Goal: Task Accomplishment & Management: Complete application form

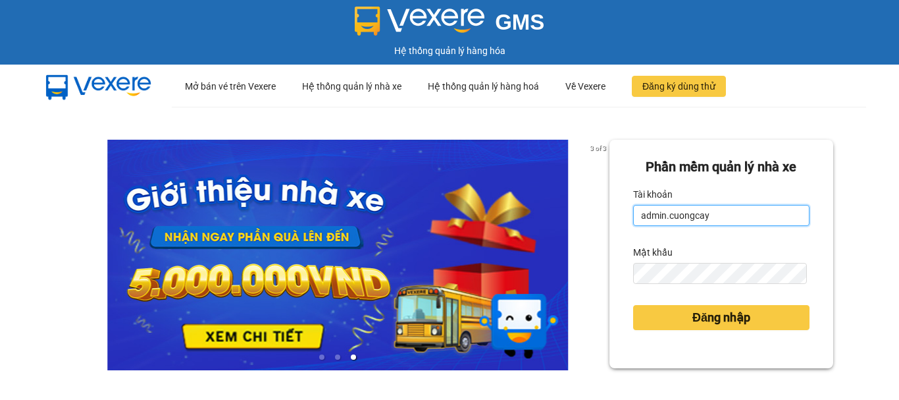
click at [706, 216] on input "admin.cuongcay" at bounding box center [721, 215] width 176 height 21
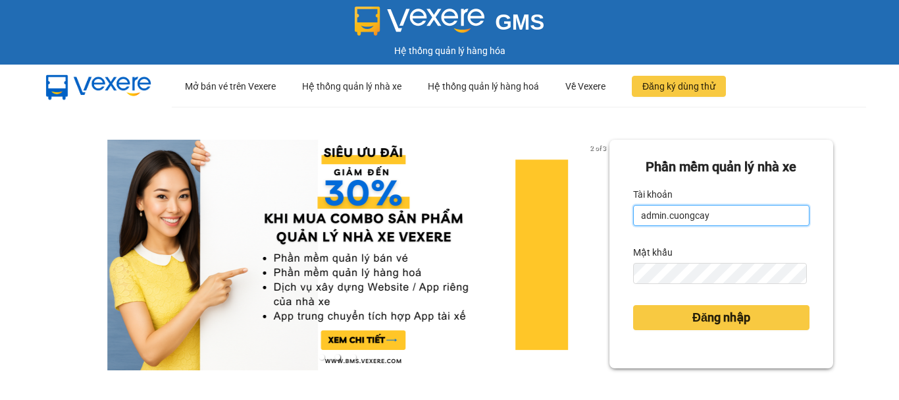
type input "minhtam.vxr"
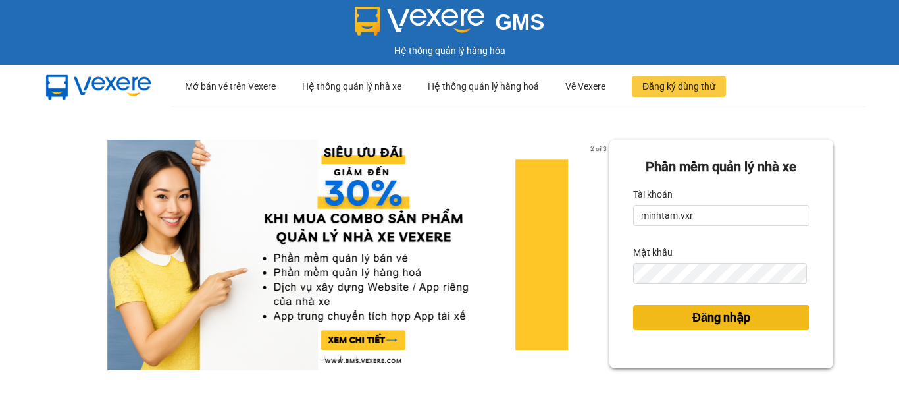
click at [673, 322] on button "Đăng nhập" at bounding box center [721, 317] width 176 height 25
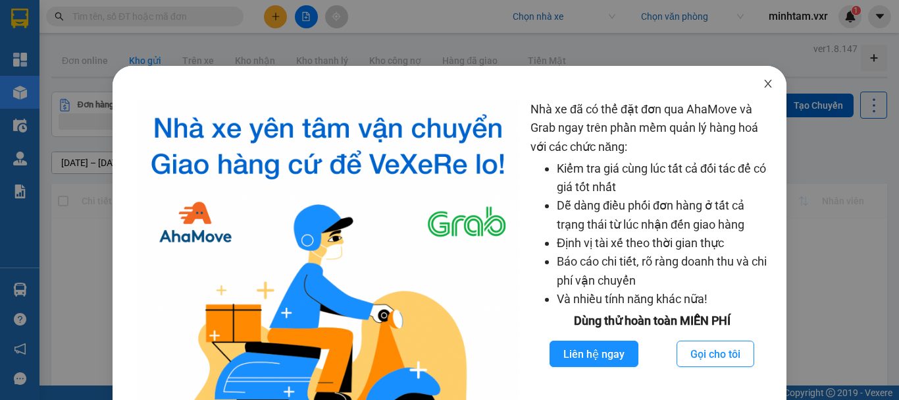
click at [765, 86] on icon "close" at bounding box center [768, 84] width 7 height 8
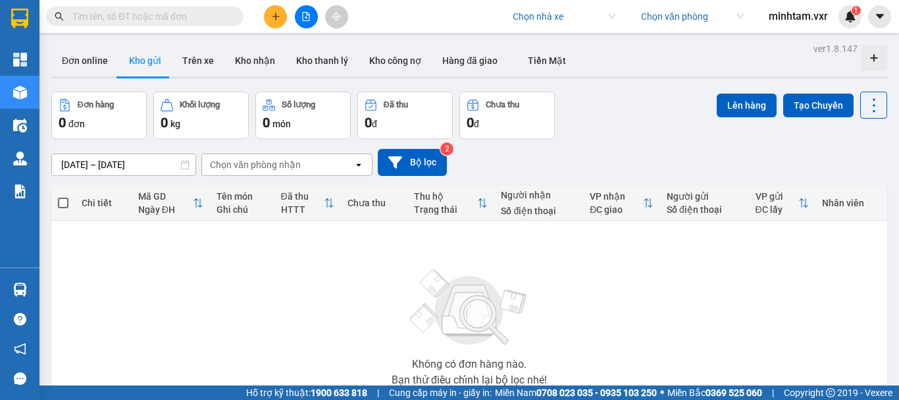
click at [584, 22] on input "search" at bounding box center [559, 17] width 93 height 20
type input "viet tan"
click at [566, 41] on div "Việt Tân Phát" at bounding box center [577, 43] width 130 height 14
click at [277, 19] on icon "plus" at bounding box center [275, 16] width 9 height 9
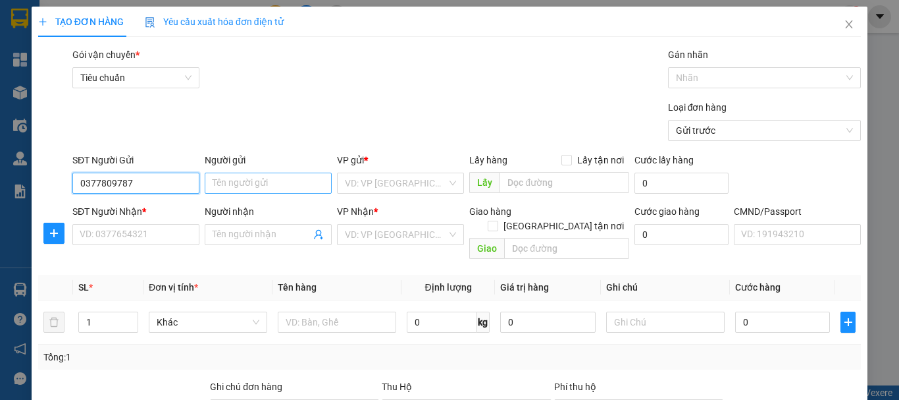
type input "0377809787"
click at [269, 182] on input "Người gửi" at bounding box center [268, 182] width 127 height 21
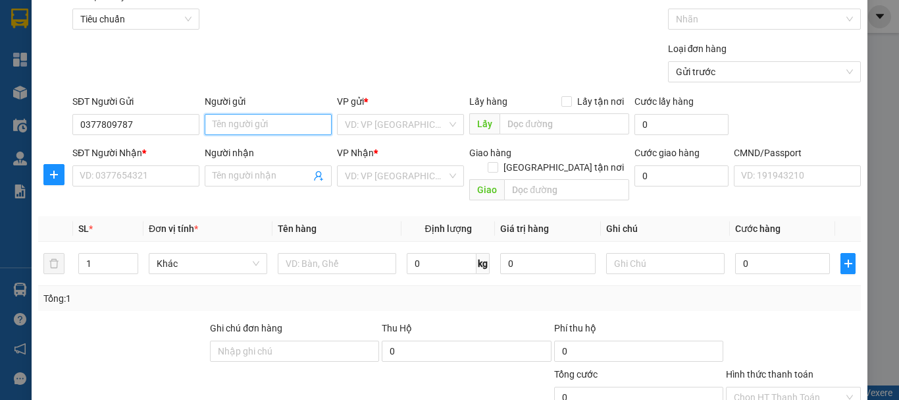
scroll to position [66, 0]
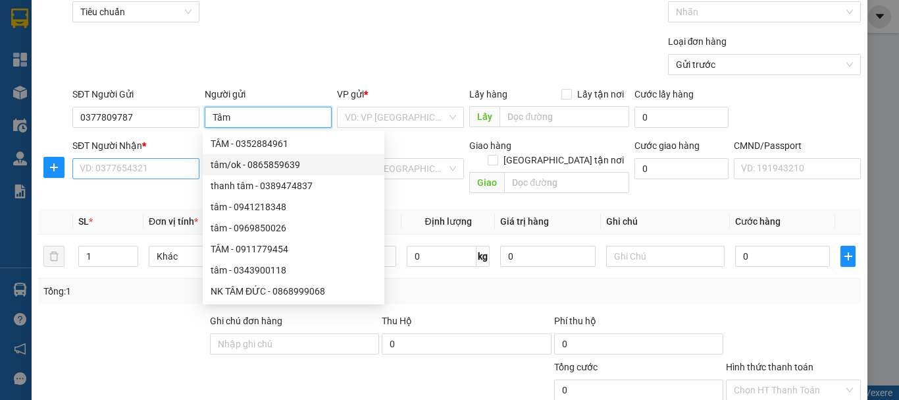
type input "Tâm"
click at [140, 165] on input "SĐT Người Nhận *" at bounding box center [135, 168] width 127 height 21
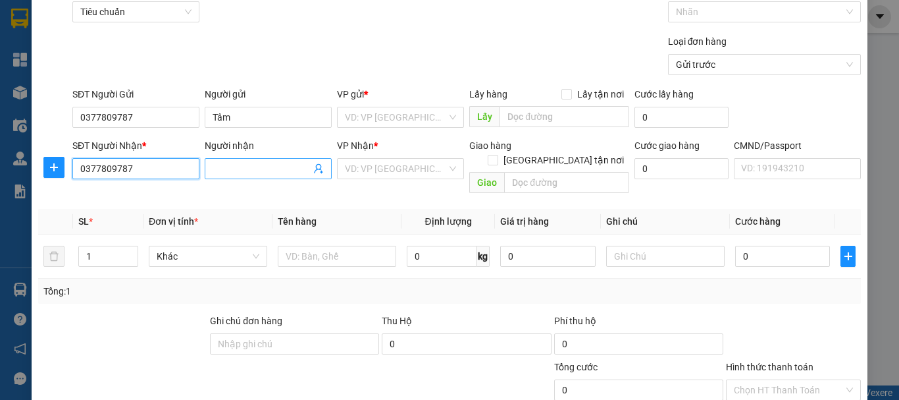
type input "0377809787"
click at [253, 169] on input "Người nhận" at bounding box center [262, 168] width 98 height 14
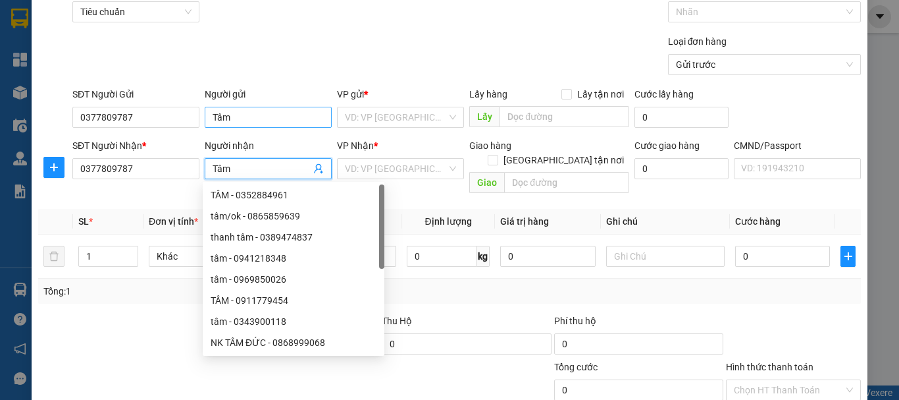
type input "Tâm"
click at [267, 119] on input "Tâm" at bounding box center [268, 117] width 127 height 21
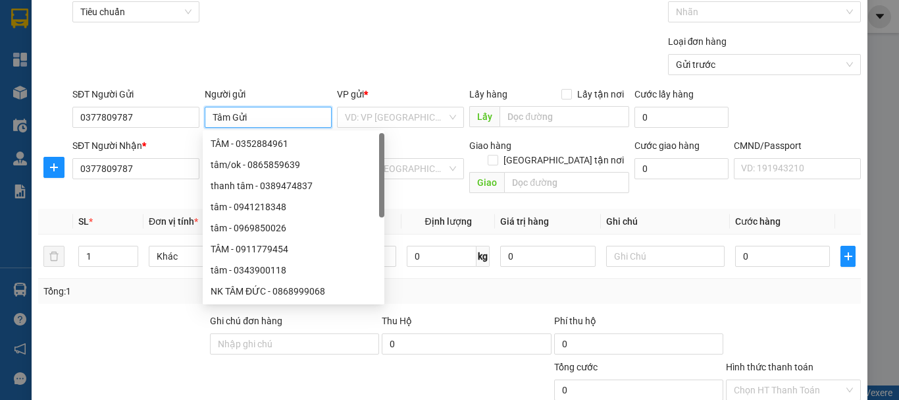
type input "Tâm Gửi"
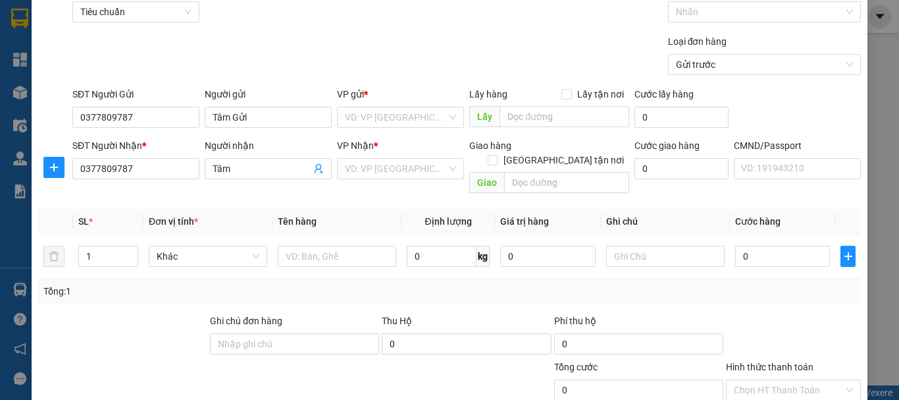
click at [300, 82] on div "Transit Pickup Surcharge Ids Transit Deliver Surcharge Ids Transit Deliver Surc…" at bounding box center [449, 269] width 823 height 575
click at [246, 167] on input "Tâm" at bounding box center [262, 168] width 98 height 14
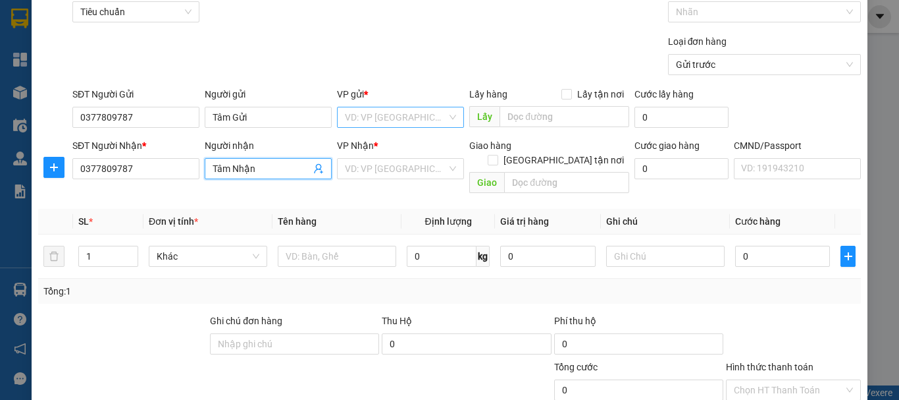
type input "Tâm Nhận"
click at [372, 118] on input "search" at bounding box center [396, 117] width 102 height 20
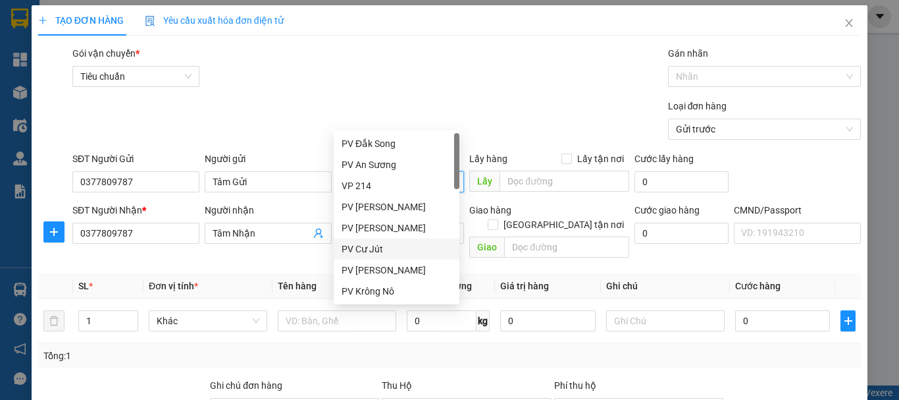
scroll to position [0, 0]
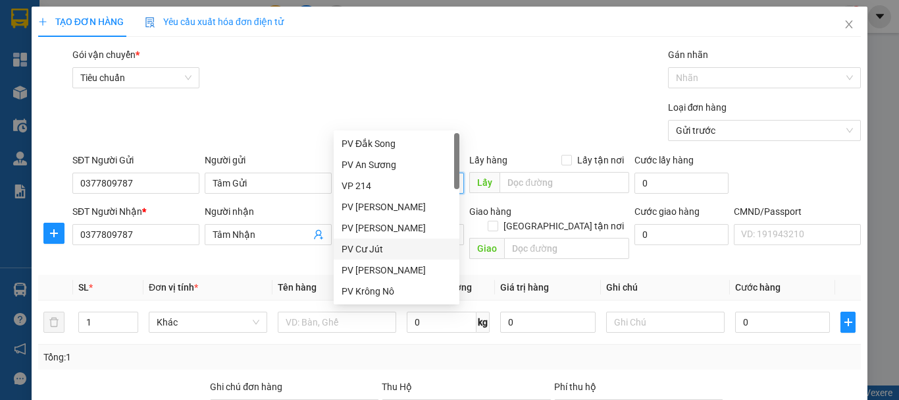
type input "b"
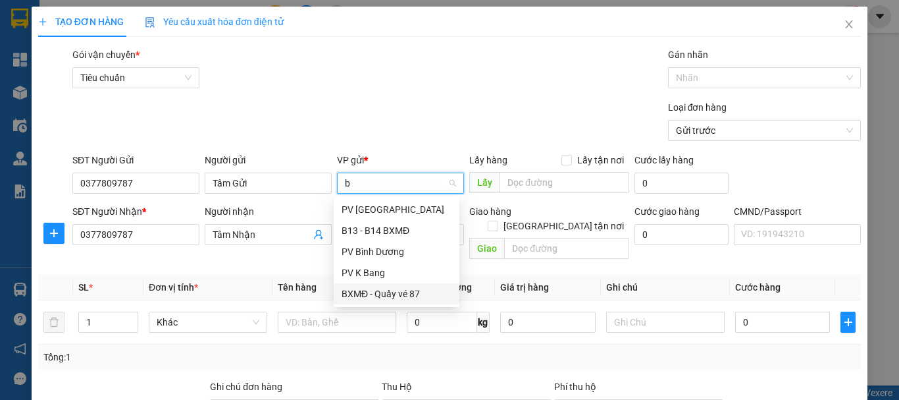
click at [404, 290] on div "BXMĐ - Quầy vé 87" at bounding box center [397, 293] width 110 height 14
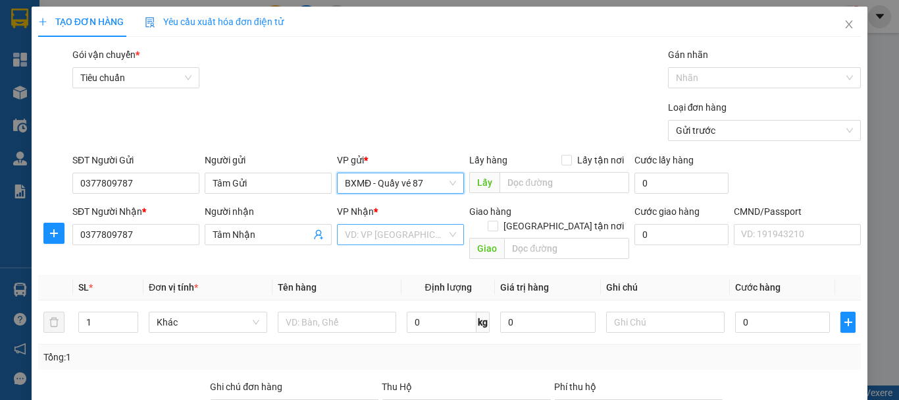
click at [375, 228] on input "search" at bounding box center [396, 234] width 102 height 20
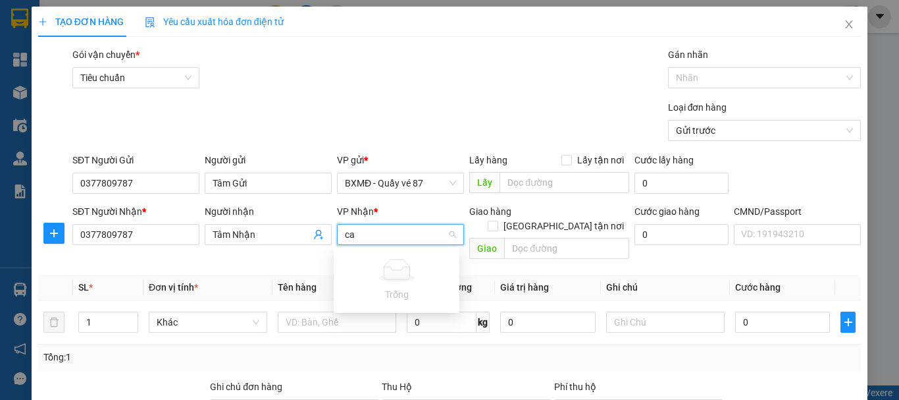
type input "c"
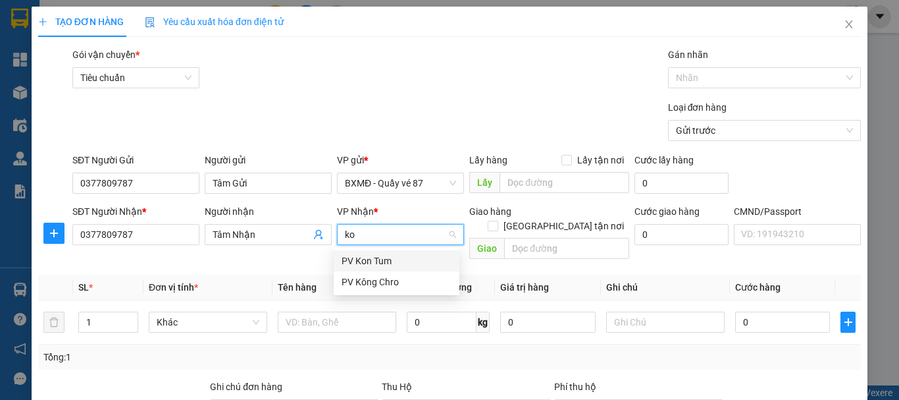
type input "kon"
click at [391, 263] on div "PV Kon Tum" at bounding box center [397, 260] width 110 height 14
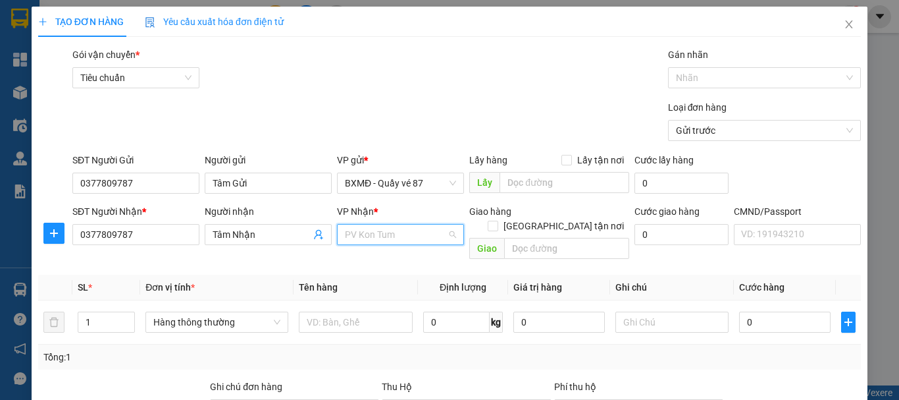
scroll to position [126, 0]
click at [506, 115] on div "Loại đơn hàng Gửi trước" at bounding box center [467, 123] width 794 height 46
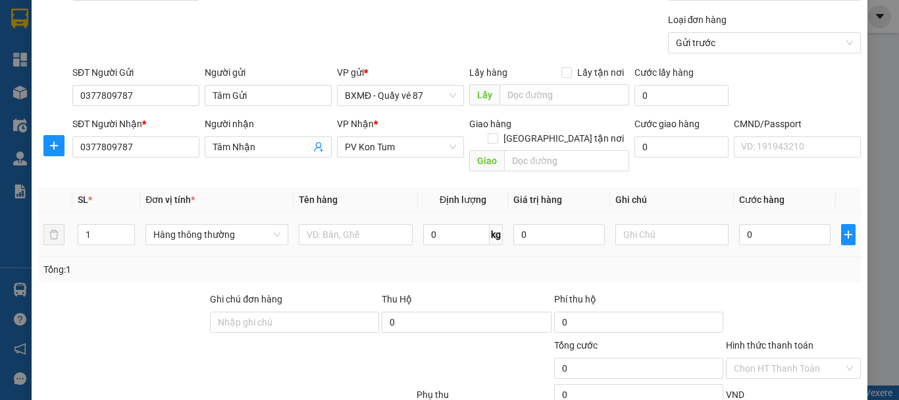
scroll to position [44, 0]
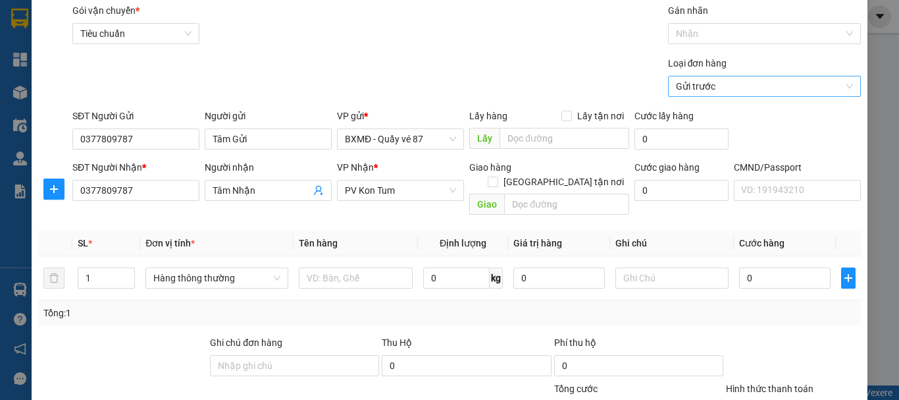
click at [705, 94] on span "Gửi trước" at bounding box center [765, 86] width 178 height 20
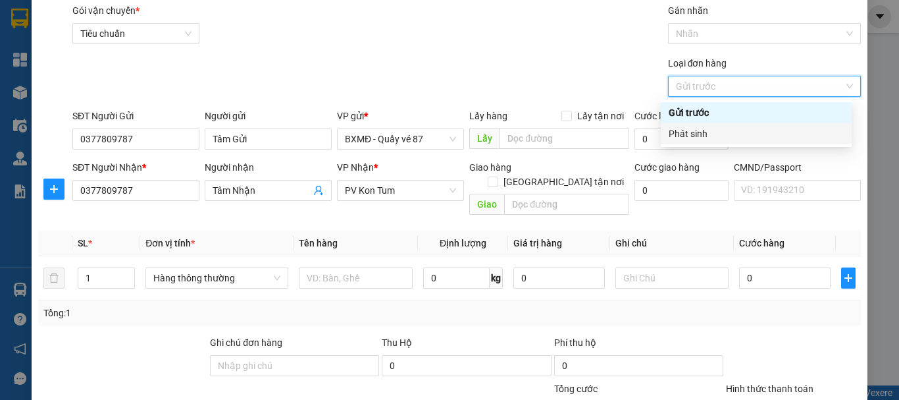
click at [699, 132] on div "Phát sinh" at bounding box center [756, 133] width 175 height 14
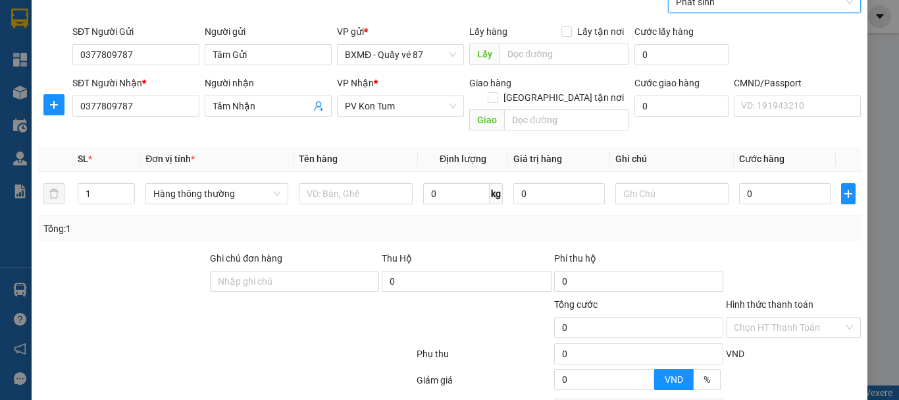
scroll to position [132, 0]
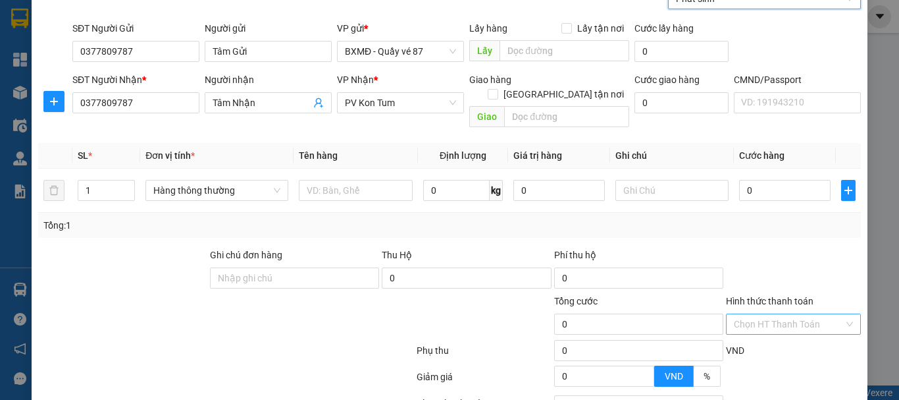
click at [759, 314] on input "Hình thức thanh toán" at bounding box center [789, 324] width 110 height 20
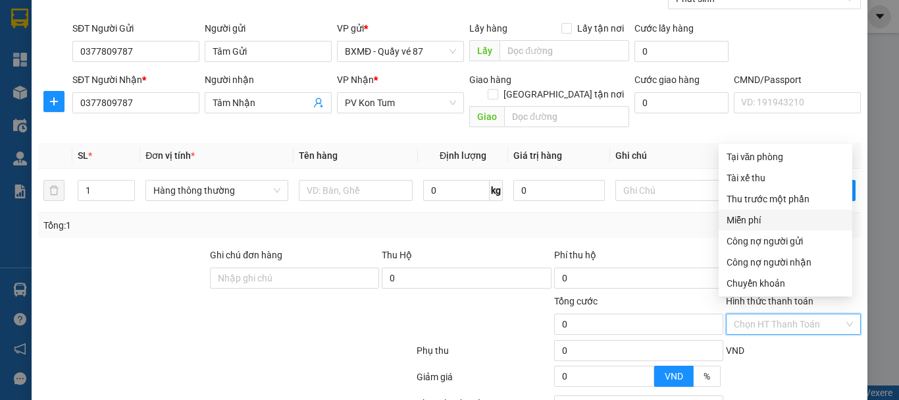
click at [677, 219] on div "Tổng: 1" at bounding box center [449, 225] width 823 height 25
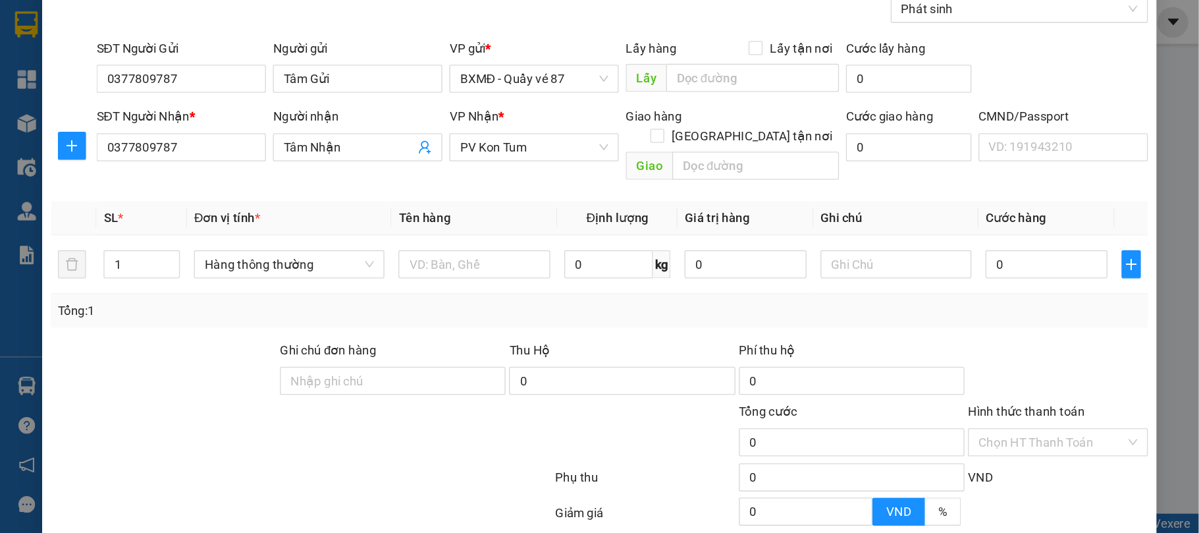
scroll to position [0, 0]
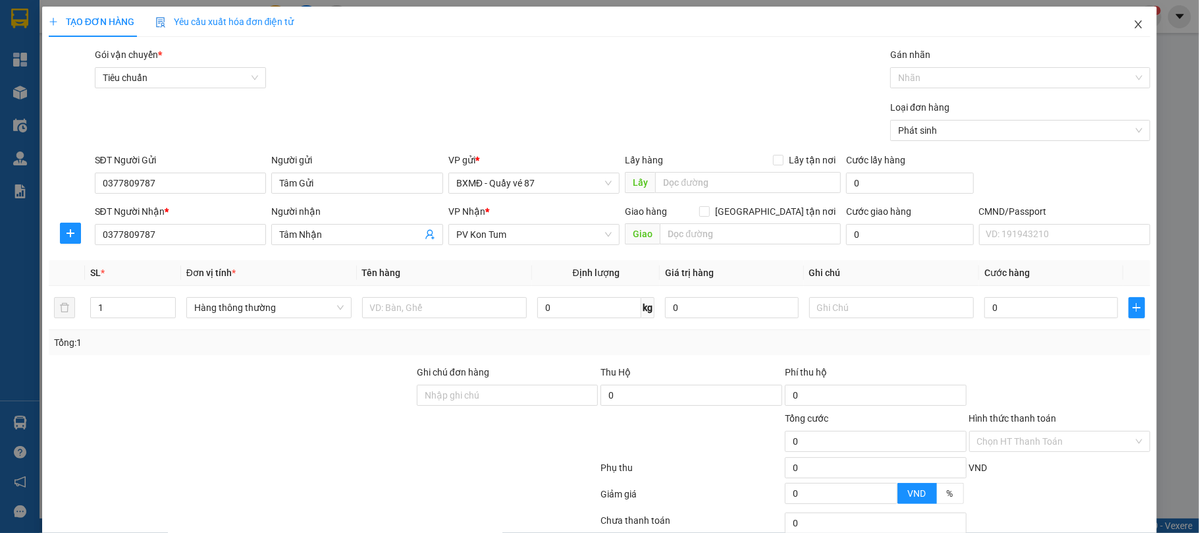
click at [899, 28] on icon "close" at bounding box center [1138, 24] width 11 height 11
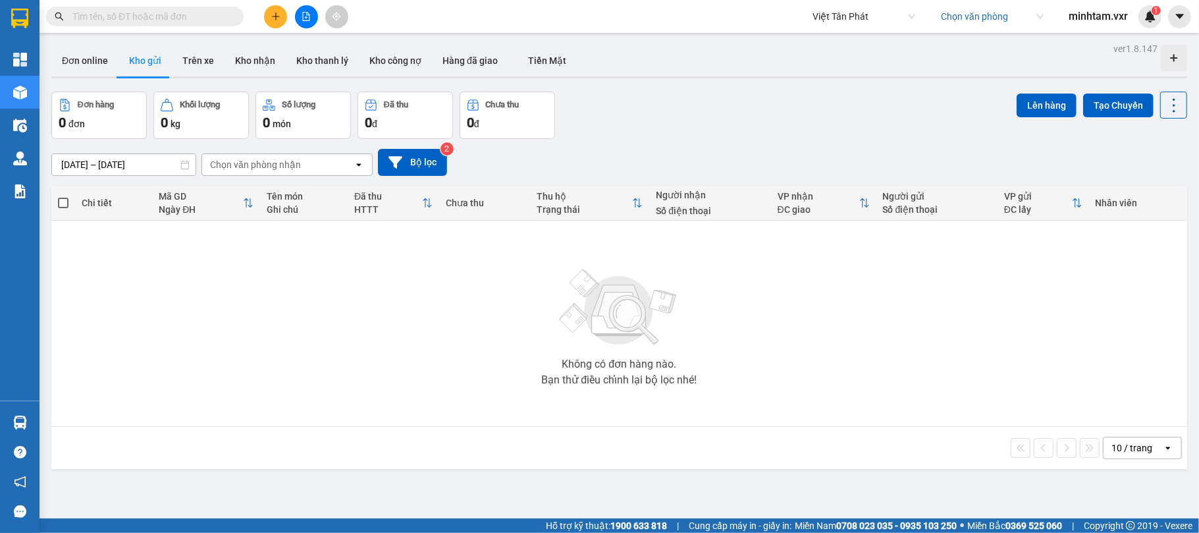
click at [269, 18] on button at bounding box center [275, 16] width 23 height 23
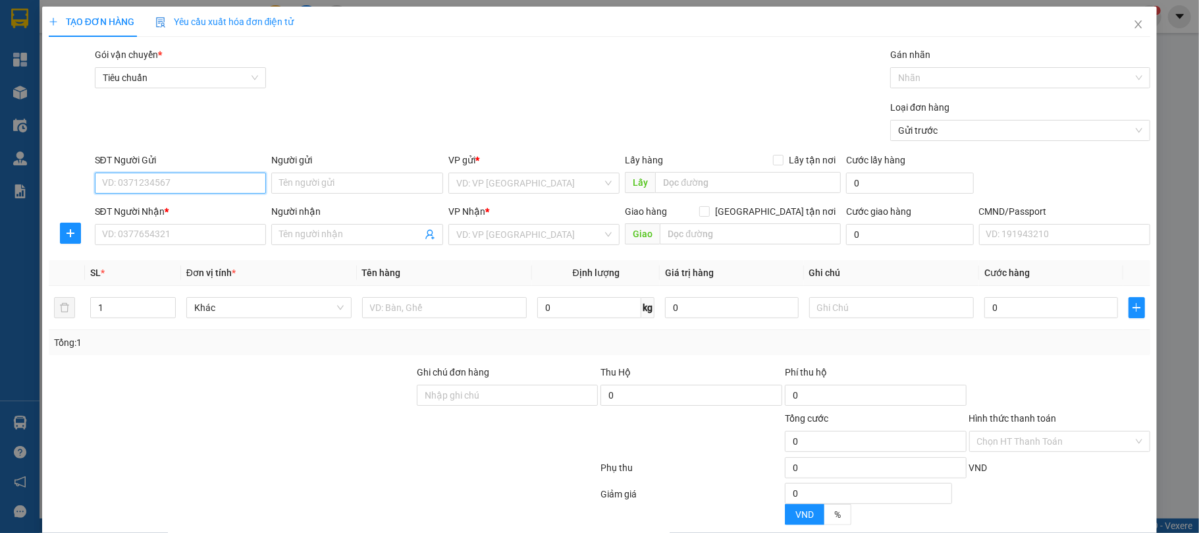
click at [165, 183] on input "SĐT Người Gửi" at bounding box center [181, 182] width 172 height 21
type input "0377809787"
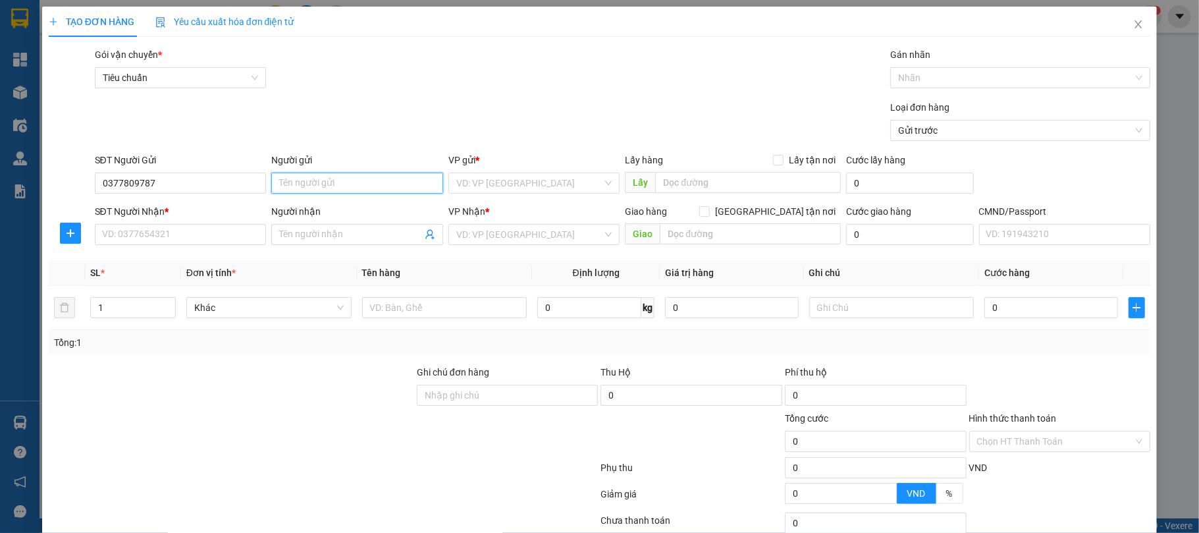
click at [299, 186] on input "Người gửi" at bounding box center [357, 182] width 172 height 21
type input "G"
type input "Gửi"
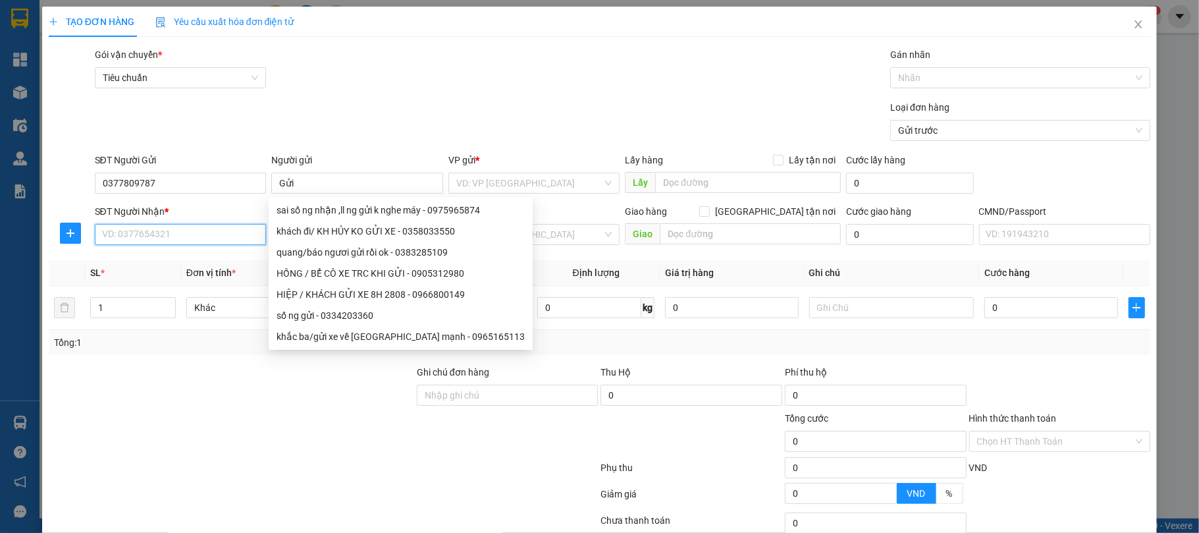
click at [142, 240] on input "SĐT Người Nhận *" at bounding box center [181, 234] width 172 height 21
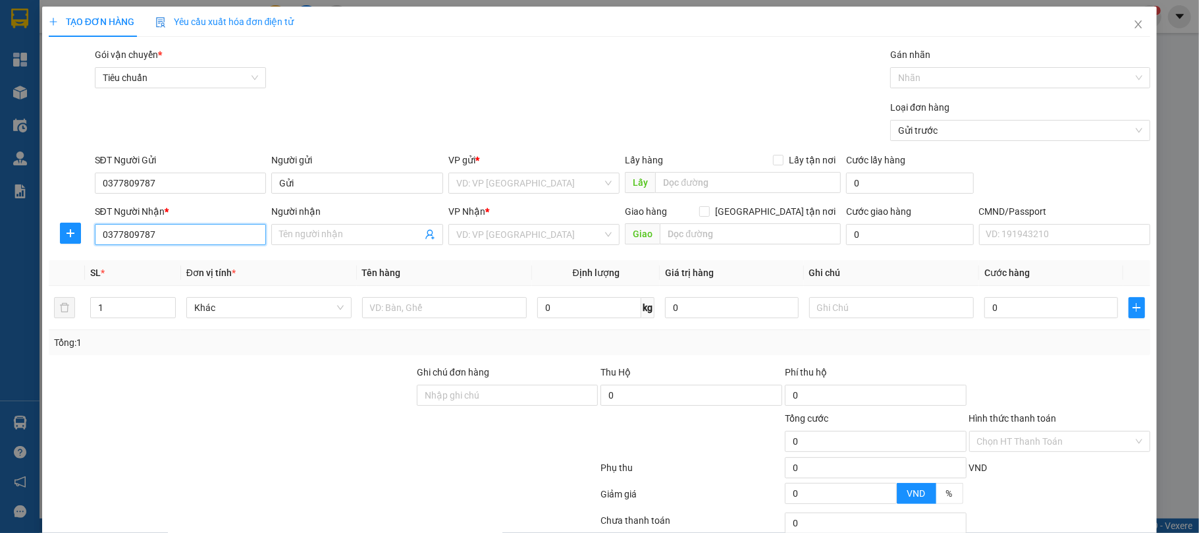
type input "0377809787"
click at [300, 221] on div "Người nhận" at bounding box center [357, 214] width 172 height 20
click at [298, 232] on input "Người nhận" at bounding box center [350, 234] width 143 height 14
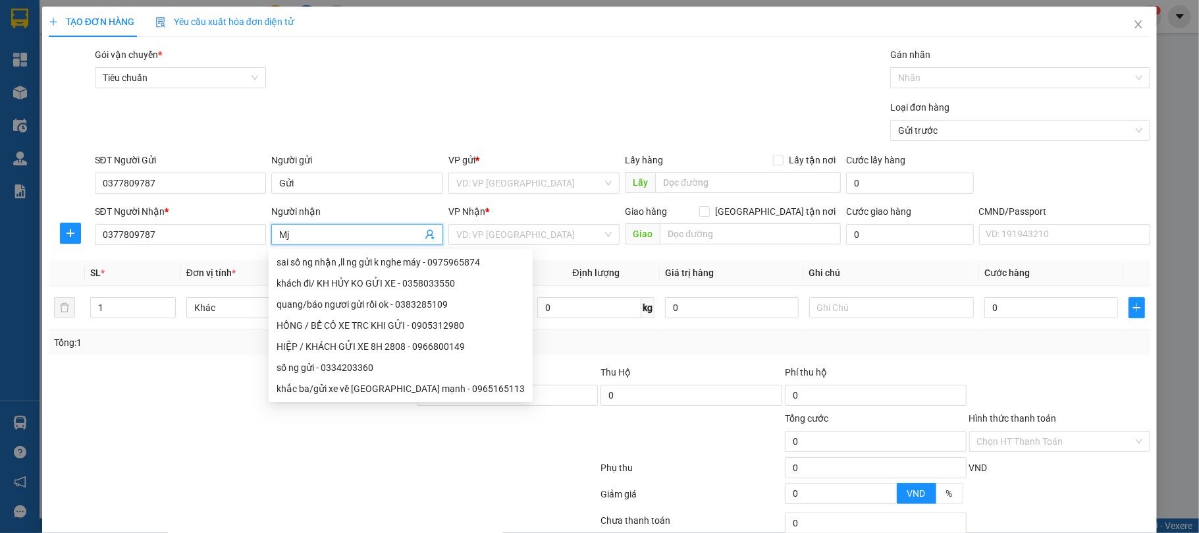
type input "M"
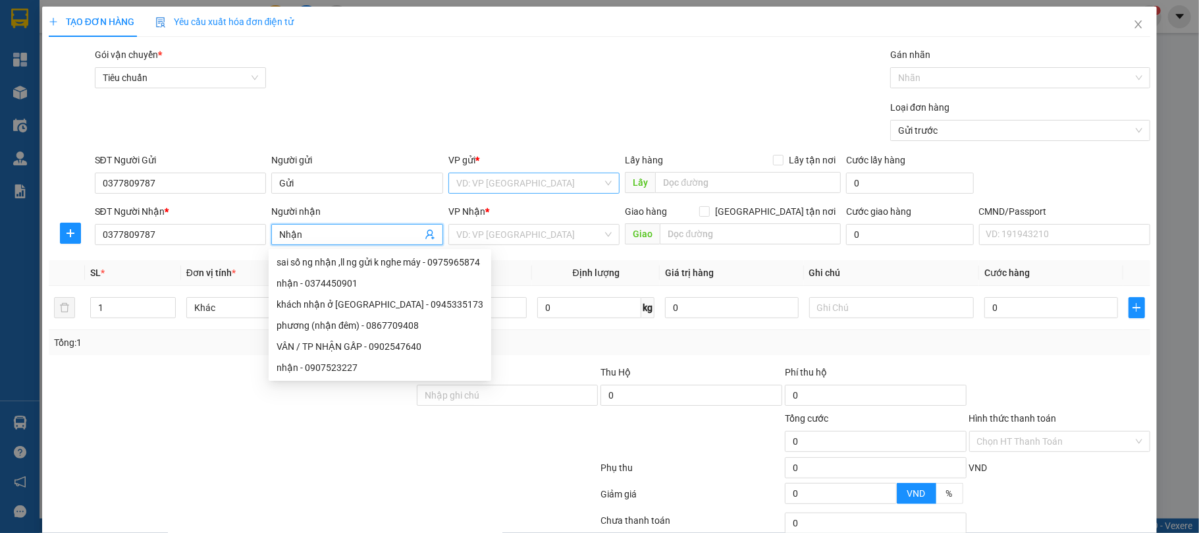
type input "Nhận"
click at [469, 177] on input "search" at bounding box center [529, 183] width 147 height 20
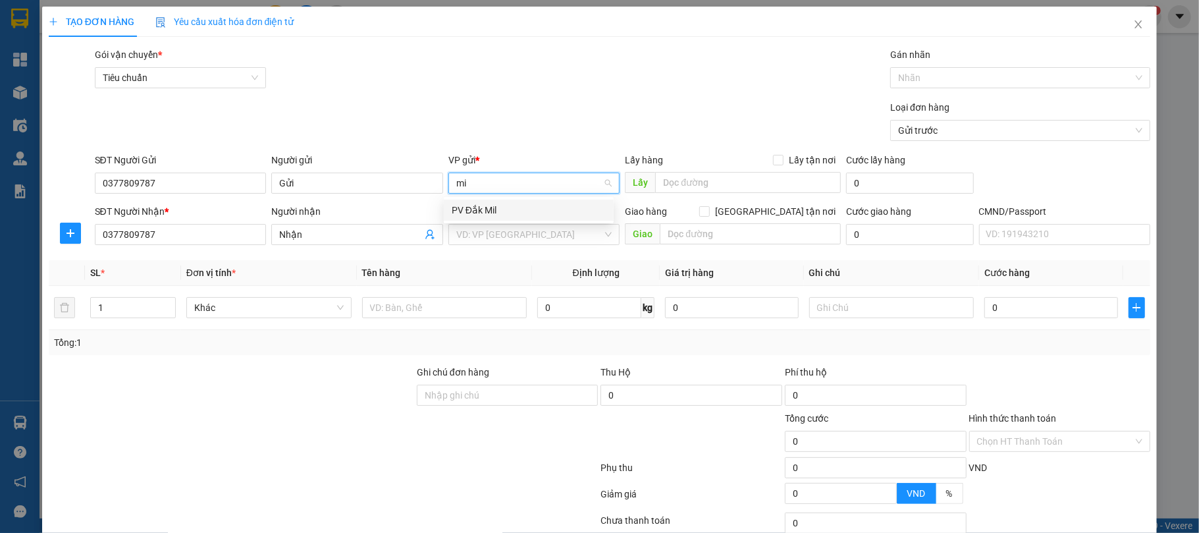
type input "m"
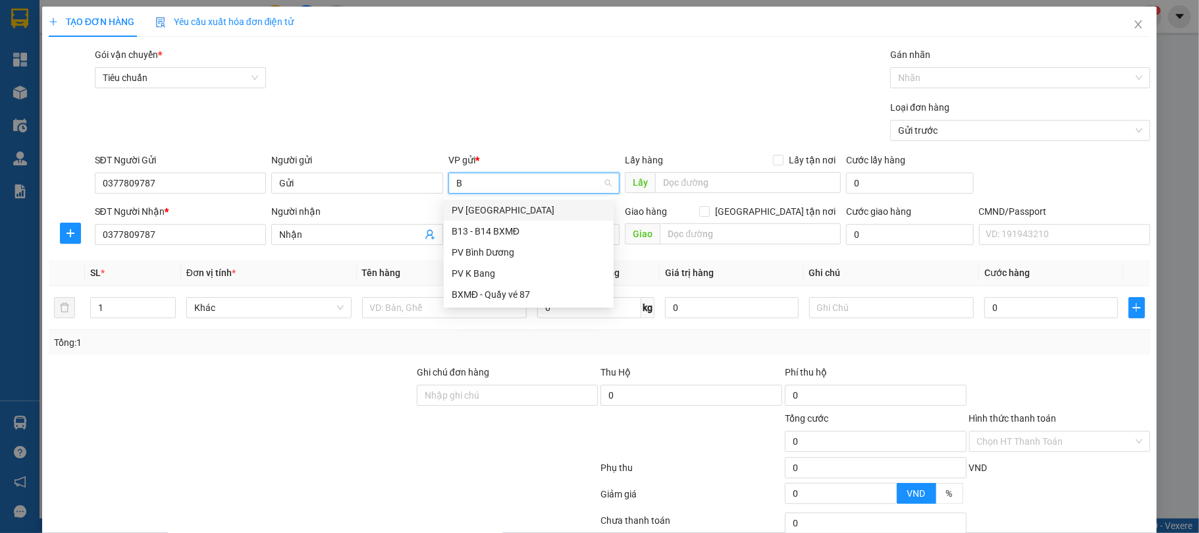
type input "BX"
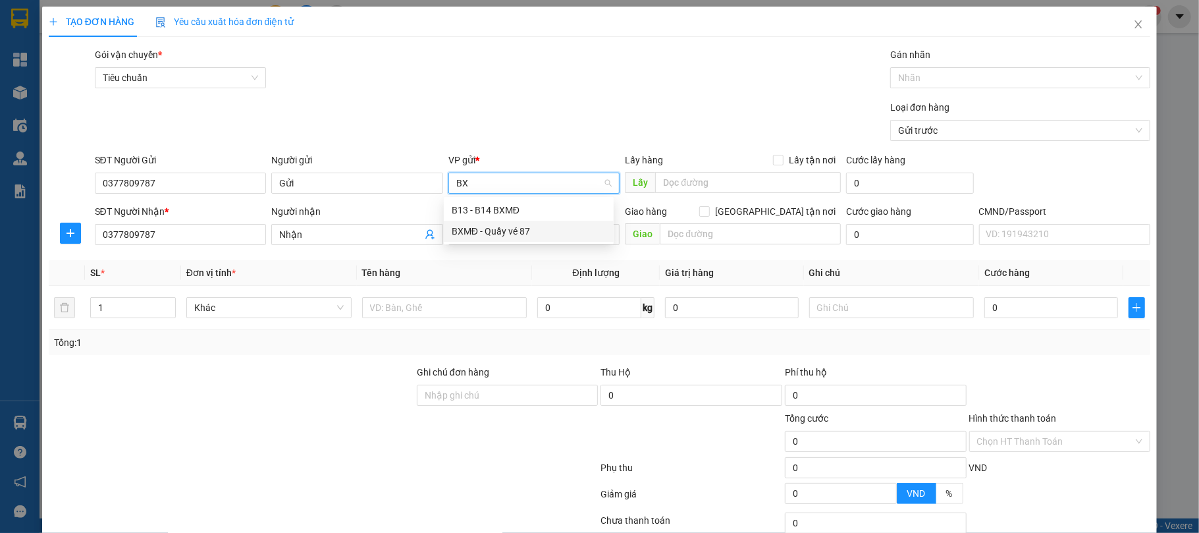
click at [496, 233] on div "BXMĐ - Quầy vé 87" at bounding box center [529, 231] width 154 height 14
click at [481, 240] on input "search" at bounding box center [529, 234] width 147 height 20
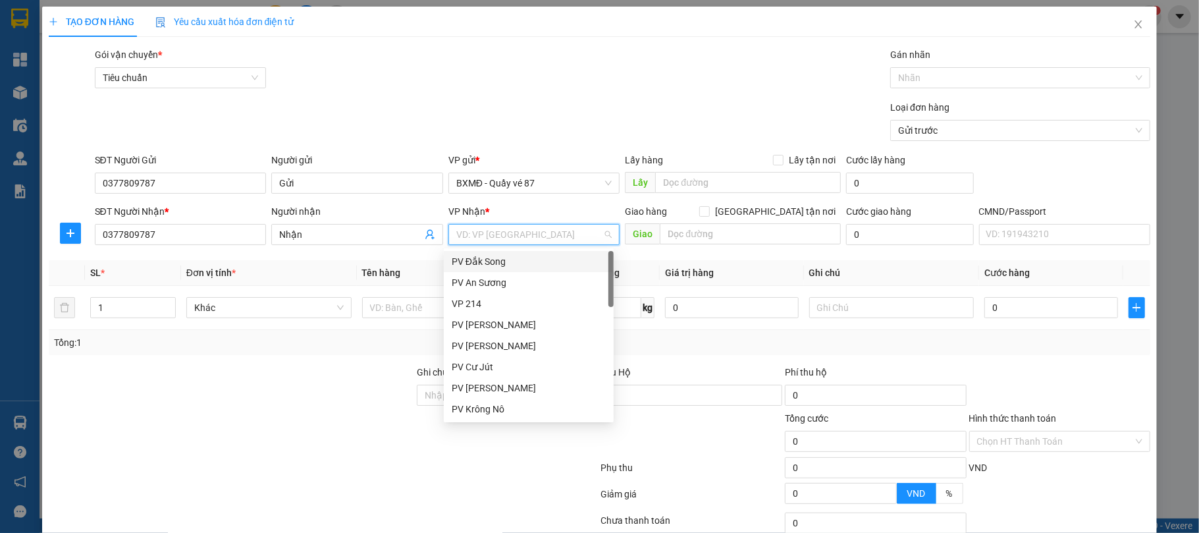
type input "p"
type input "K"
click at [506, 342] on div "PV Kon Tum" at bounding box center [529, 345] width 154 height 14
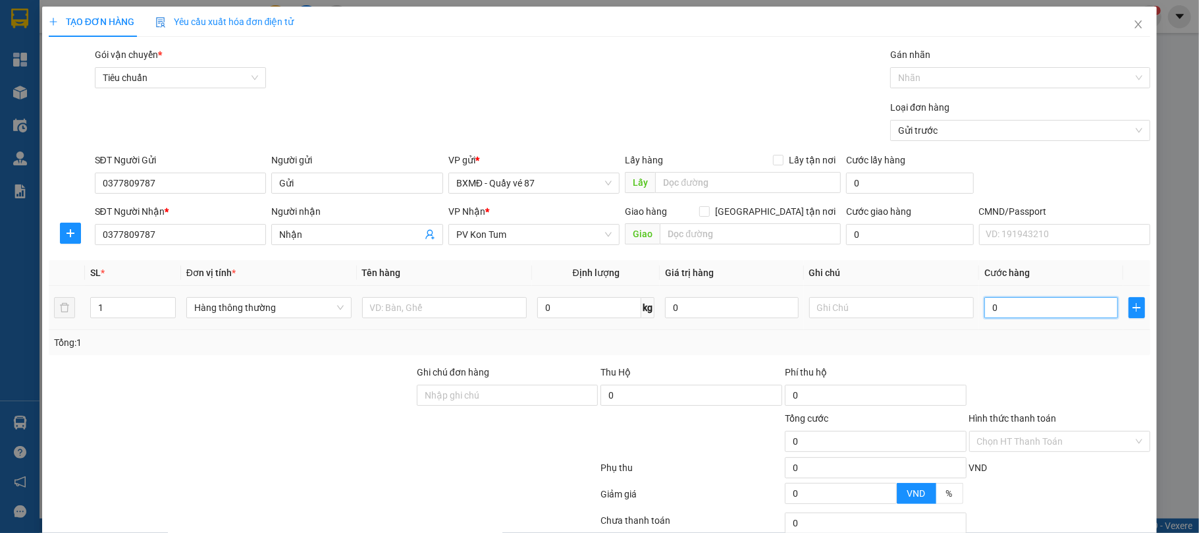
click at [899, 315] on input "0" at bounding box center [1050, 307] width 133 height 21
type input "1"
type input "1.000"
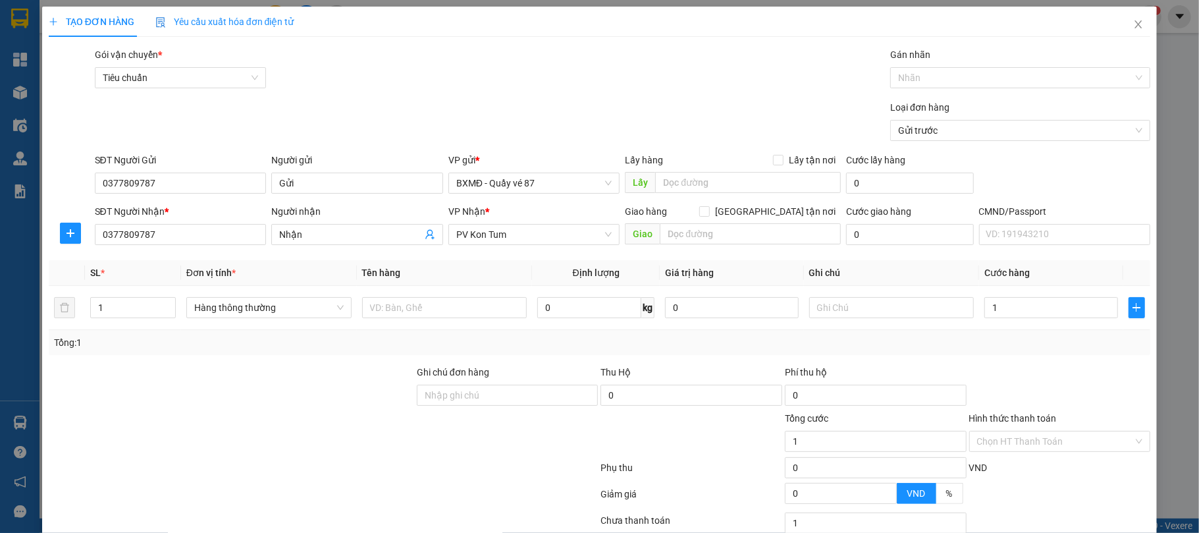
type input "1.000"
click at [899, 363] on div "Transit Pickup Surcharge Ids Transit Deliver Surcharge Ids Transit Deliver Surc…" at bounding box center [600, 327] width 1102 height 560
click at [899, 145] on div "Loại đơn hàng Gửi trước" at bounding box center [1020, 123] width 260 height 46
click at [899, 136] on span "Gửi trước" at bounding box center [1020, 130] width 244 height 20
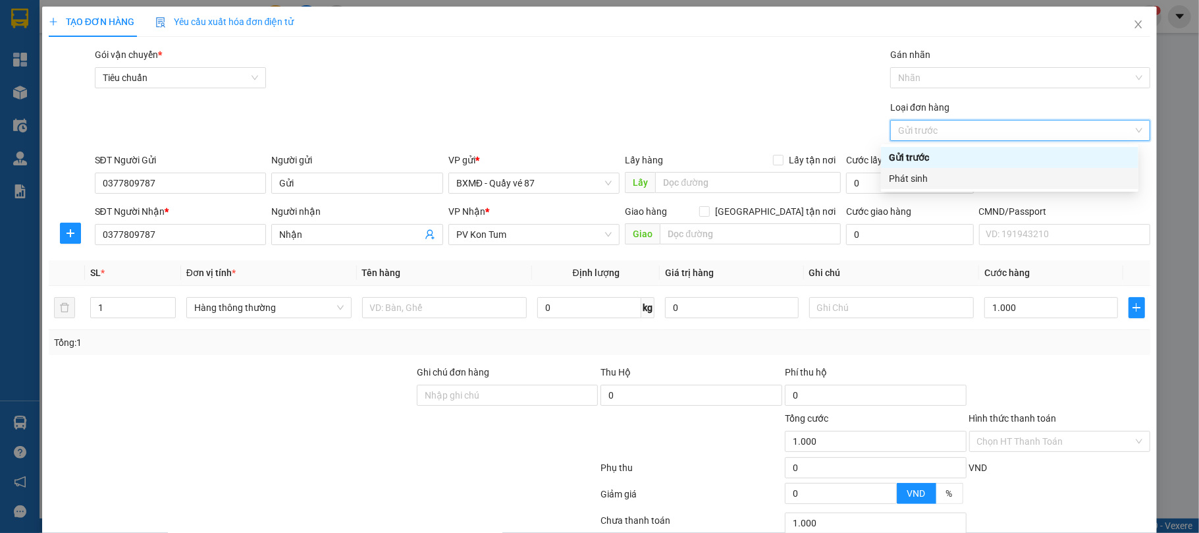
click at [899, 180] on div "Phát sinh" at bounding box center [1010, 178] width 242 height 14
click at [899, 183] on div "Phát sinh" at bounding box center [1010, 178] width 242 height 14
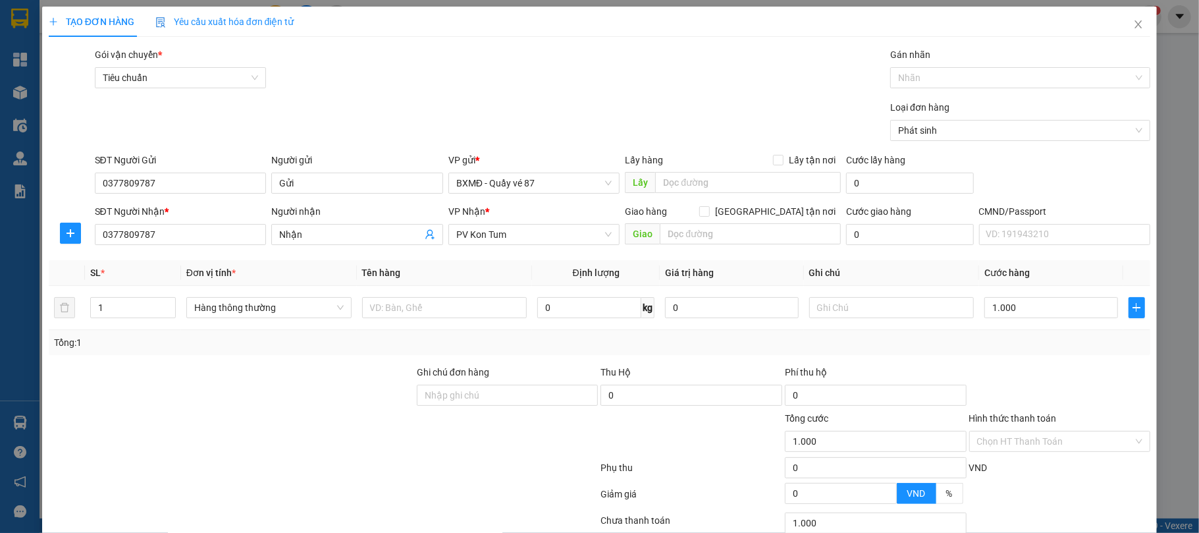
click at [749, 74] on div "Gói vận chuyển * Tiêu chuẩn Gán nhãn Nhãn" at bounding box center [622, 70] width 1061 height 46
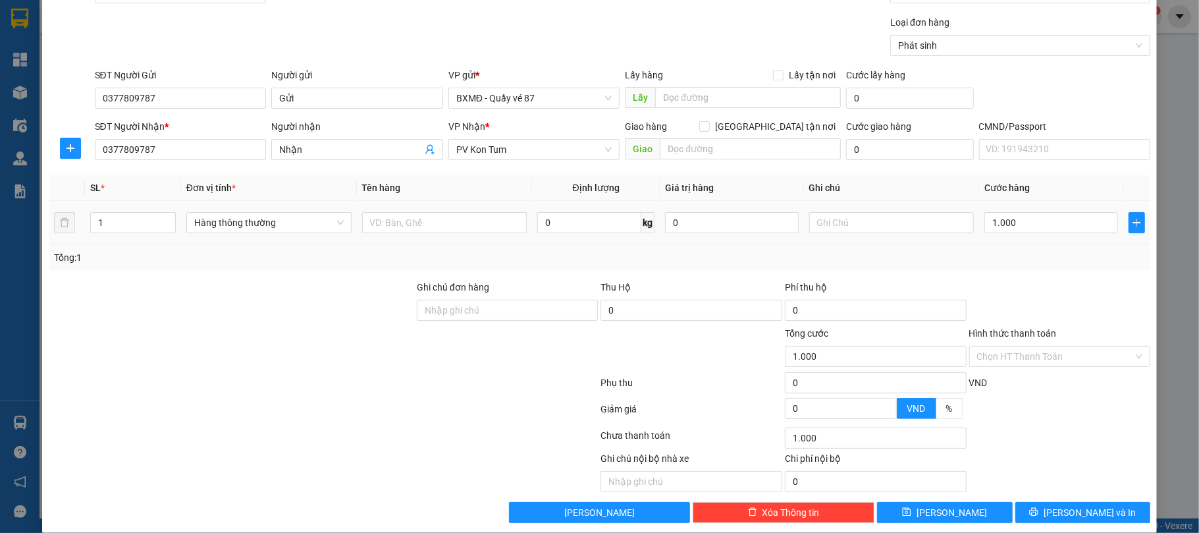
scroll to position [88, 0]
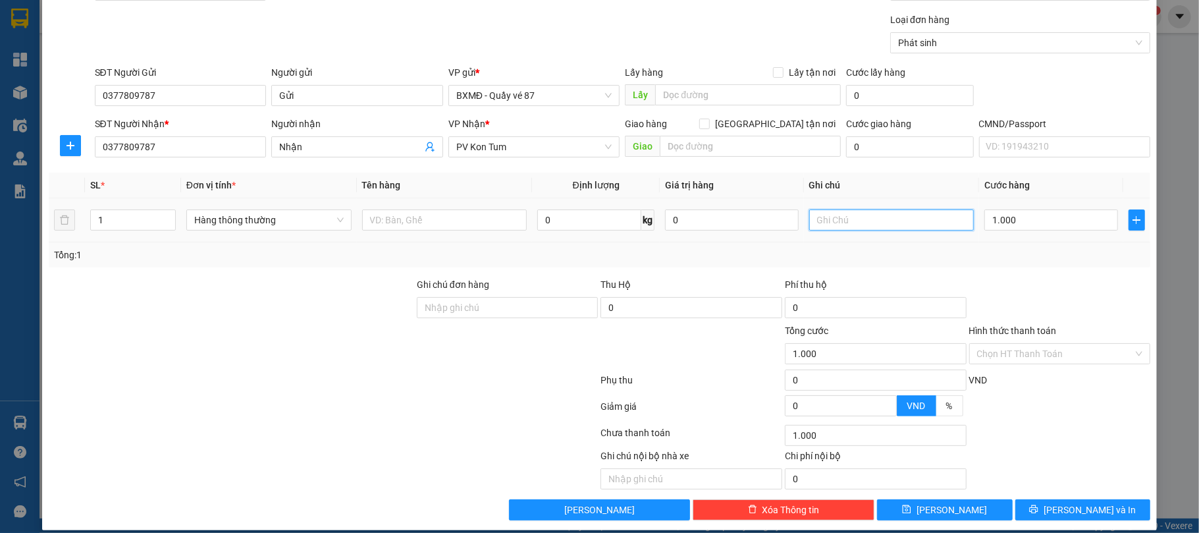
click at [851, 222] on input "text" at bounding box center [891, 219] width 165 height 21
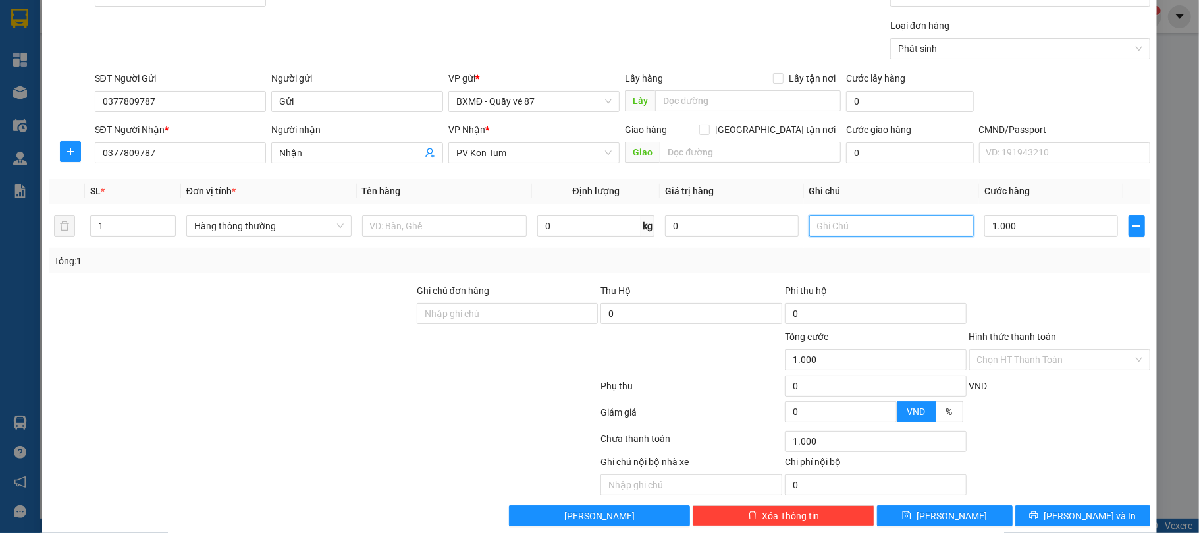
scroll to position [104, 0]
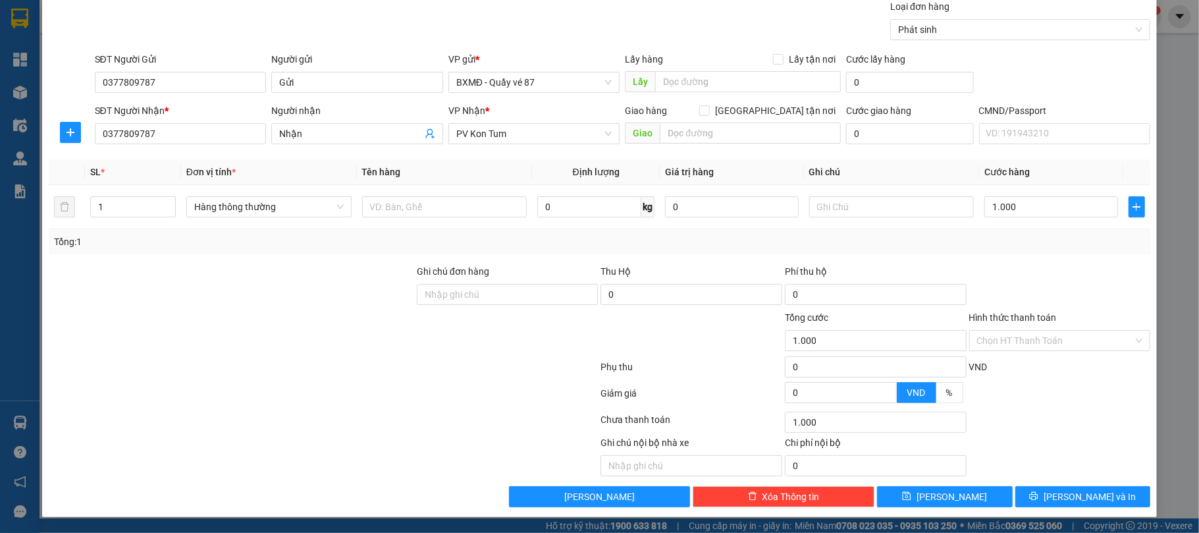
click at [404, 382] on div at bounding box center [323, 395] width 552 height 26
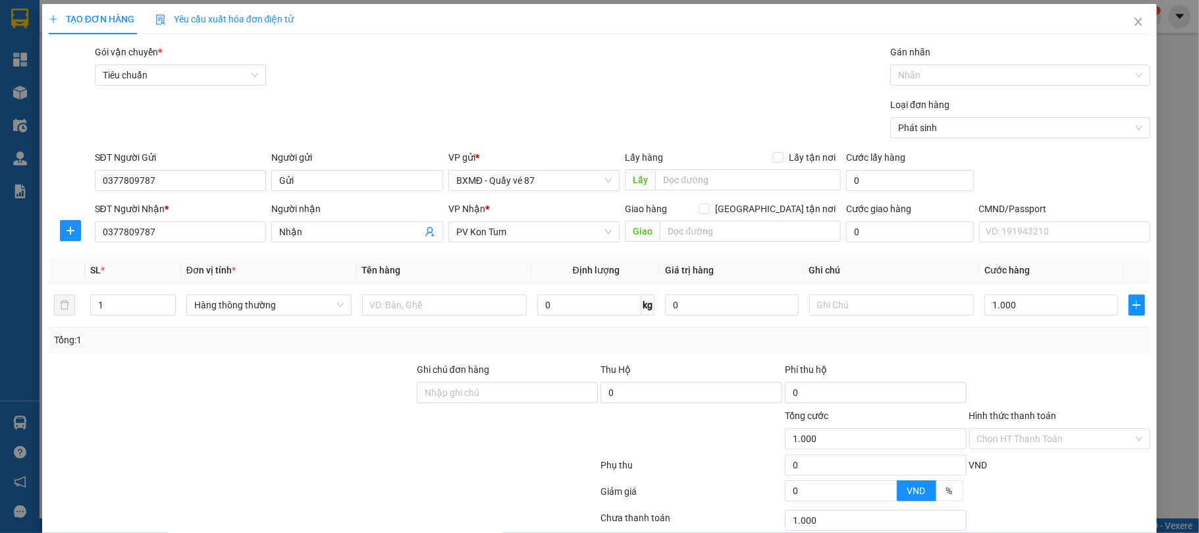
scroll to position [0, 0]
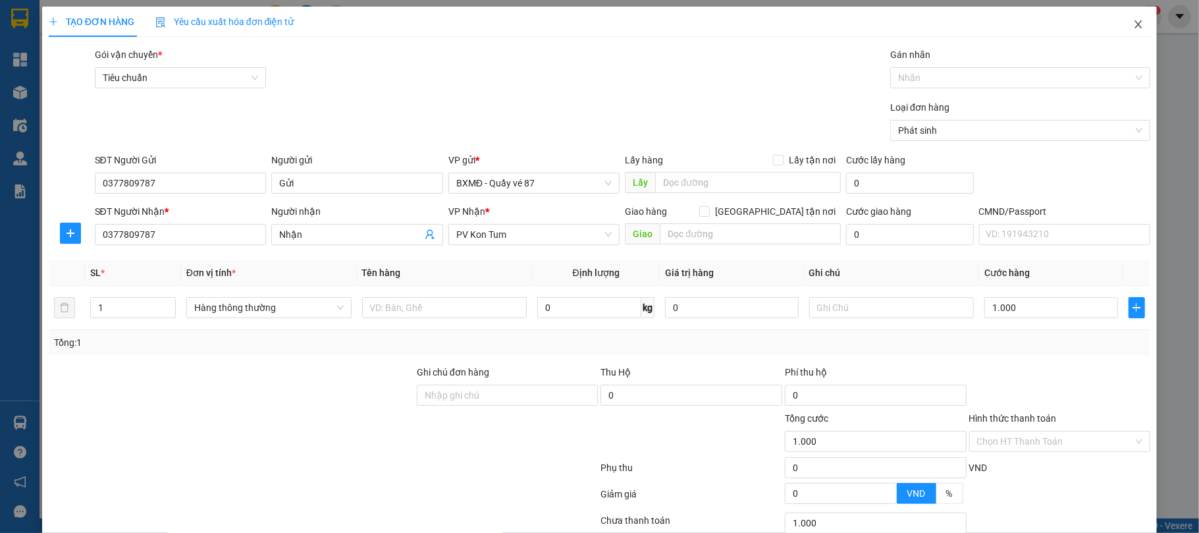
click at [899, 29] on icon "close" at bounding box center [1138, 24] width 11 height 11
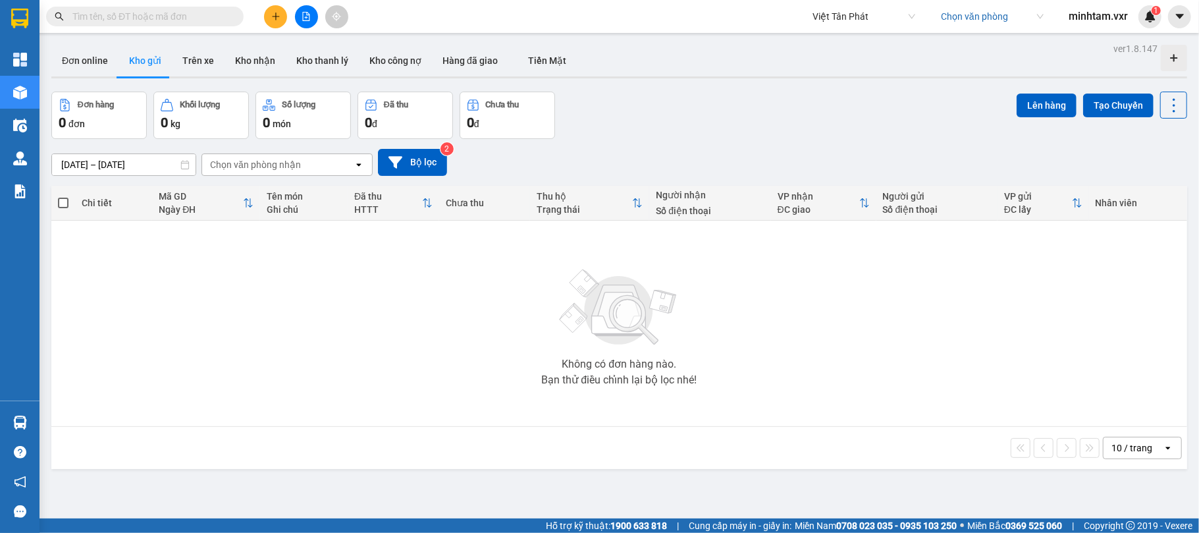
click at [899, 17] on span "minhtam.vxr" at bounding box center [1098, 16] width 80 height 16
click at [899, 38] on span "Đăng xuất" at bounding box center [1105, 41] width 55 height 14
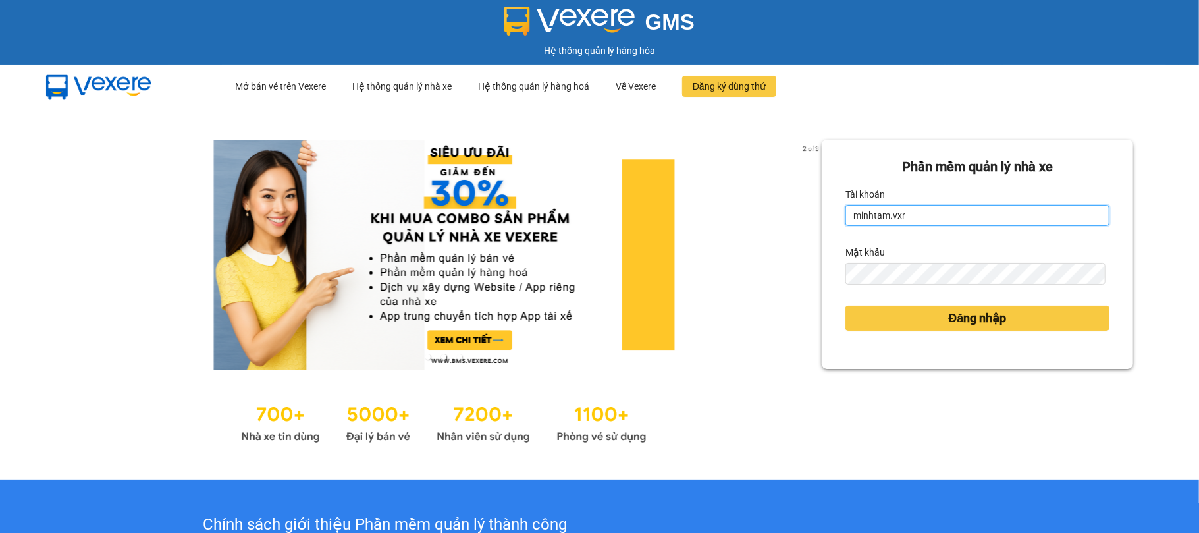
click at [970, 217] on input "minhtam.vxr" at bounding box center [977, 215] width 264 height 21
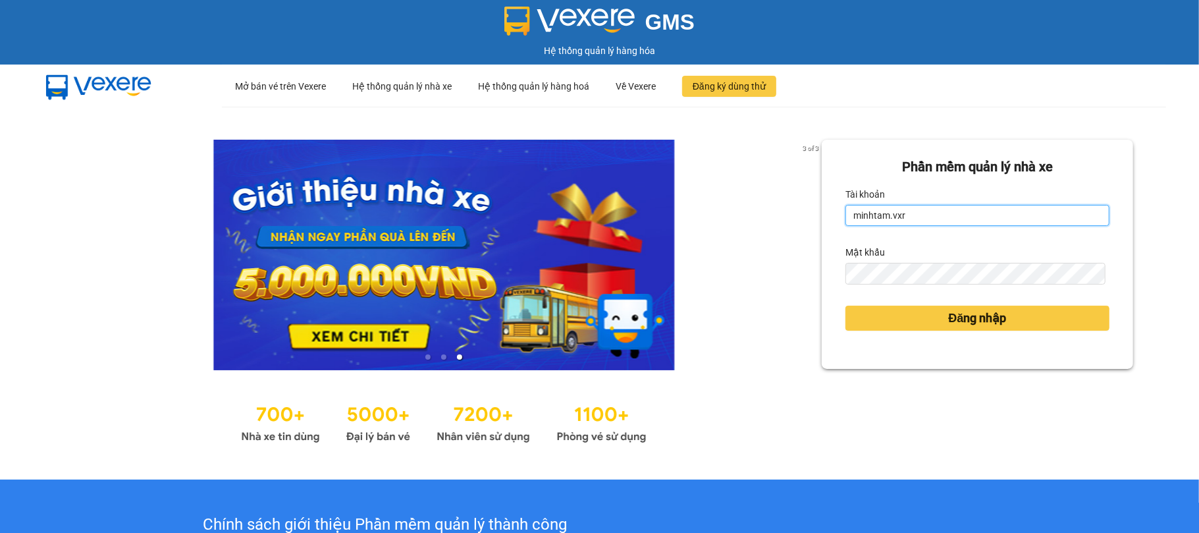
type input "ly.xtl"
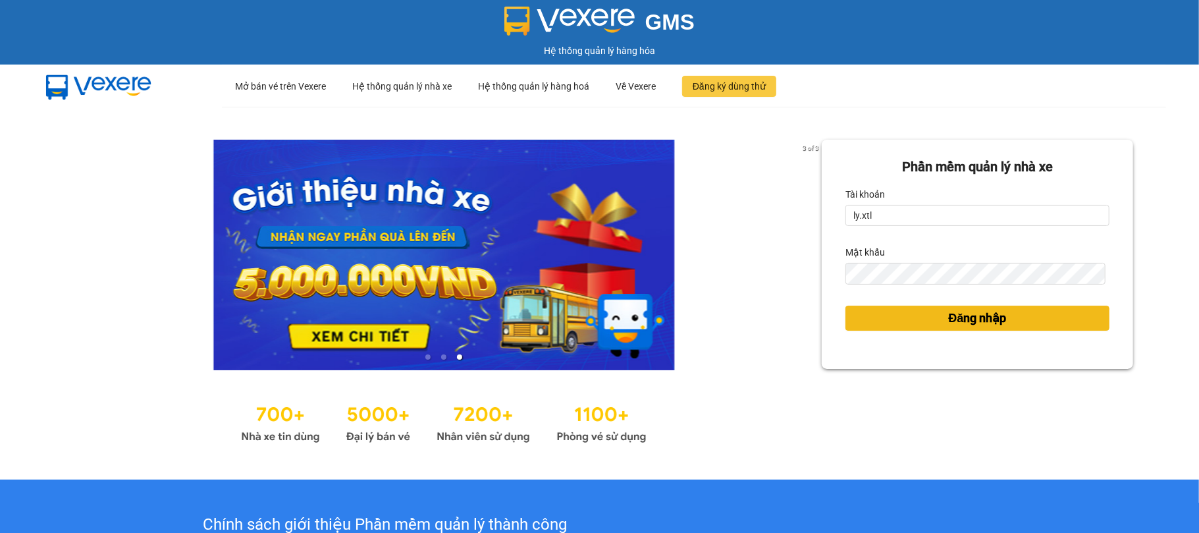
click at [920, 308] on button "Đăng nhập" at bounding box center [977, 317] width 264 height 25
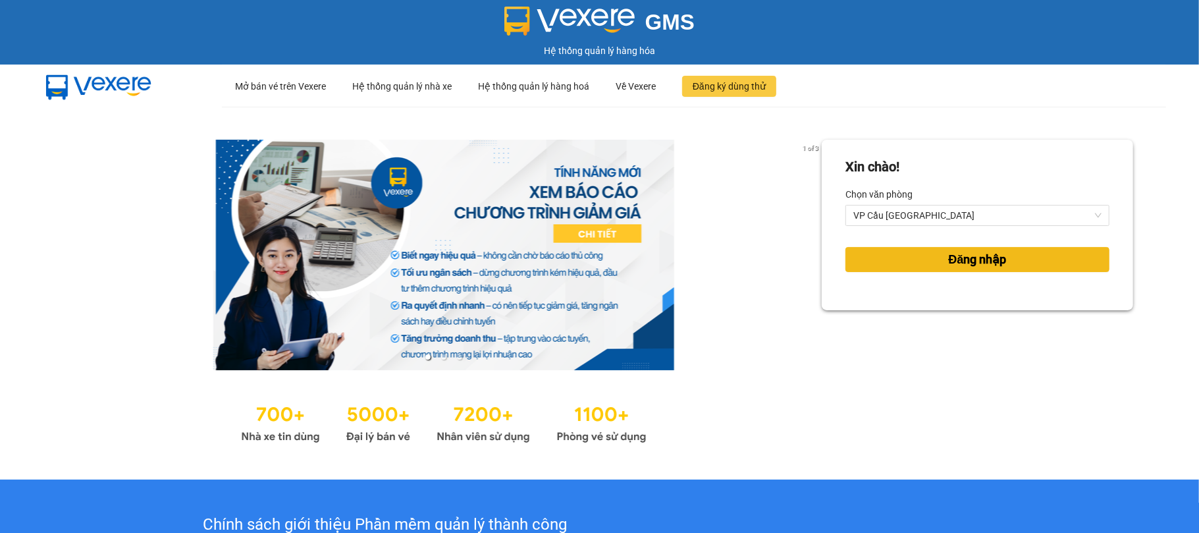
click at [917, 254] on button "Đăng nhập" at bounding box center [977, 259] width 264 height 25
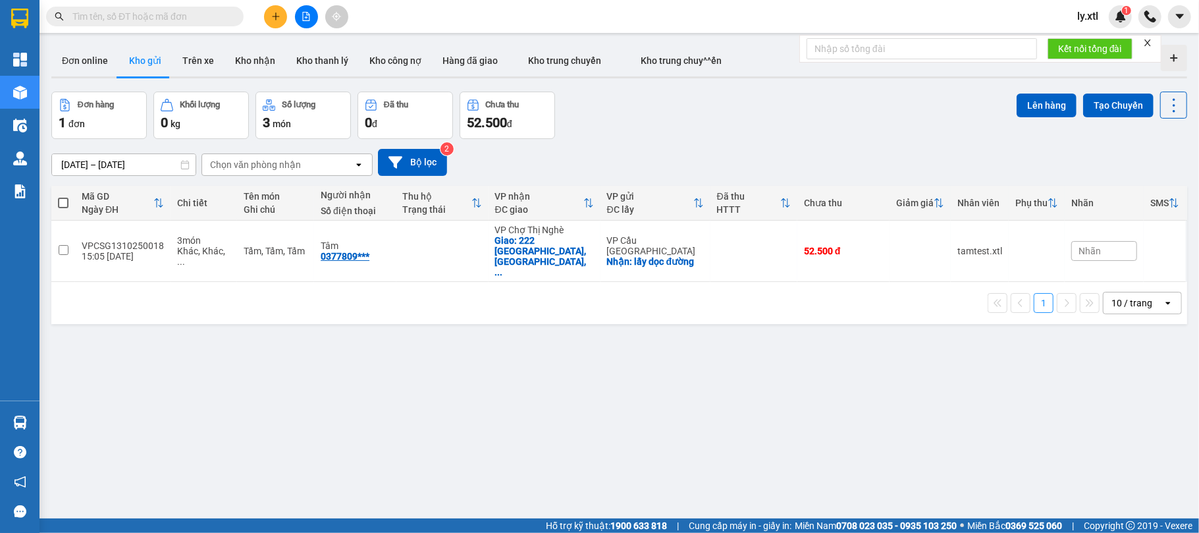
click at [1148, 43] on icon "close" at bounding box center [1147, 42] width 9 height 9
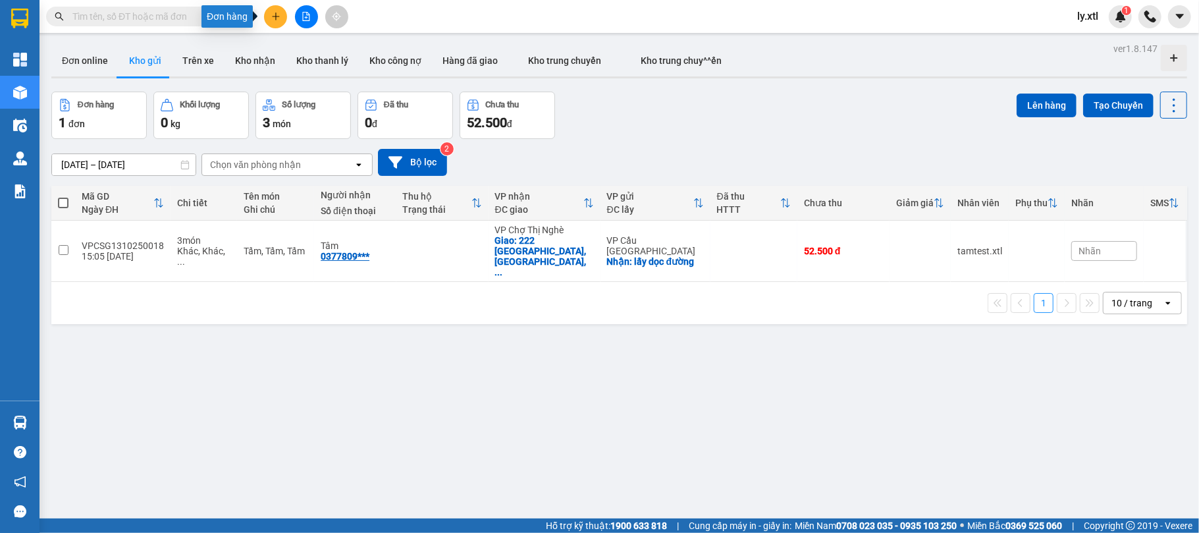
click at [284, 18] on button at bounding box center [275, 16] width 23 height 23
click at [309, 48] on div "Tạo đơn hàng" at bounding box center [327, 49] width 57 height 14
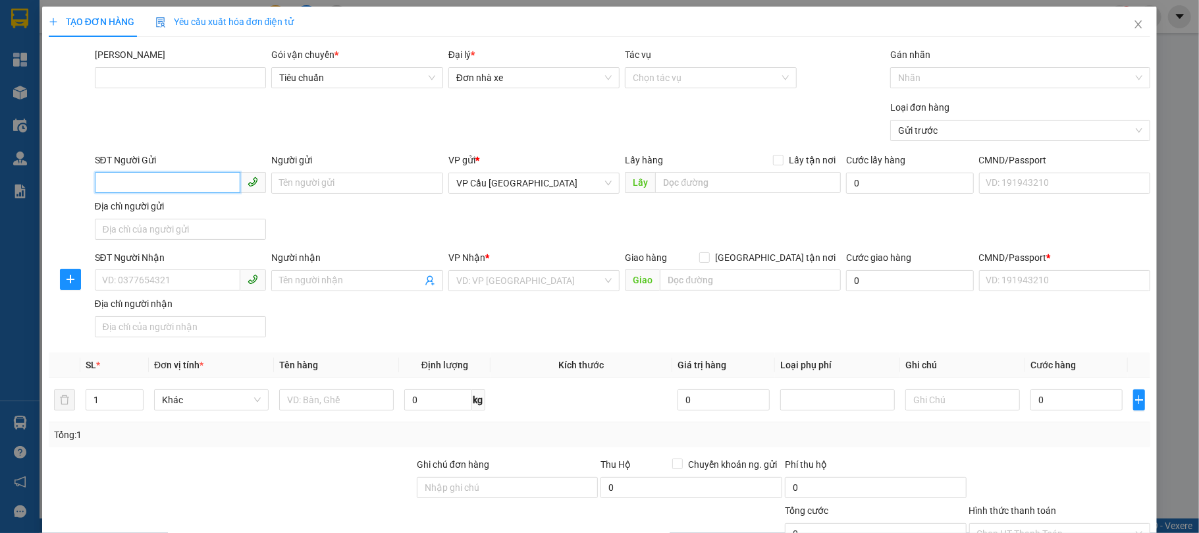
click at [159, 190] on input "SĐT Người Gửi" at bounding box center [168, 182] width 146 height 21
type input "0377809787"
click at [221, 215] on div "0377809787 - Tâm" at bounding box center [178, 210] width 154 height 14
type input "Tâm"
checkbox input "true"
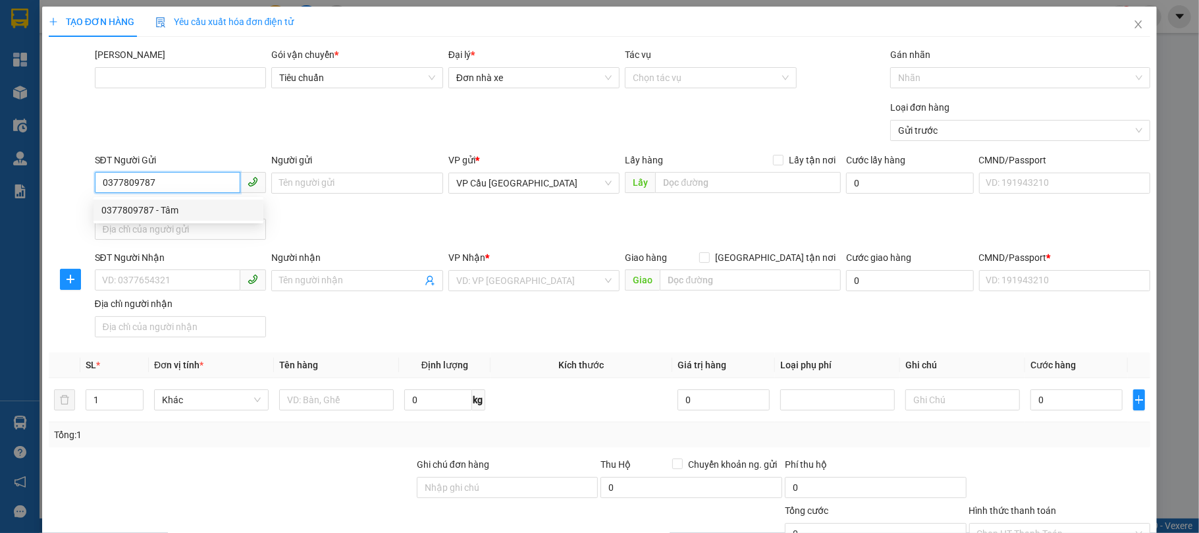
type input "lấy dọc đường"
type input "0377809787"
type input "Tâm"
checkbox input "true"
type input "222 Điện Biên Phủ, Võ Thị Sáu, Quận 3, Hồ Chí Minh"
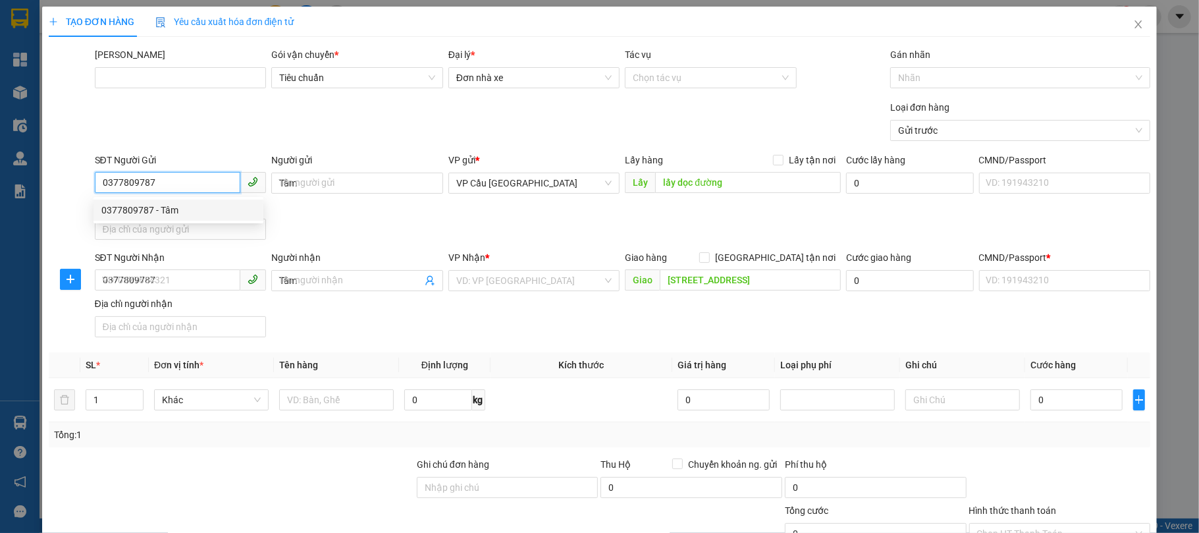
type input "030271257111"
type input "Test địa chỉ người nhận"
type input "22.500"
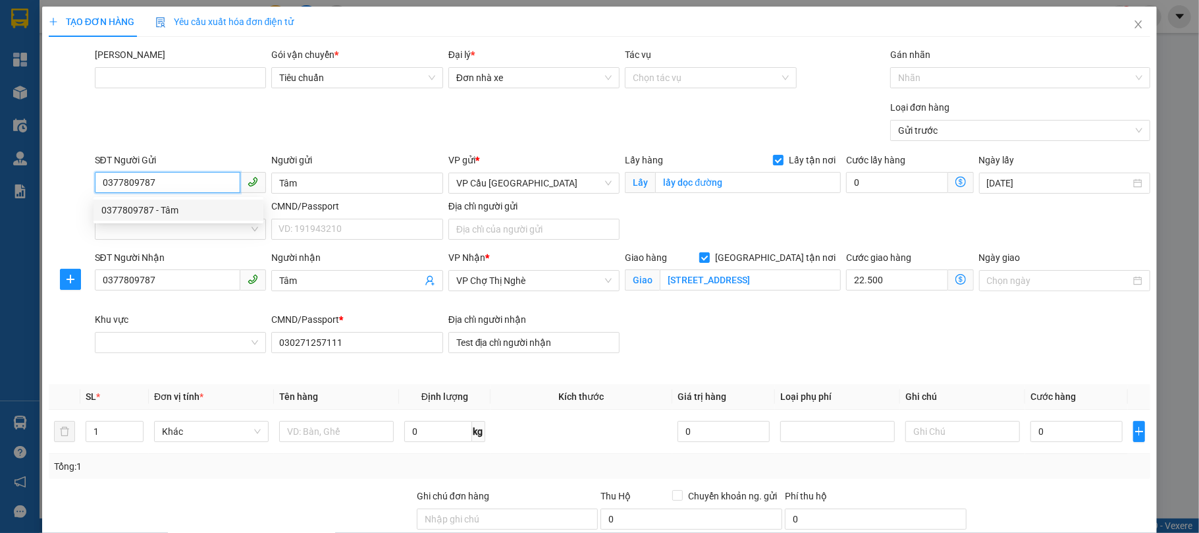
type input "52.500"
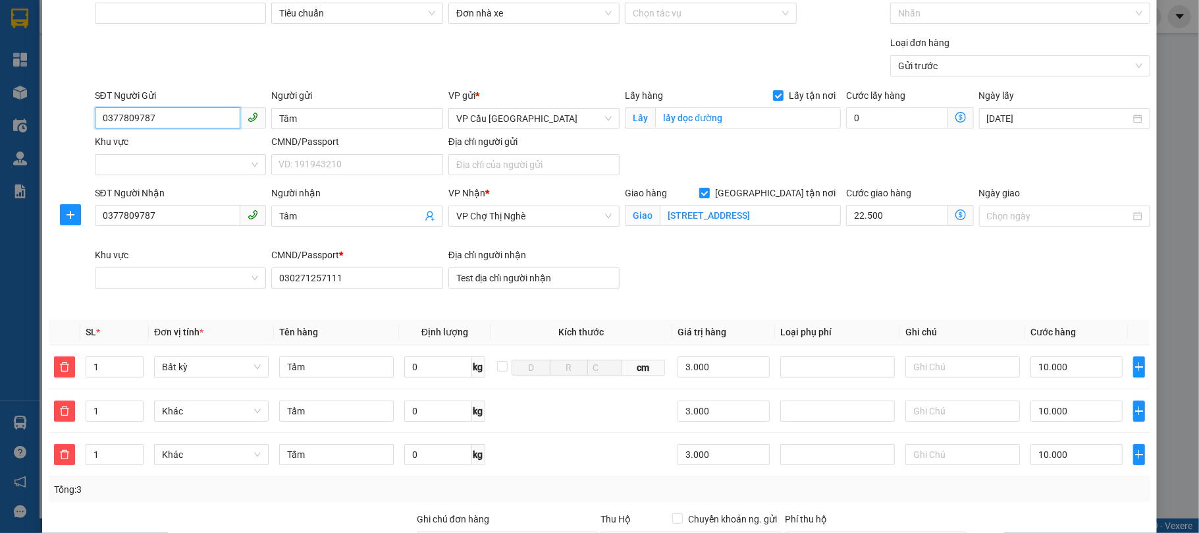
scroll to position [59, 0]
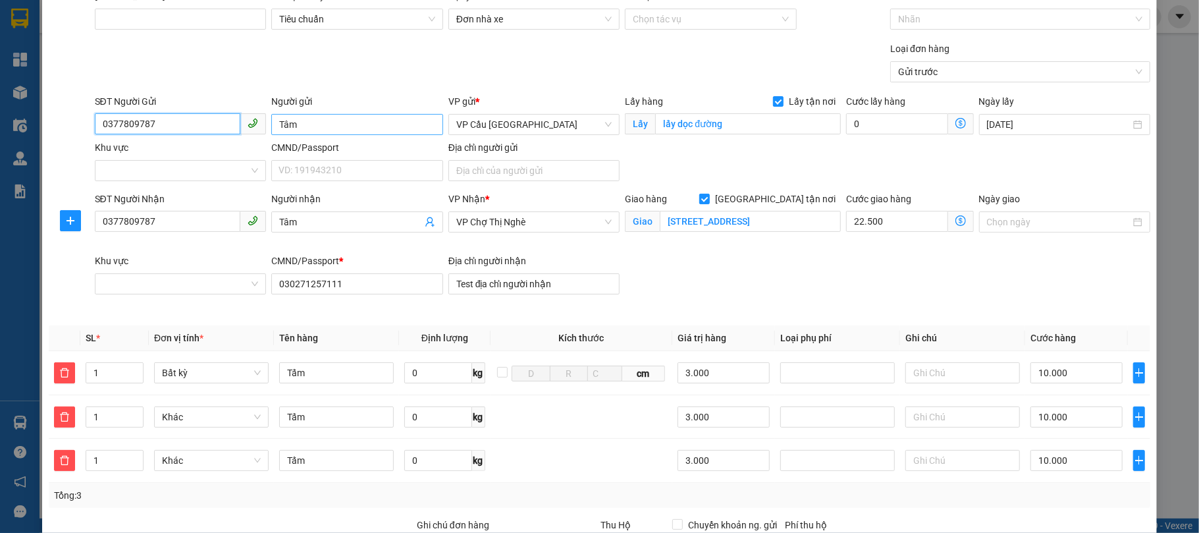
type input "0377809787"
click at [327, 124] on input "Tâm" at bounding box center [357, 124] width 172 height 21
click at [325, 124] on input "Tâm" at bounding box center [357, 124] width 172 height 21
type input "Gửi"
click at [322, 219] on input "Tâm" at bounding box center [350, 222] width 143 height 14
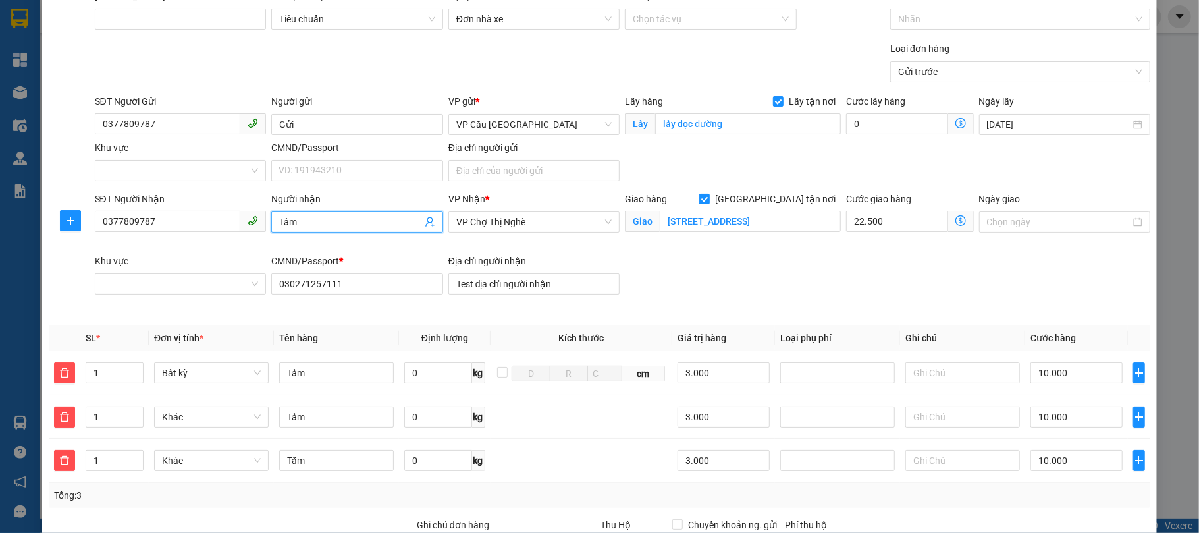
click at [322, 219] on body "Kết quả tìm kiếm ( 0 ) Bộ lọc No Data ly.xtl 1 Tổng Quan Kho hàng mới Điều hành…" at bounding box center [599, 266] width 1199 height 533
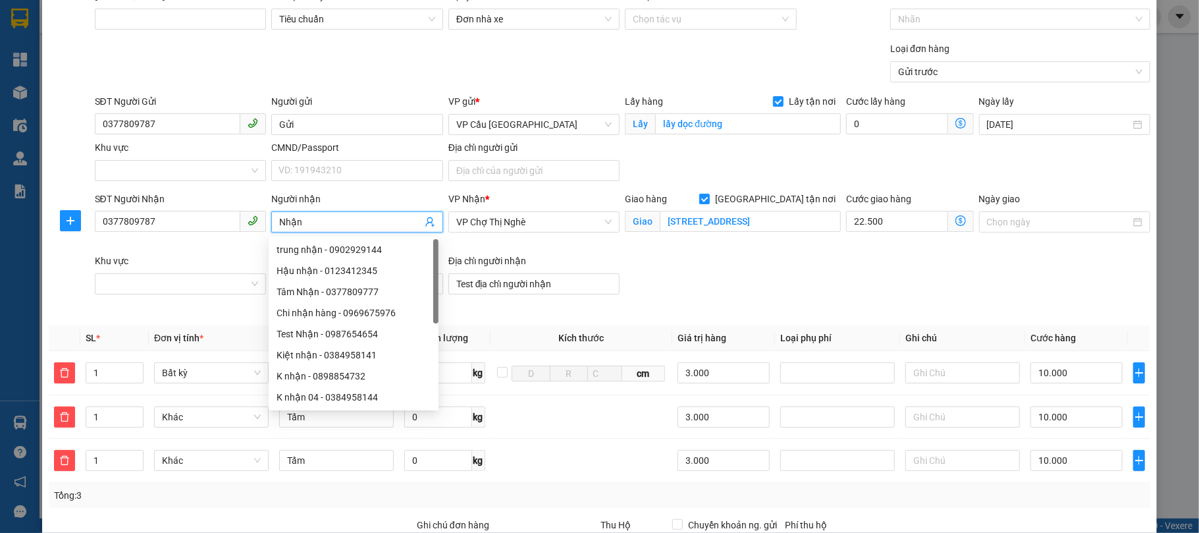
type input "Nhận"
click at [780, 296] on div "SĐT Người Nhận 0377809787 Người nhận Nhận VP Nhận * VP Chợ Thị Nghè Giao hàng G…" at bounding box center [622, 254] width 1061 height 124
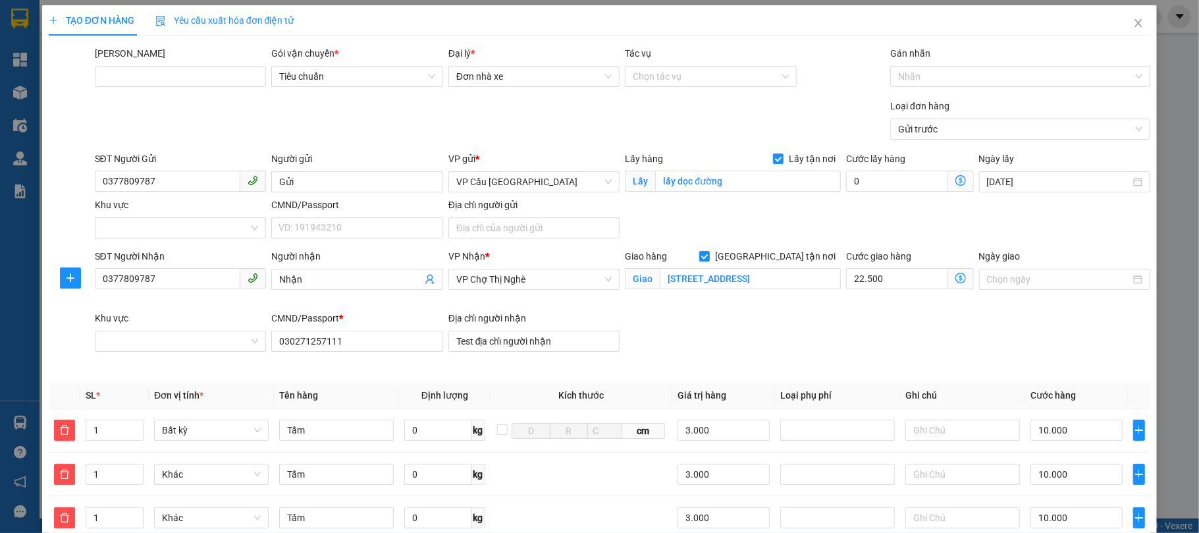
scroll to position [0, 0]
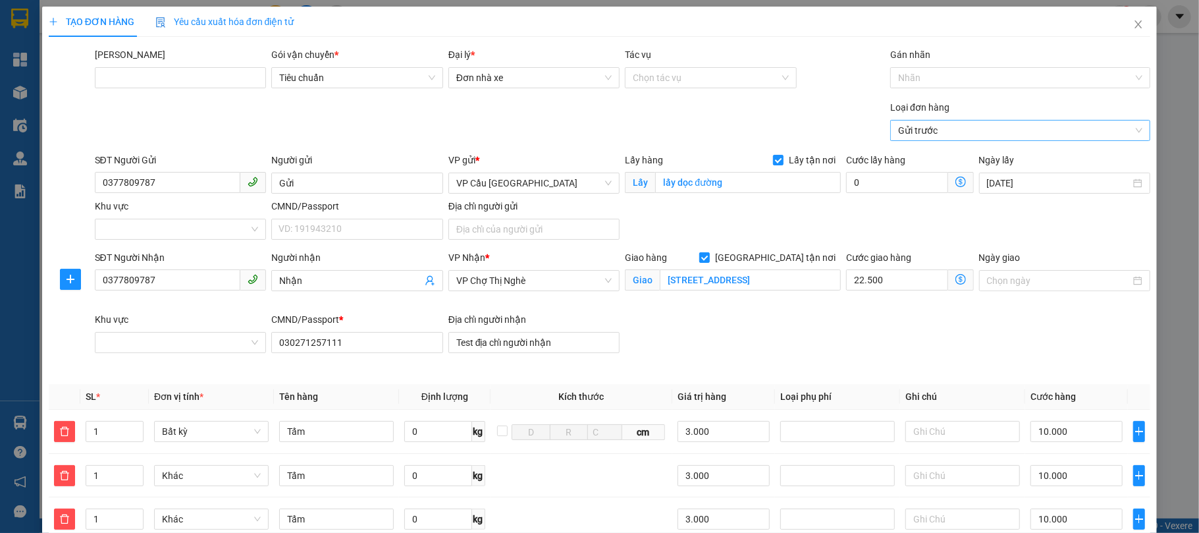
click at [952, 138] on span "Gửi trước" at bounding box center [1020, 130] width 244 height 20
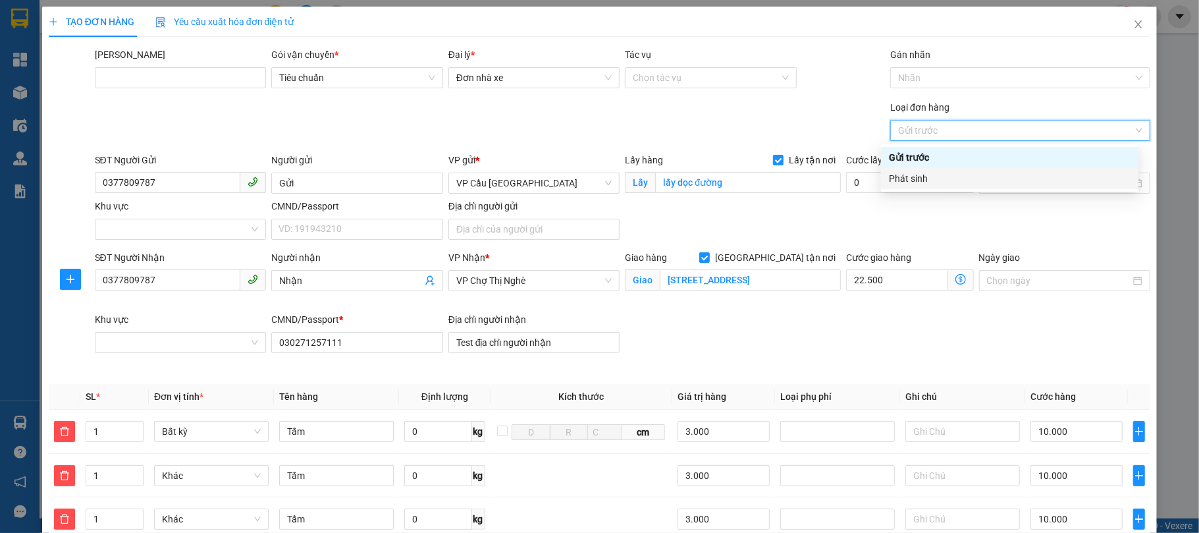
click at [922, 180] on div "Phát sinh" at bounding box center [1010, 178] width 242 height 14
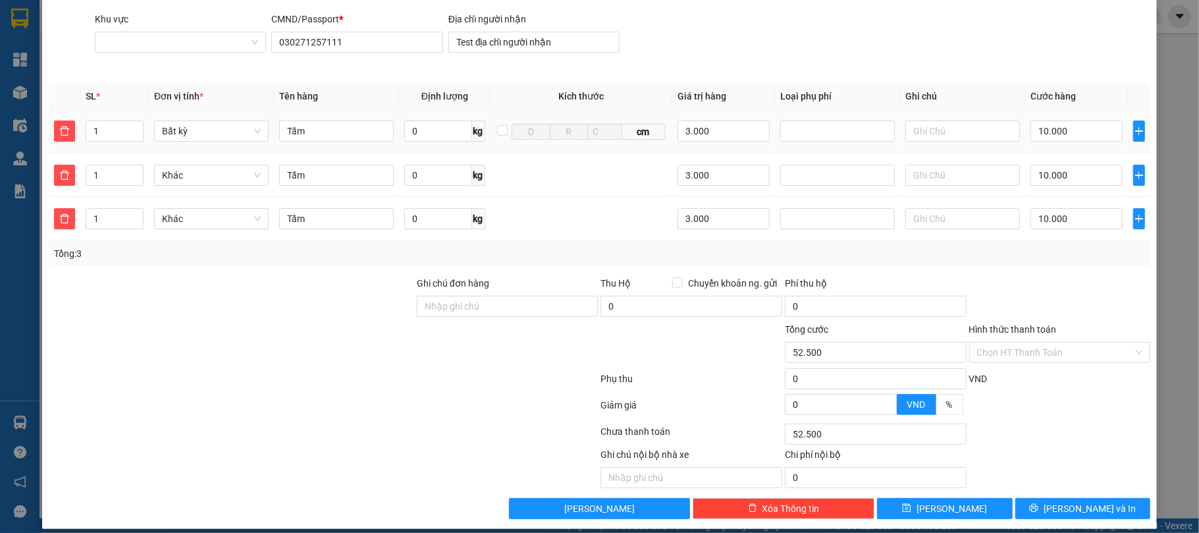
scroll to position [316, 0]
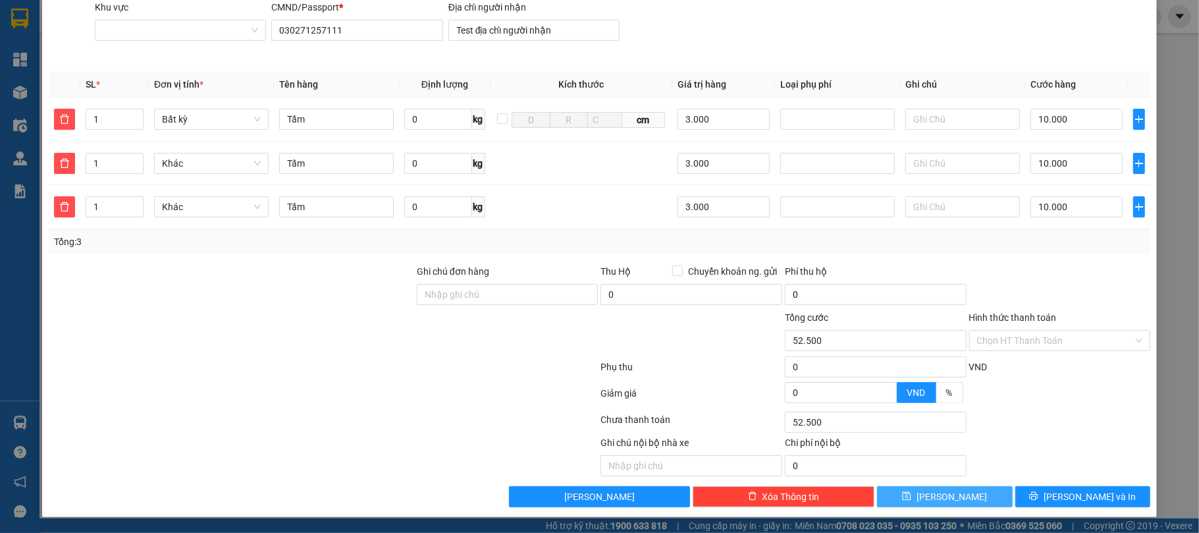
click at [954, 500] on button "[PERSON_NAME]" at bounding box center [945, 496] width 136 height 21
checkbox input "false"
type input "0"
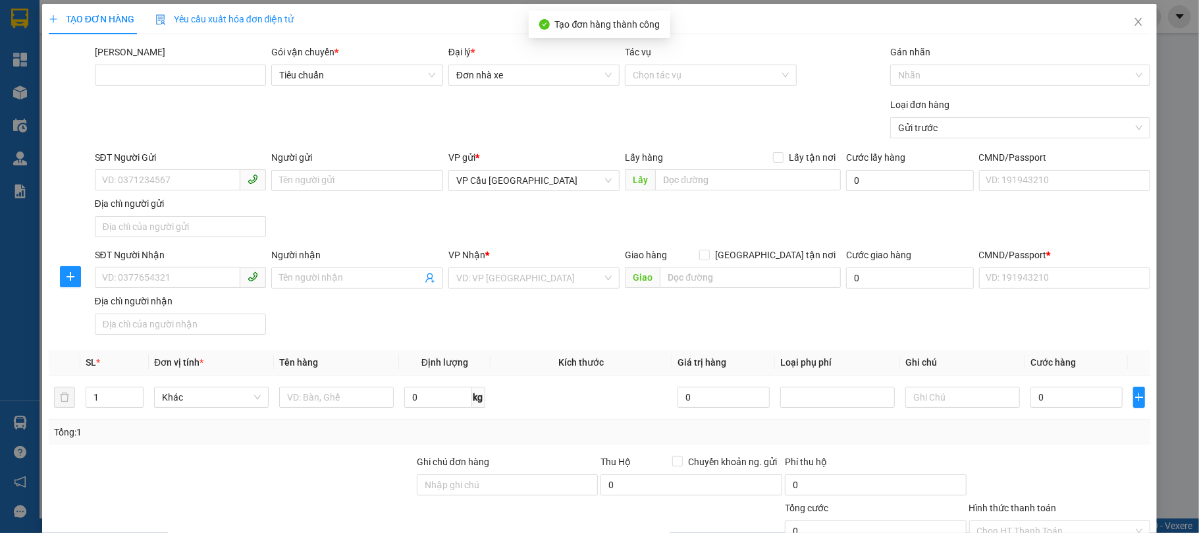
scroll to position [0, 0]
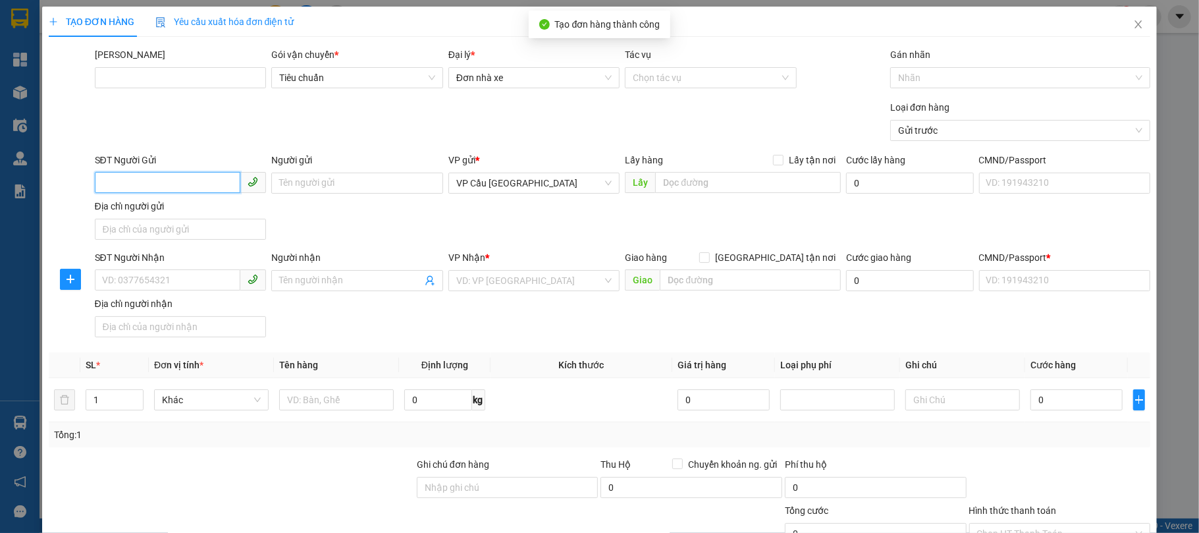
click at [167, 190] on input "SĐT Người Gửi" at bounding box center [168, 182] width 146 height 21
type input "0377809787"
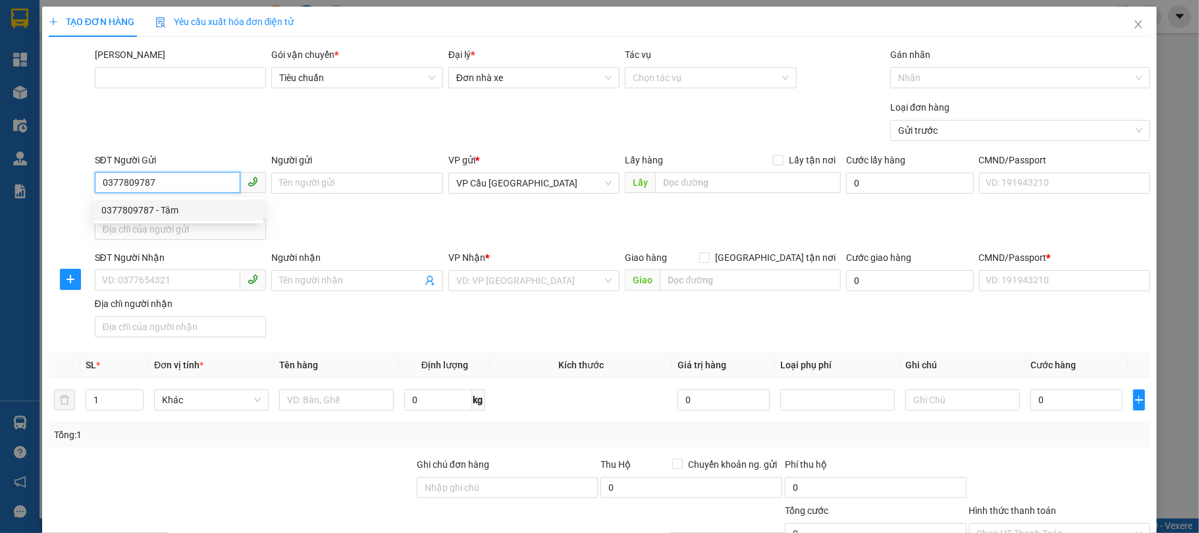
click at [196, 211] on div "0377809787 - Tâm" at bounding box center [178, 210] width 154 height 14
type input "Tâm"
checkbox input "true"
type input "lấy dọc đường"
type input "0377809787"
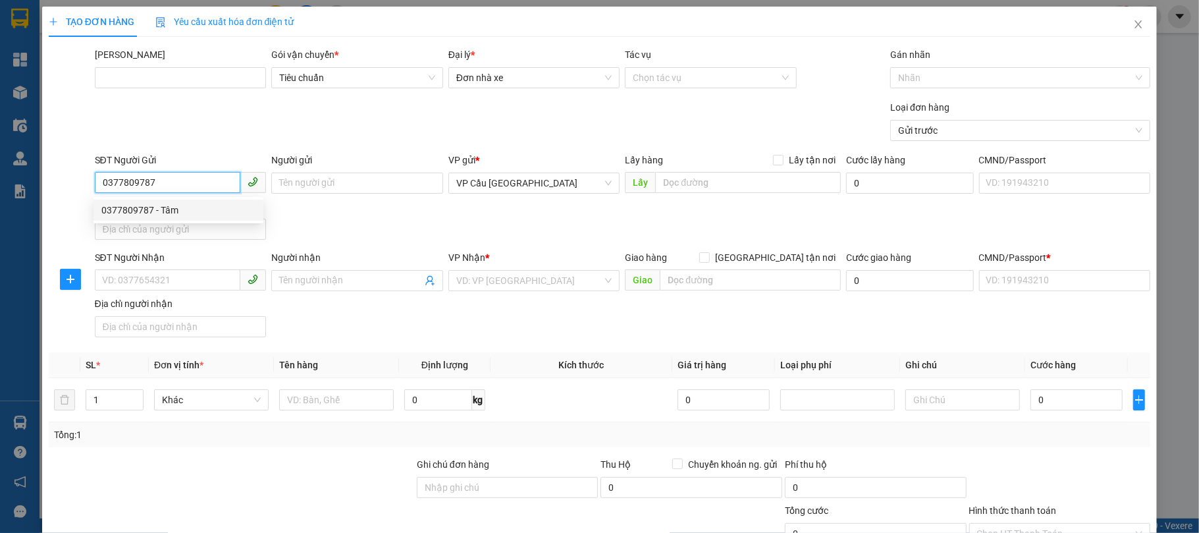
type input "Tâm"
checkbox input "true"
type input "222 Điện Biên Phủ, Võ Thị Sáu, Quận 3, Hồ Chí Minh"
type input "030271257111"
type input "Test địa chỉ người nhận"
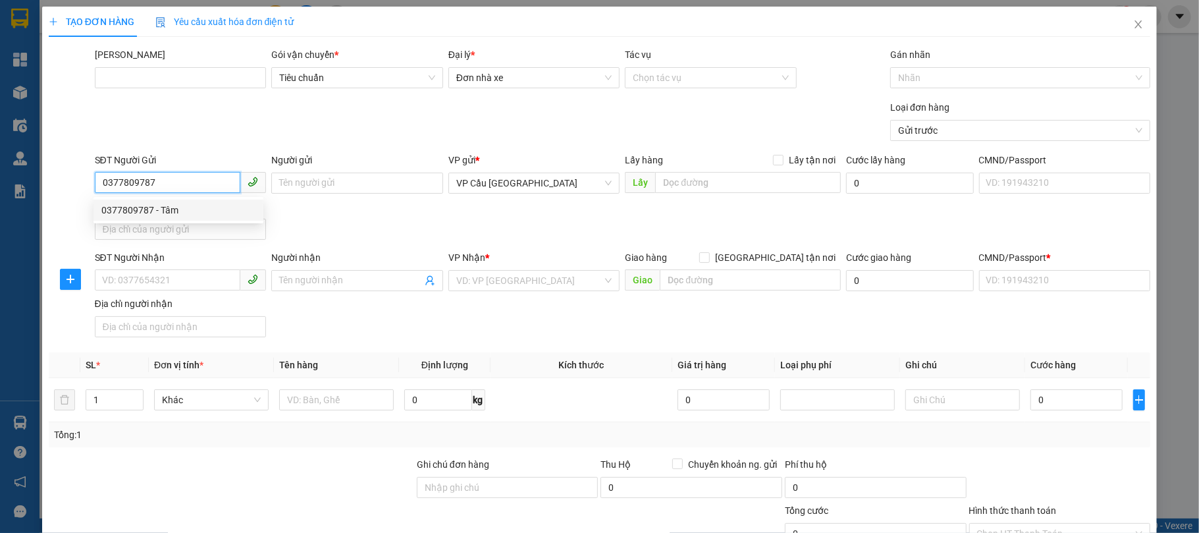
type input "22.500"
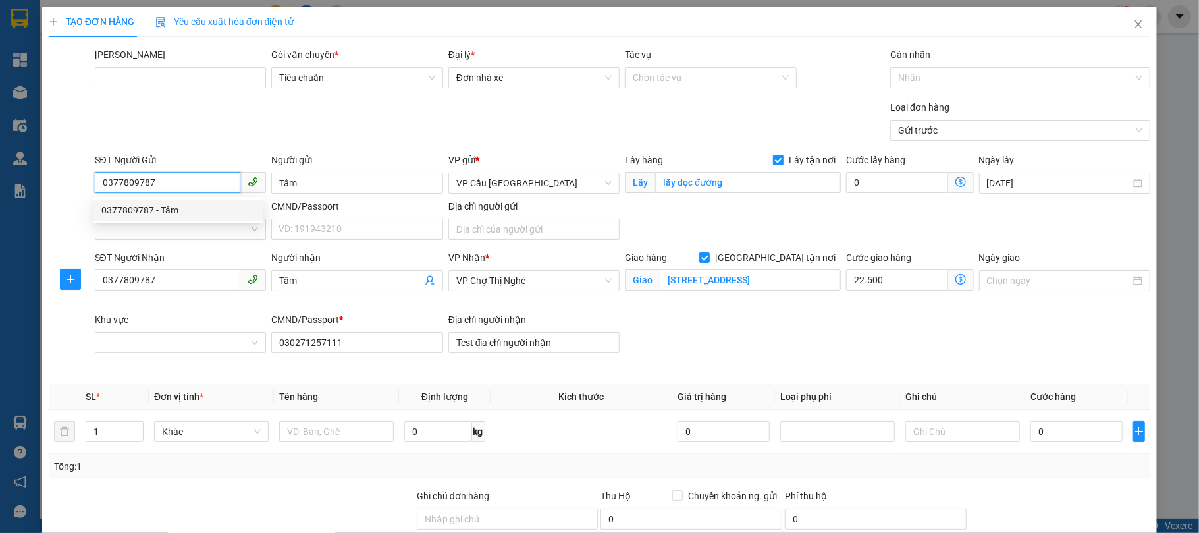
type input "52.500"
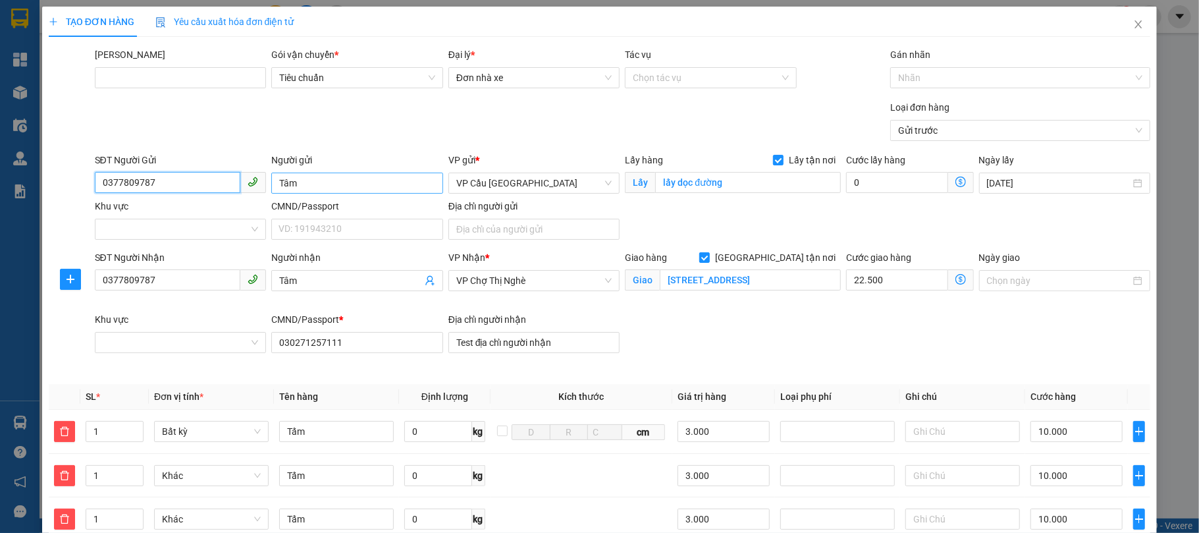
type input "0377809787"
click at [334, 192] on input "Tâm" at bounding box center [357, 182] width 172 height 21
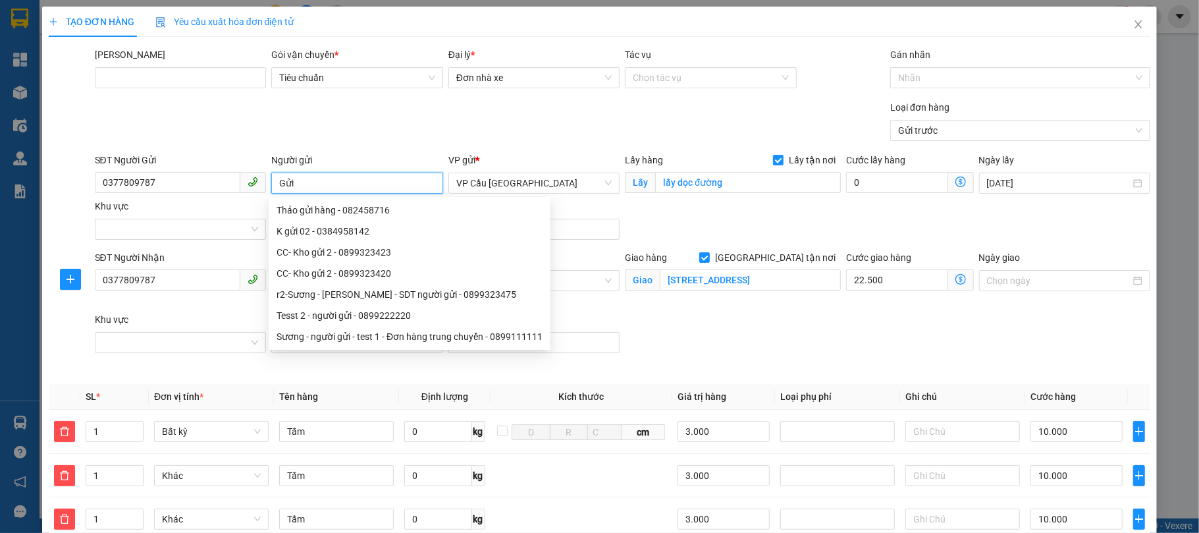
type input "Gửi"
click at [416, 133] on div "Loại đơn hàng Gửi trước" at bounding box center [622, 123] width 1061 height 46
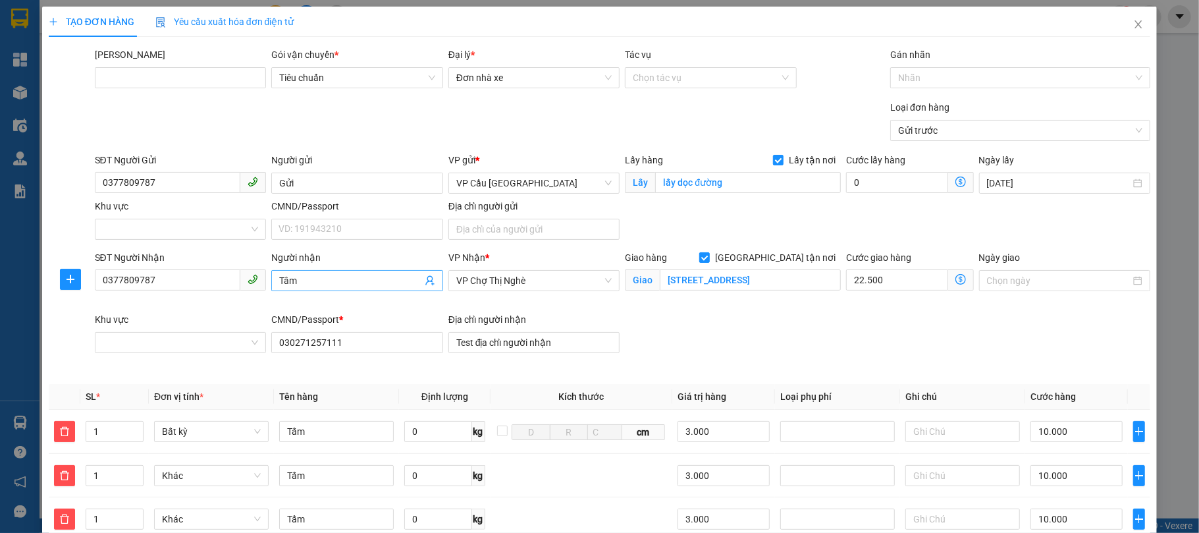
click at [330, 283] on input "Tâm" at bounding box center [350, 280] width 143 height 14
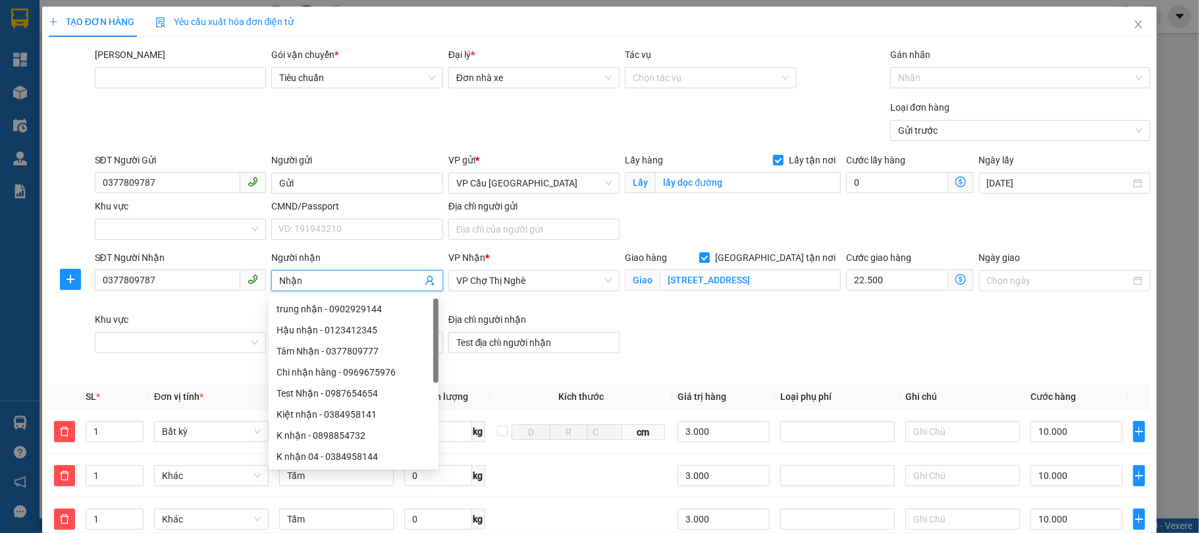
type input "Nhận"
click at [765, 325] on div "SĐT Người Nhận 0377809787 Người nhận Nhận VP Nhận * VP Chợ Thị Nghè Giao hàng G…" at bounding box center [622, 312] width 1061 height 124
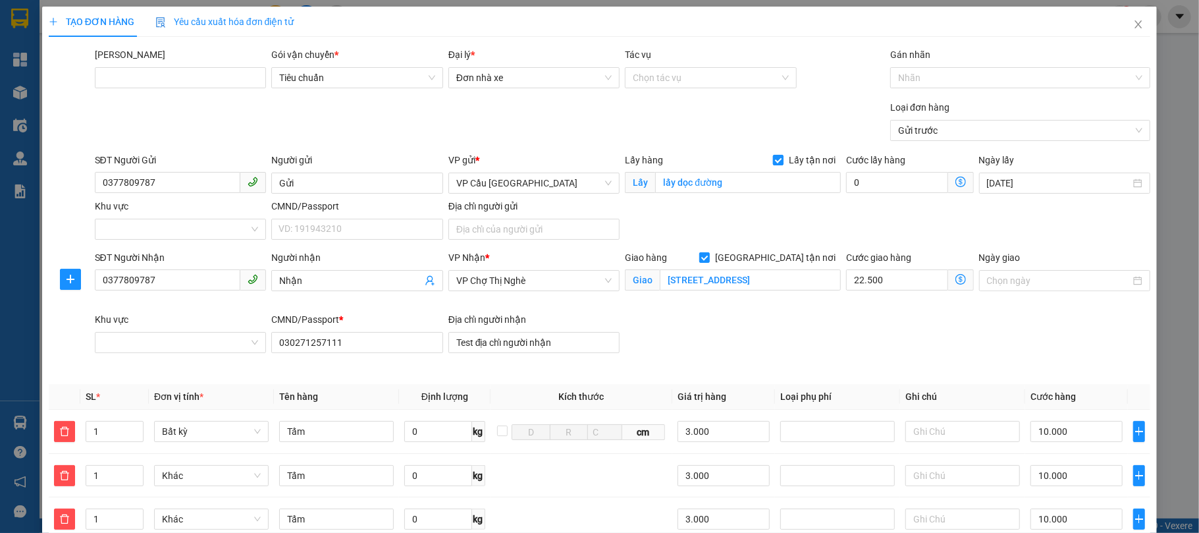
click at [775, 163] on input "Lấy tận nơi" at bounding box center [777, 159] width 9 height 9
checkbox input "false"
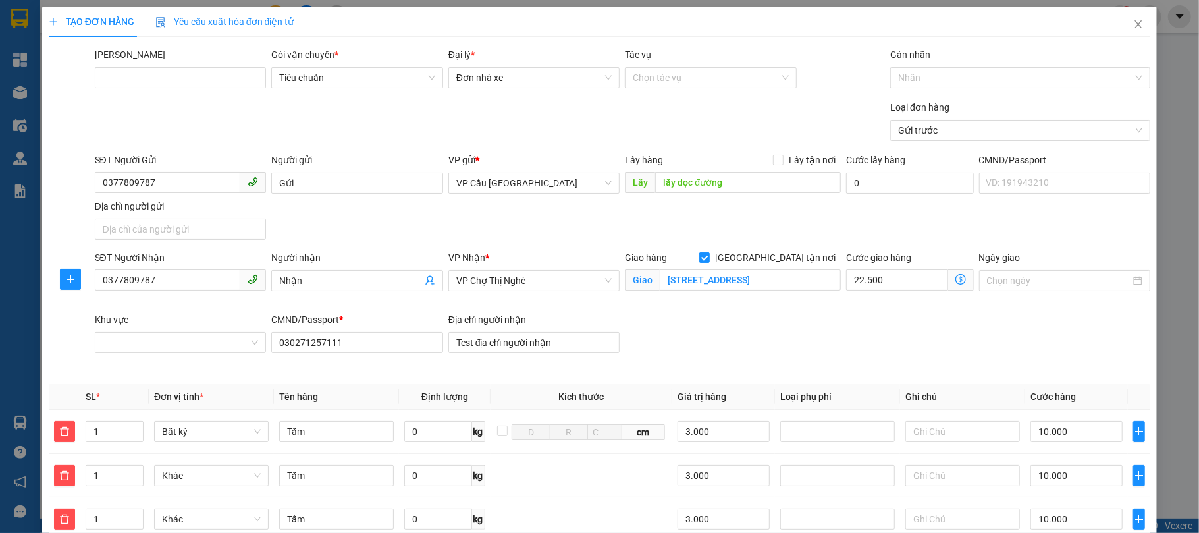
click at [708, 259] on input "[GEOGRAPHIC_DATA] tận nơi" at bounding box center [703, 256] width 9 height 9
checkbox input "false"
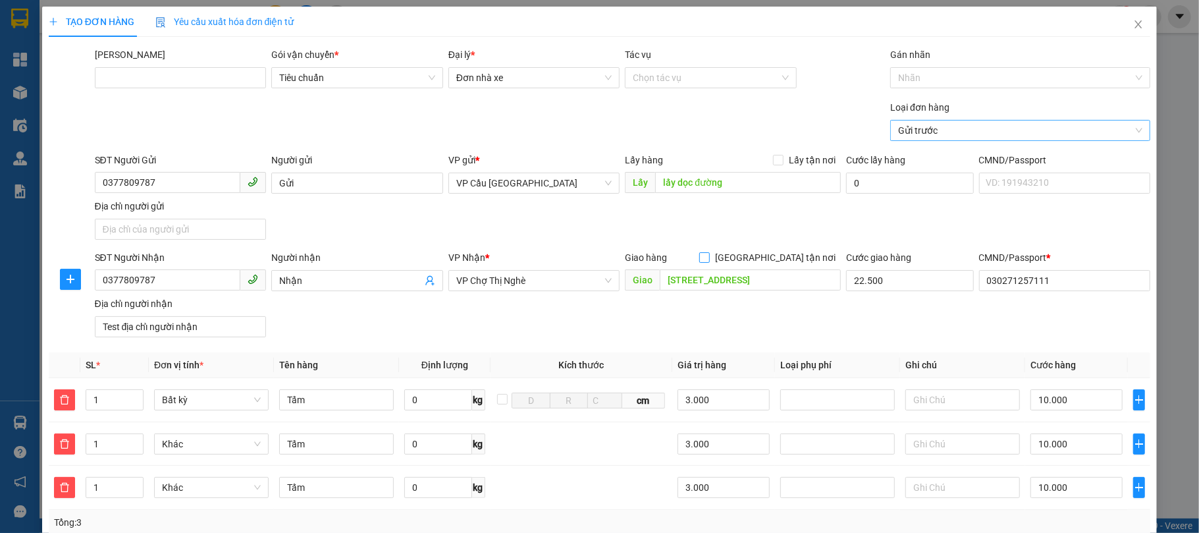
click at [940, 136] on span "Gửi trước" at bounding box center [1020, 130] width 244 height 20
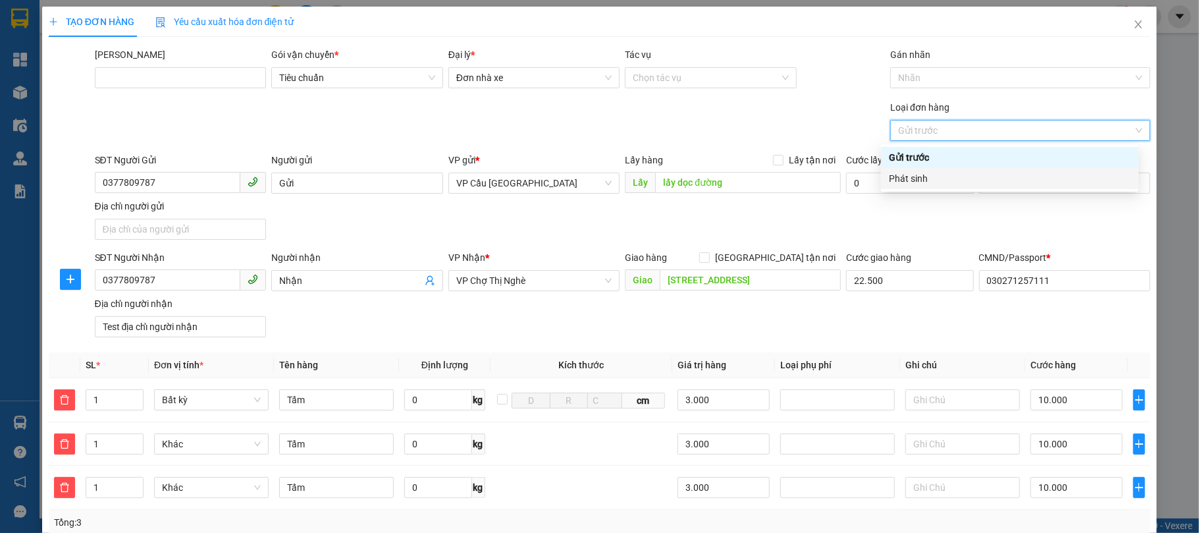
click at [933, 178] on div "Phát sinh" at bounding box center [1010, 178] width 242 height 14
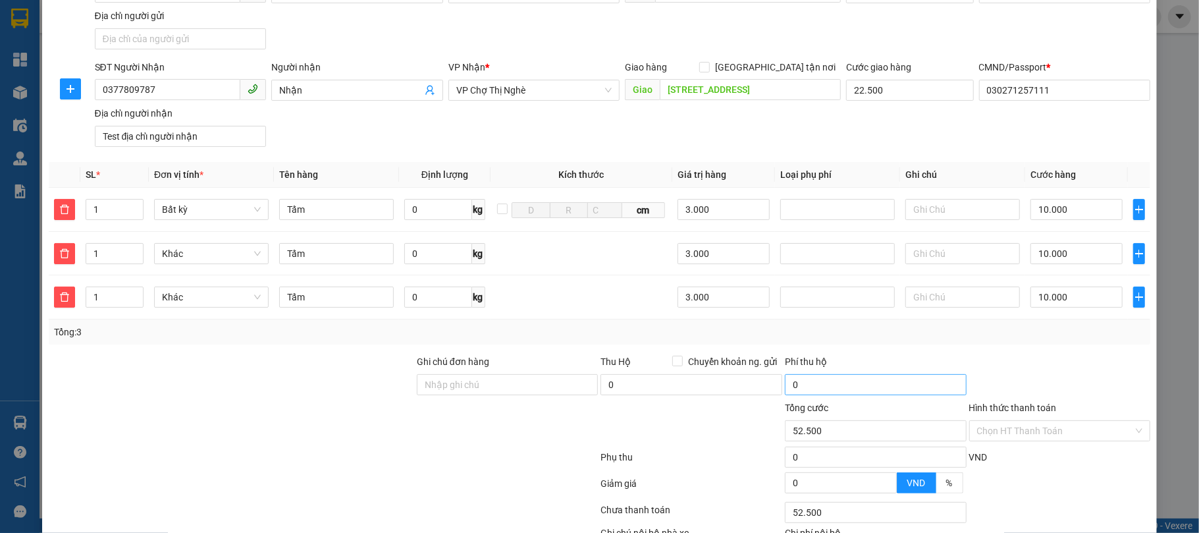
scroll to position [285, 0]
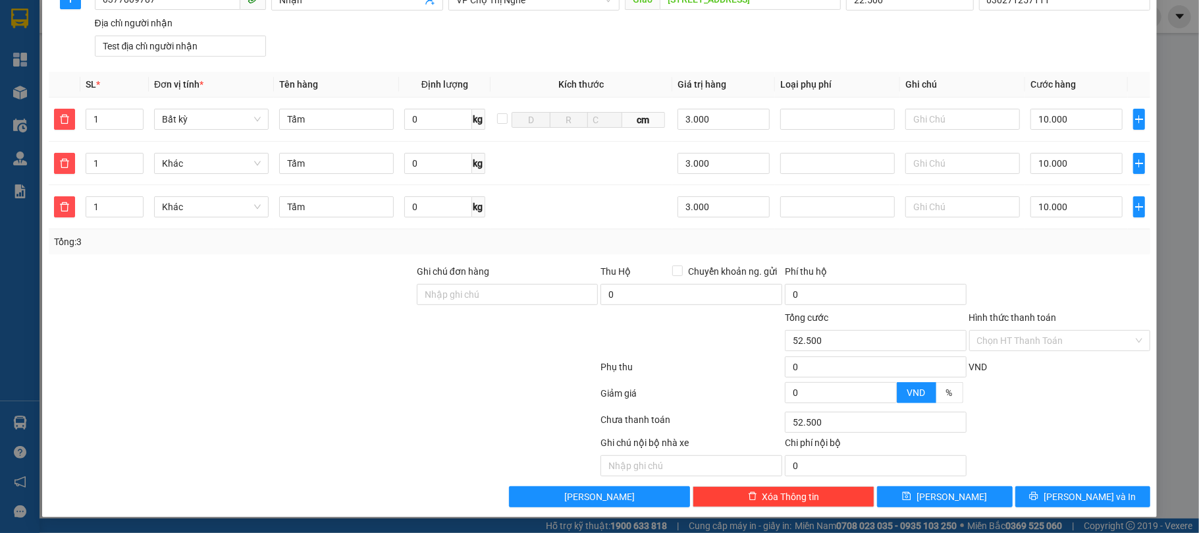
click at [920, 508] on div "TẠO ĐƠN HÀNG Yêu cầu xuất hóa đơn điện tử Transit Pickup Surcharge Ids Transit …" at bounding box center [599, 121] width 1115 height 791
click at [911, 493] on icon "save" at bounding box center [906, 495] width 9 height 9
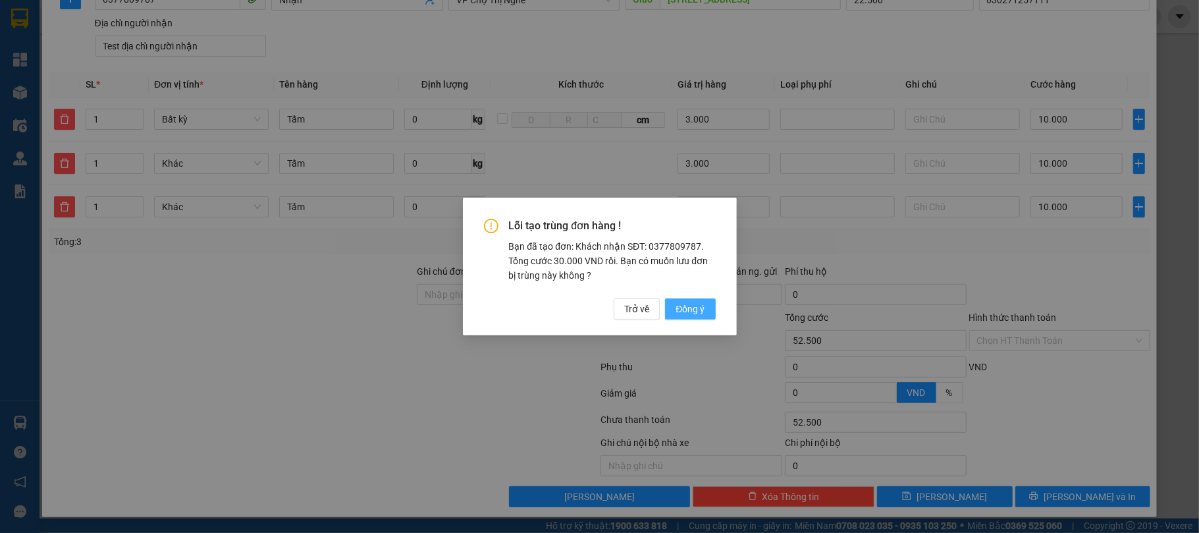
click at [693, 309] on span "Đồng ý" at bounding box center [689, 309] width 29 height 14
type input "0"
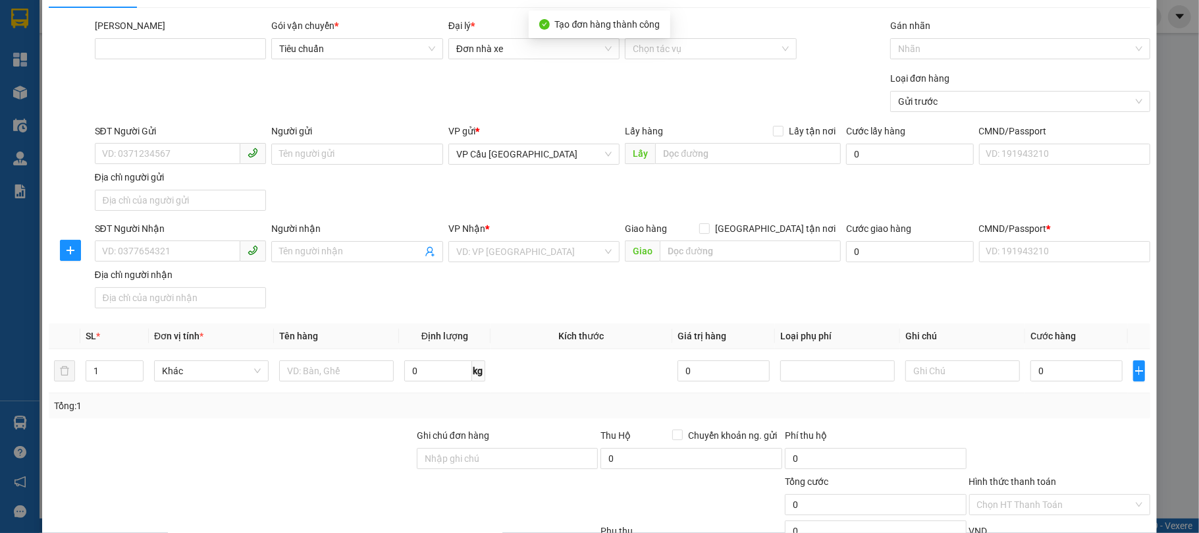
scroll to position [0, 0]
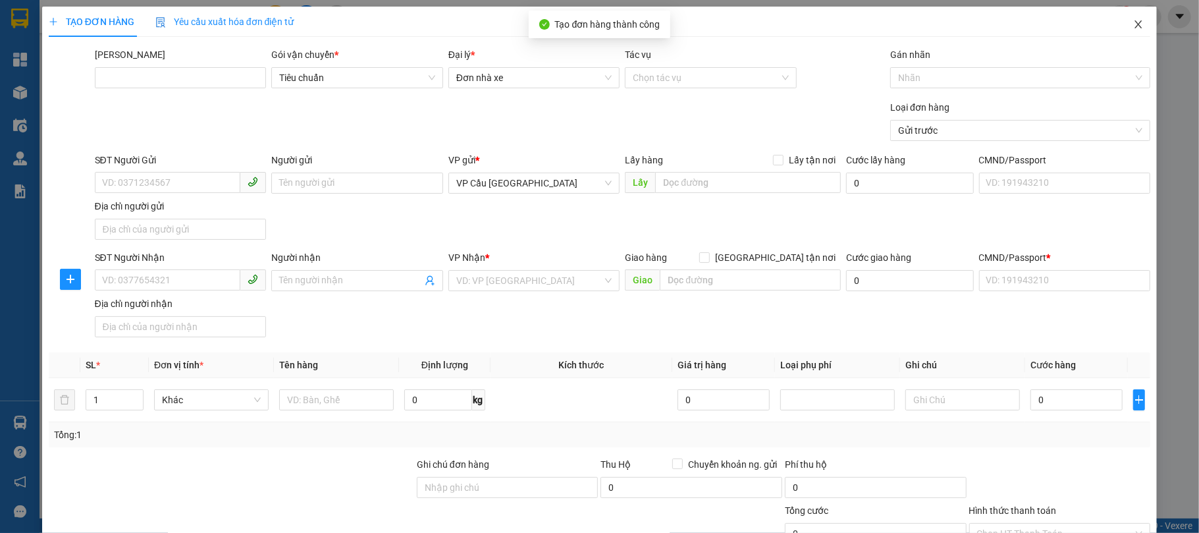
click at [1135, 28] on icon "close" at bounding box center [1138, 24] width 7 height 8
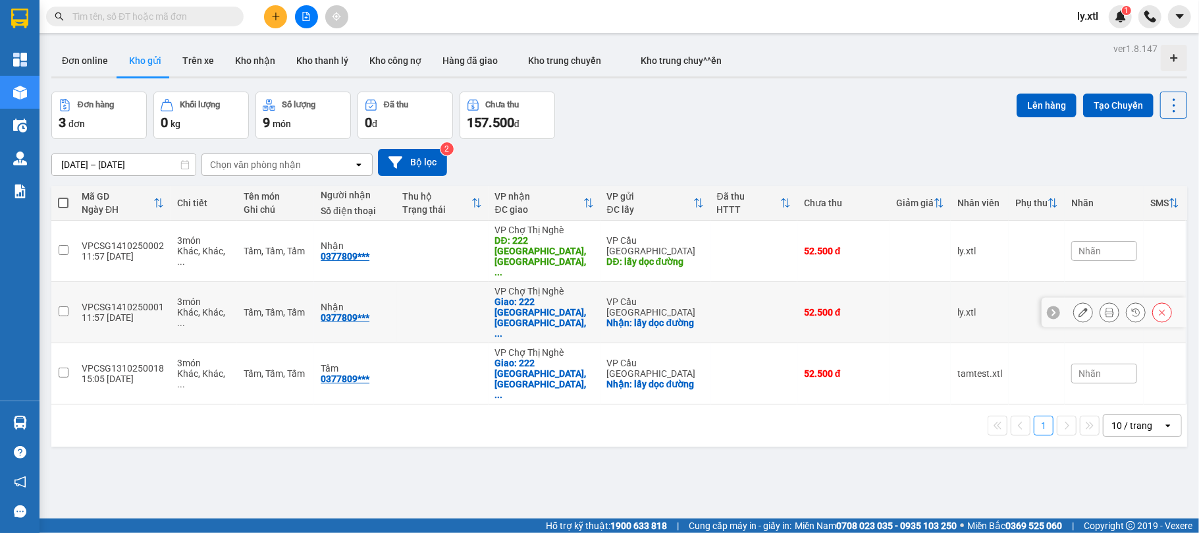
click at [111, 302] on div "VPCSG1410250001" at bounding box center [123, 307] width 82 height 11
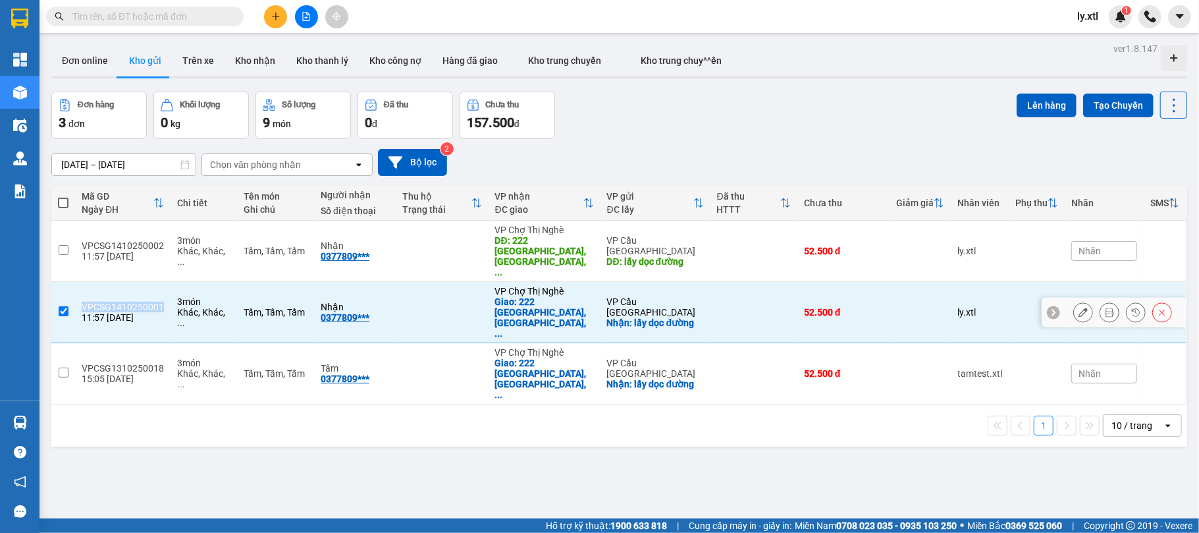
click at [111, 302] on div "VPCSG1410250001" at bounding box center [123, 307] width 82 height 11
checkbox input "false"
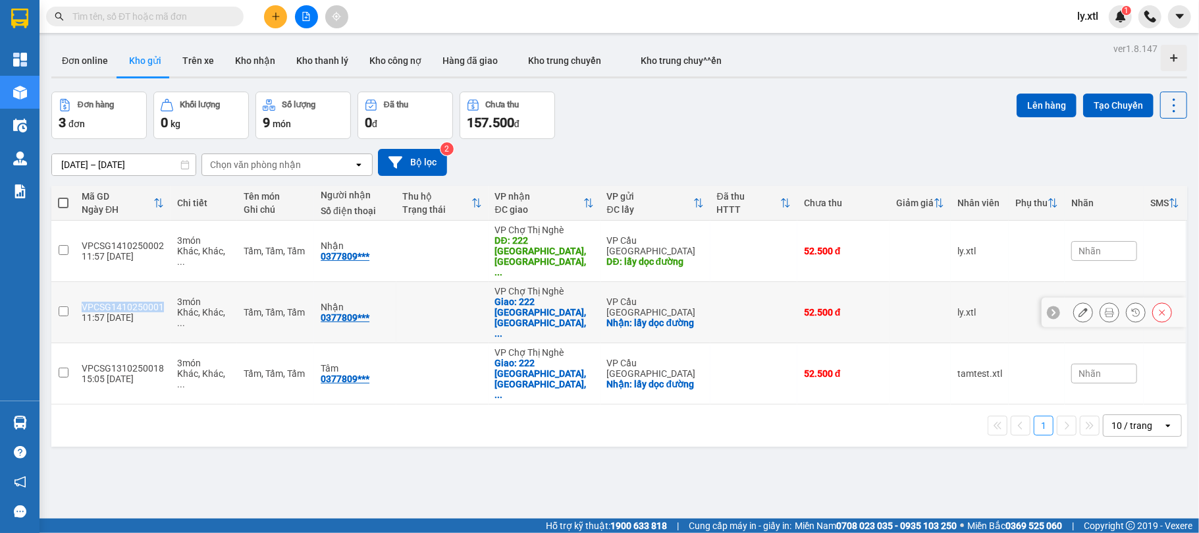
copy div "VPCSG1410250001"
click at [316, 409] on div "ver 1.8.147 Đơn online Kho gửi Trên xe Kho nhận Kho thanh lý Kho công nợ Hàng đ…" at bounding box center [619, 306] width 1146 height 533
click at [1078, 307] on icon at bounding box center [1082, 311] width 9 height 9
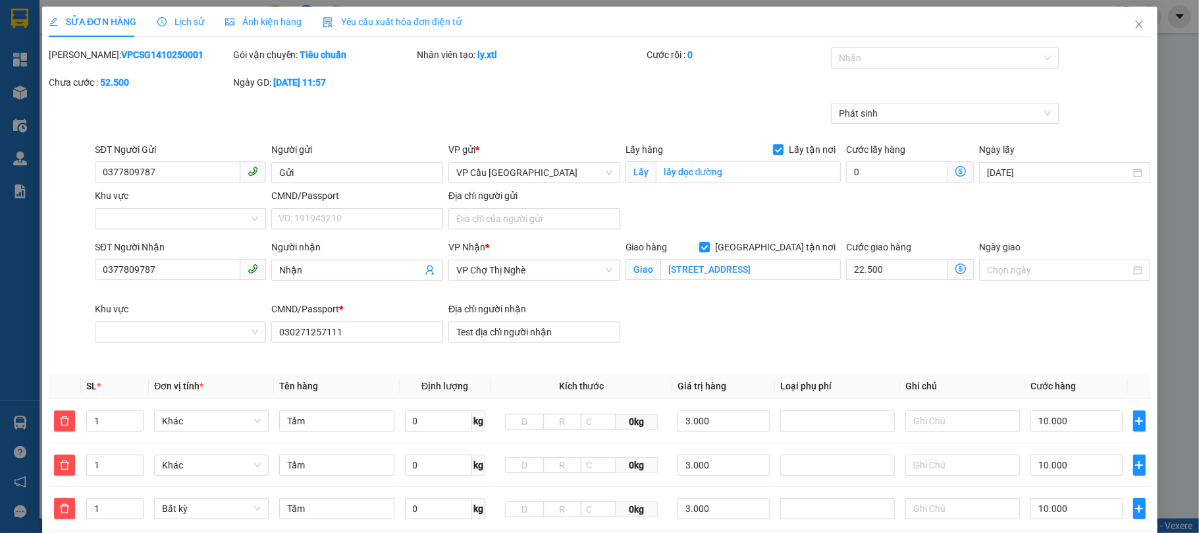
type input "0377809787"
type input "Gửi"
checkbox input "true"
type input "lấy dọc đường"
type input "0377809787"
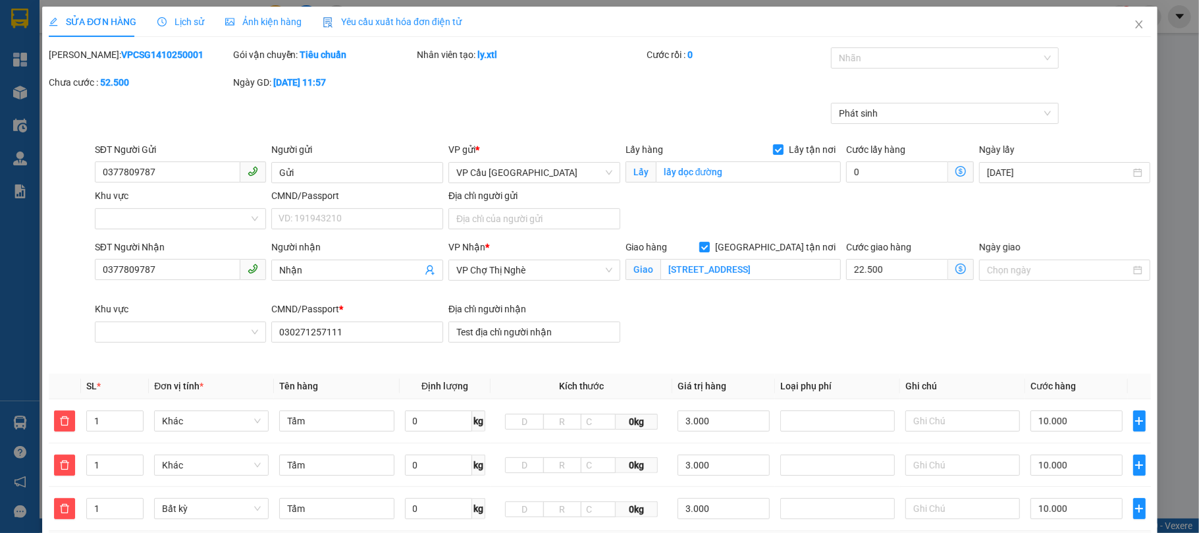
type input "Nhận"
checkbox input "true"
type input "222 Điện Biên Phủ, Võ Thị Sáu, Quận 3, Hồ Chí Minh"
type input "030271257111"
type input "Test địa chỉ người nhận"
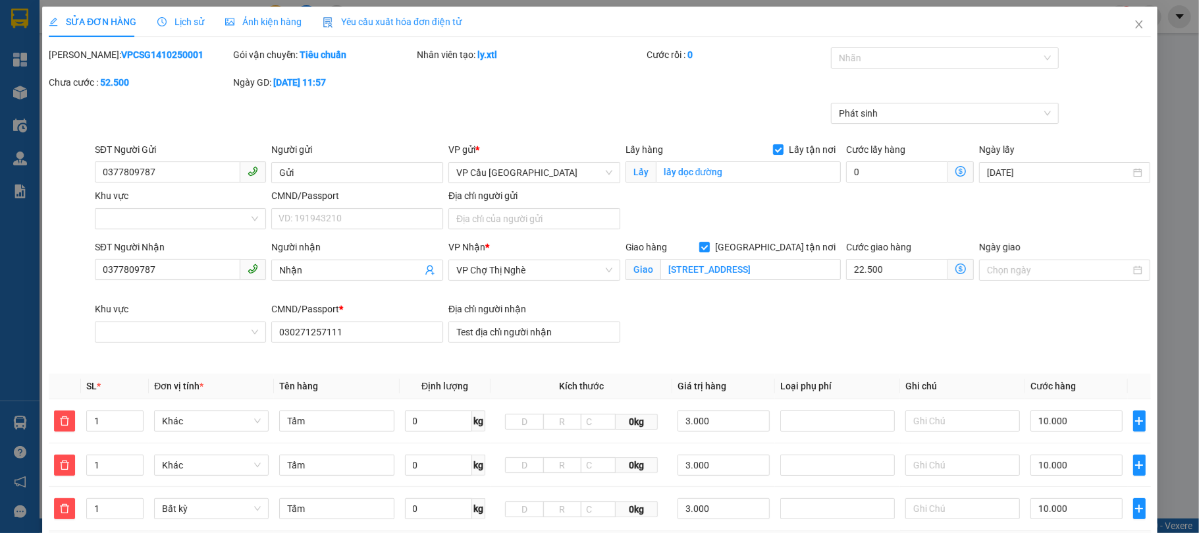
type input "0"
type input "52.500"
drag, startPoint x: 53, startPoint y: 53, endPoint x: 69, endPoint y: 54, distance: 16.5
click at [69, 54] on div "Mã ĐH: VPCSG1410250001" at bounding box center [140, 54] width 182 height 14
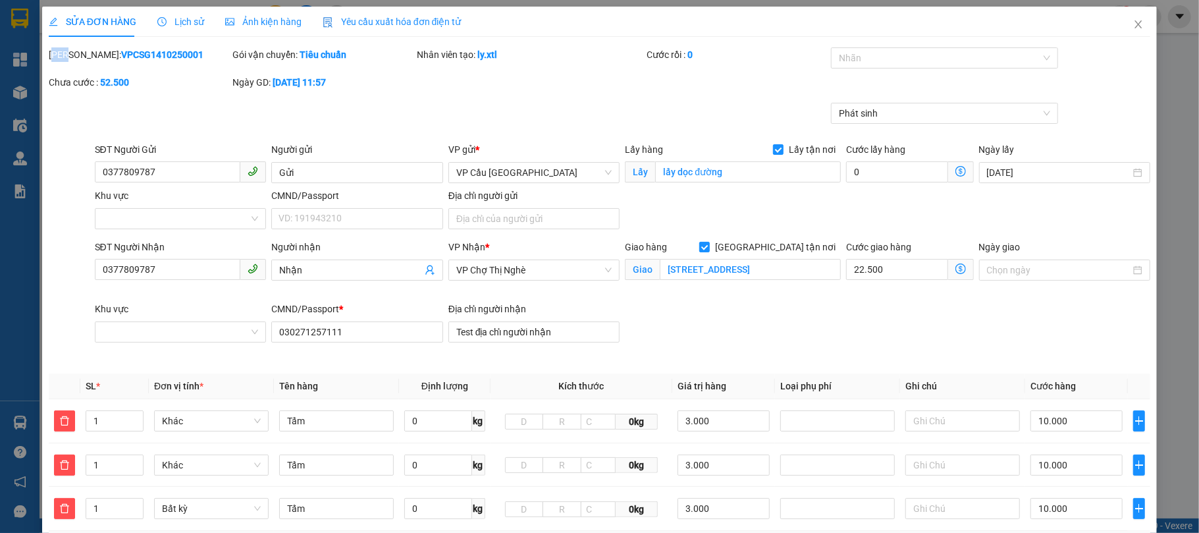
click at [56, 53] on div "Mã ĐH: VPCSG1410250001" at bounding box center [140, 54] width 182 height 14
drag, startPoint x: 46, startPoint y: 53, endPoint x: 74, endPoint y: 54, distance: 27.7
click at [74, 54] on div "Mã ĐH: VPCSG1410250001" at bounding box center [139, 61] width 184 height 28
copy div "Mã ĐH"
click at [1133, 29] on icon "close" at bounding box center [1138, 24] width 11 height 11
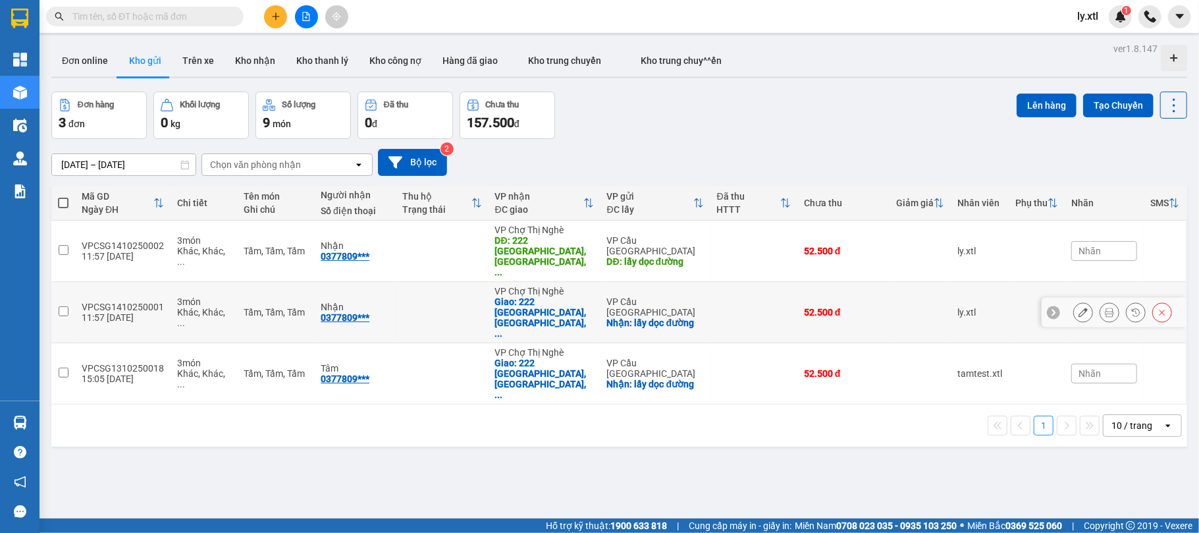
click at [72, 282] on td at bounding box center [63, 312] width 24 height 61
checkbox input "true"
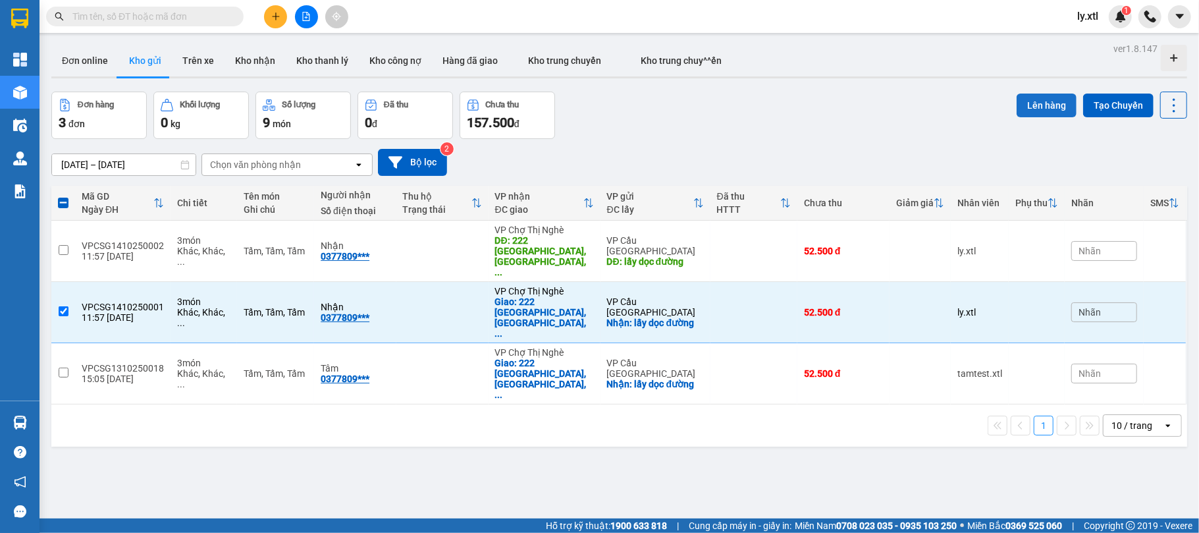
click at [1044, 109] on button "Lên hàng" at bounding box center [1046, 105] width 60 height 24
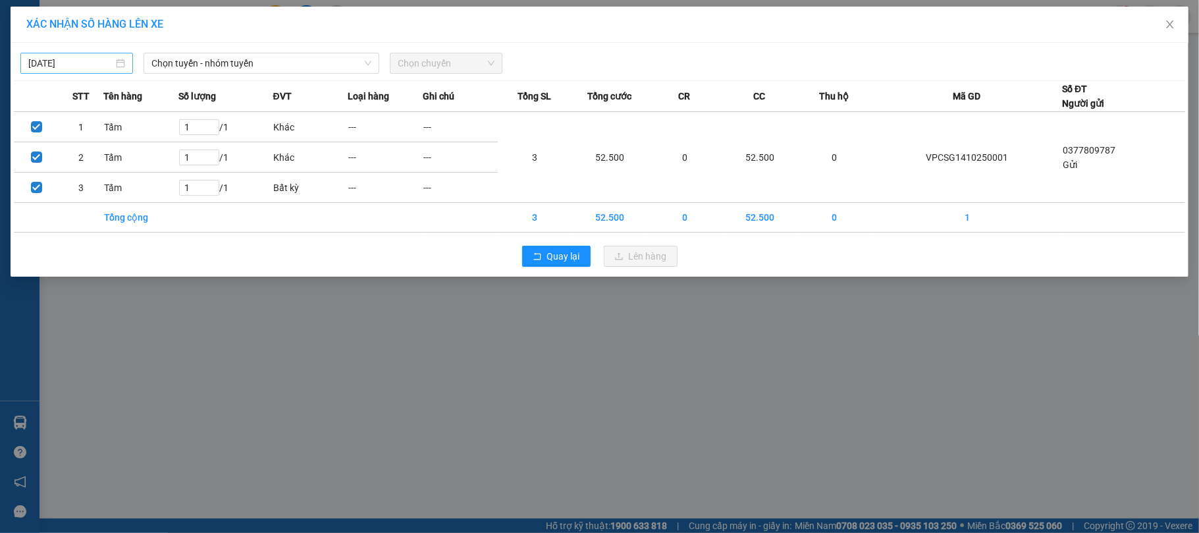
click at [87, 63] on input "14/10/2025" at bounding box center [70, 63] width 85 height 14
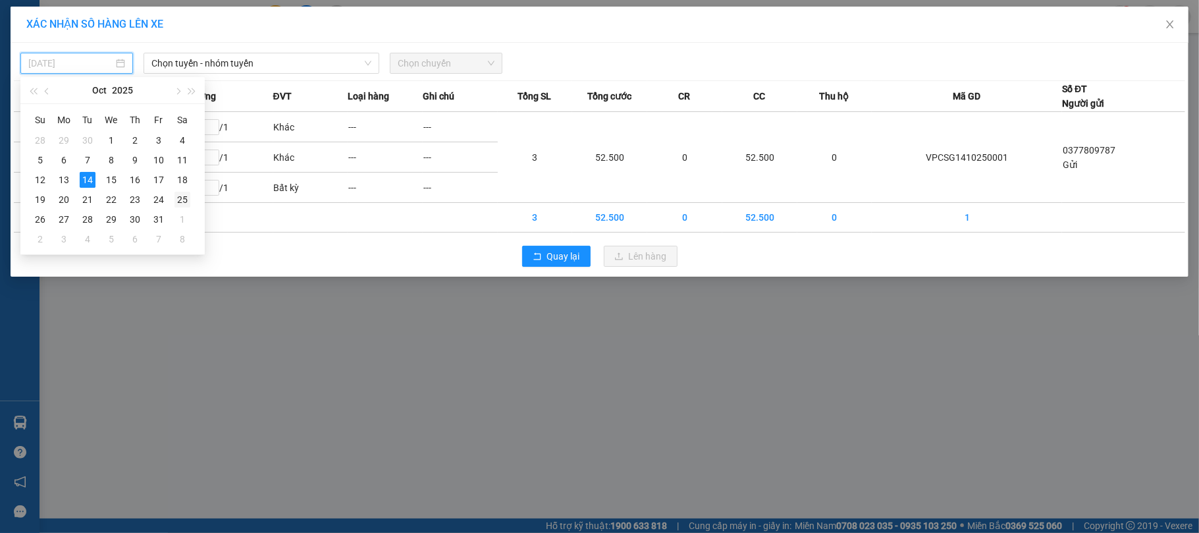
click at [184, 201] on div "25" at bounding box center [182, 200] width 16 height 16
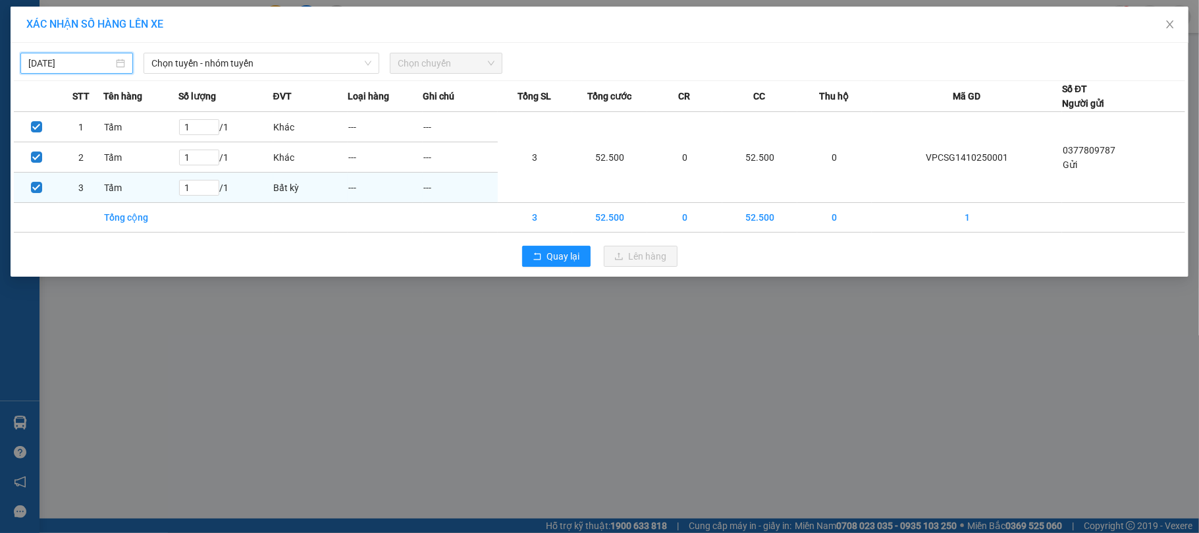
type input "25/10/2025"
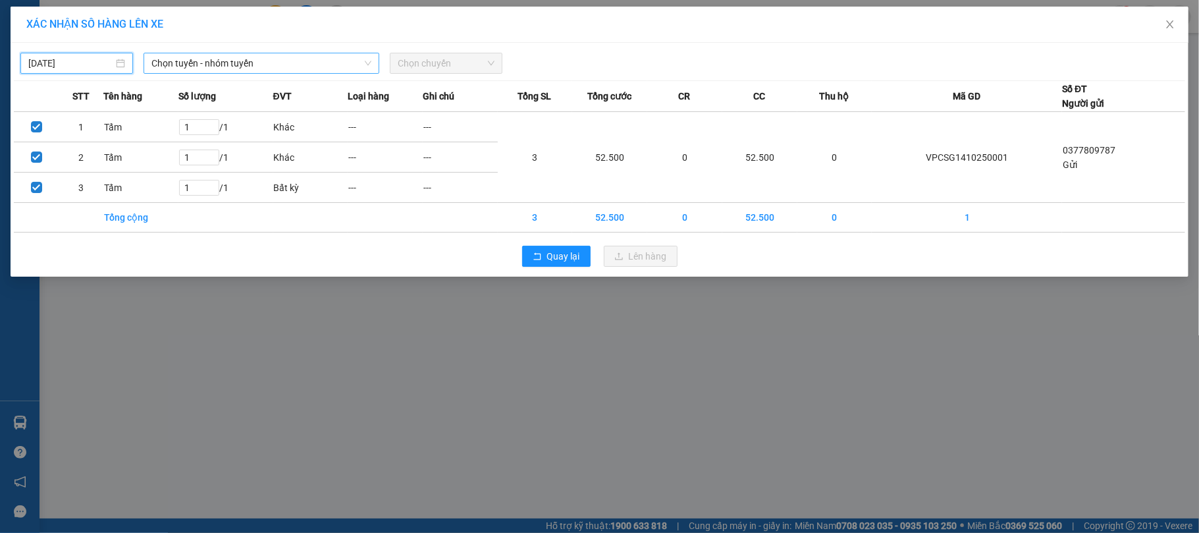
click at [306, 65] on span "Chọn tuyến - nhóm tuyến" at bounding box center [261, 63] width 220 height 20
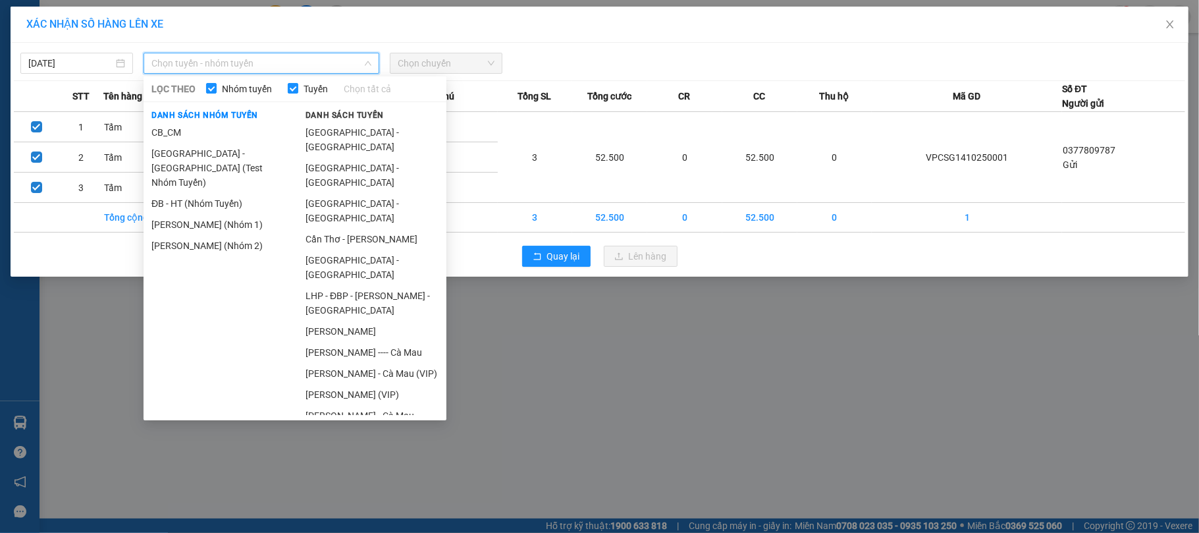
click at [391, 19] on div "XÁC NHẬN SỐ HÀNG LÊN XE" at bounding box center [599, 24] width 1146 height 14
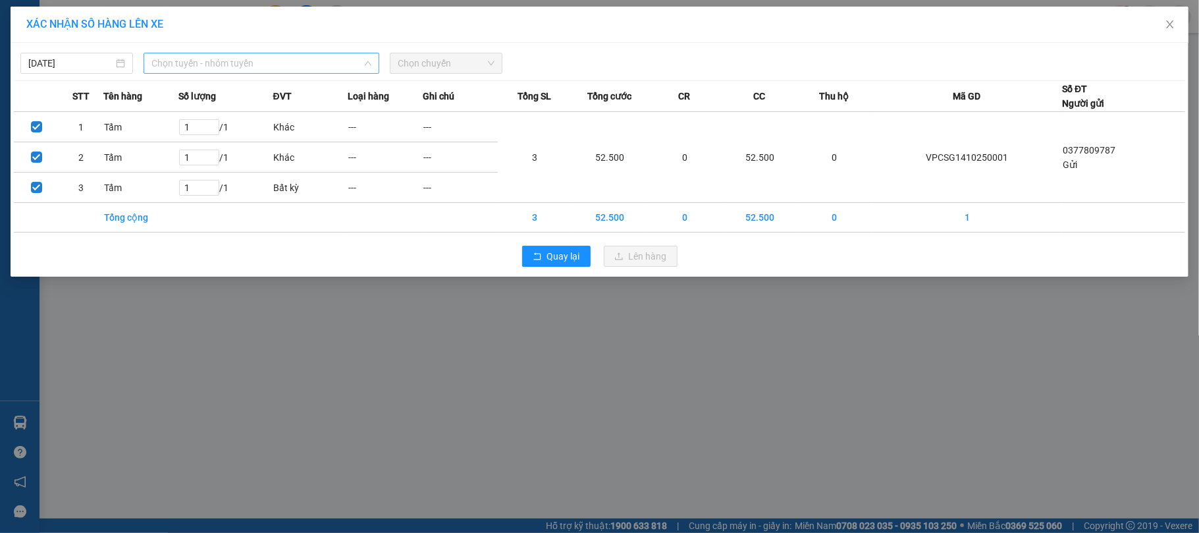
click at [305, 59] on span "Chọn tuyến - nhóm tuyến" at bounding box center [261, 63] width 220 height 20
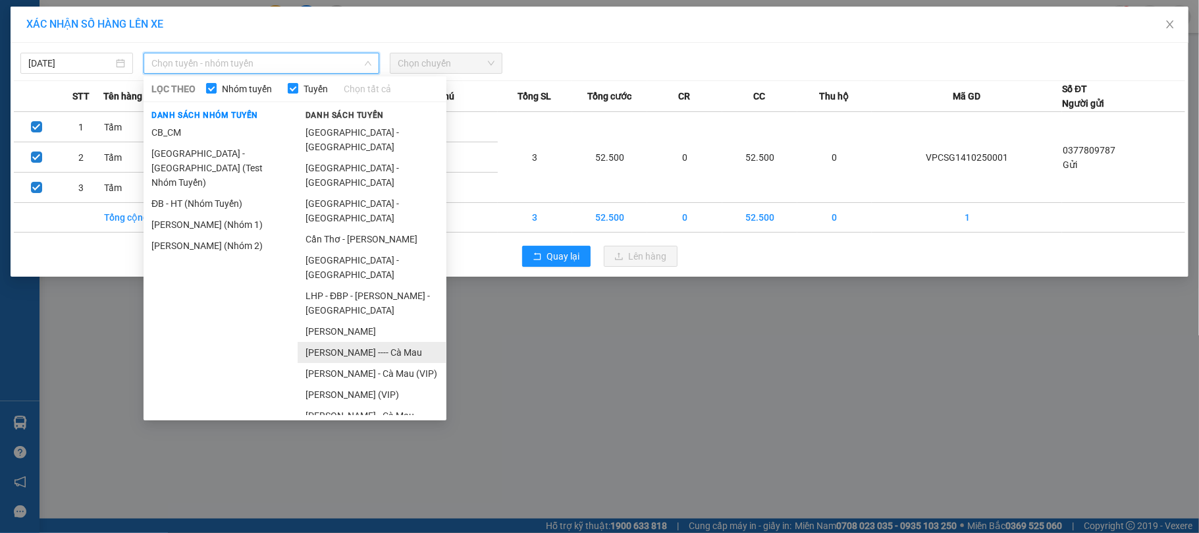
click at [380, 342] on li "Cao Bằng ---- Cà Mau" at bounding box center [372, 352] width 149 height 21
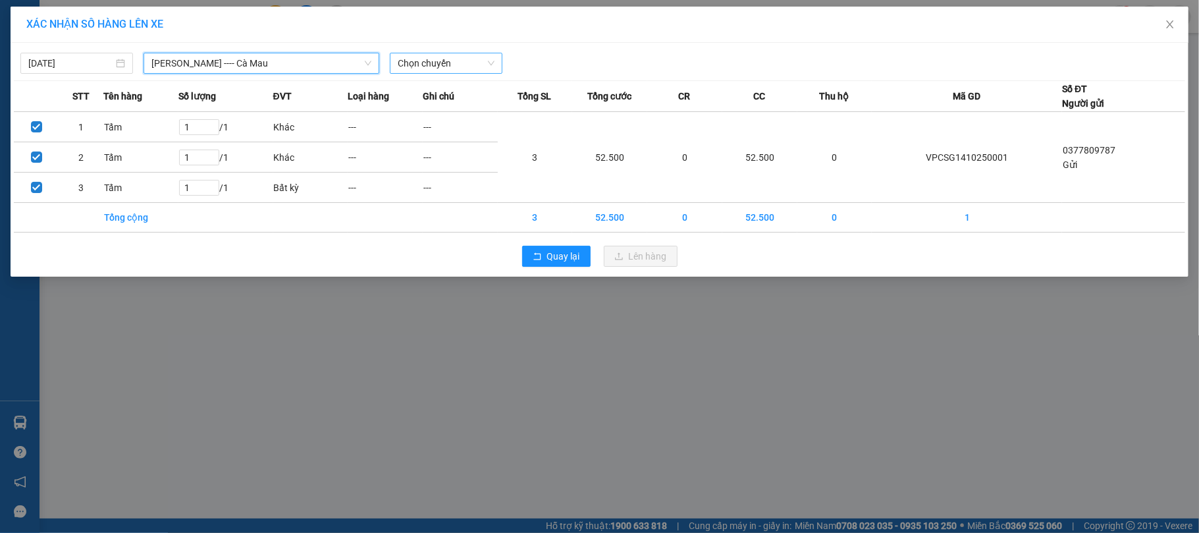
click at [448, 72] on span "Chọn chuyến" at bounding box center [446, 63] width 97 height 20
click at [556, 56] on div at bounding box center [748, 63] width 485 height 21
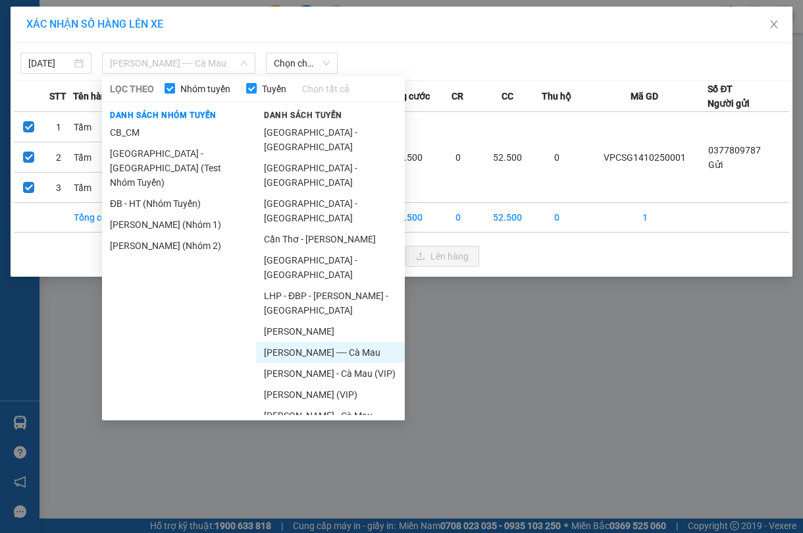
click at [673, 17] on div "XÁC NHẬN SỐ HÀNG LÊN XE" at bounding box center [401, 24] width 751 height 14
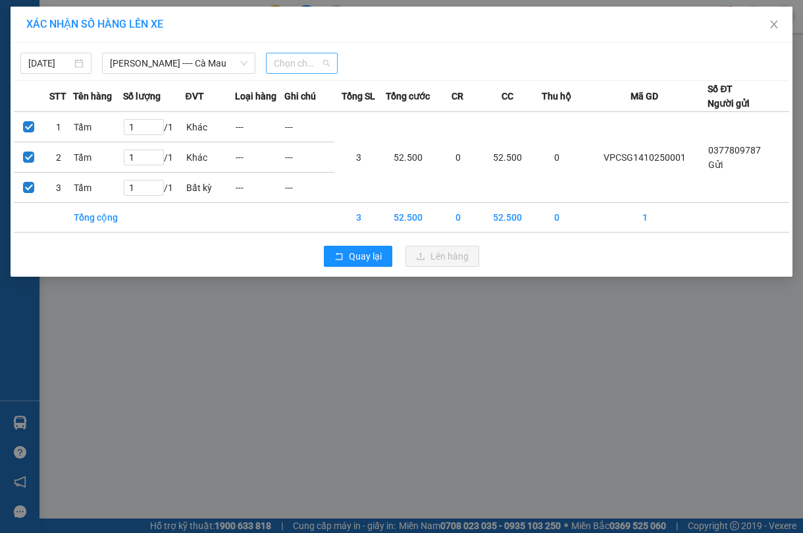
click at [303, 72] on span "Chọn chuyến" at bounding box center [301, 63] width 55 height 20
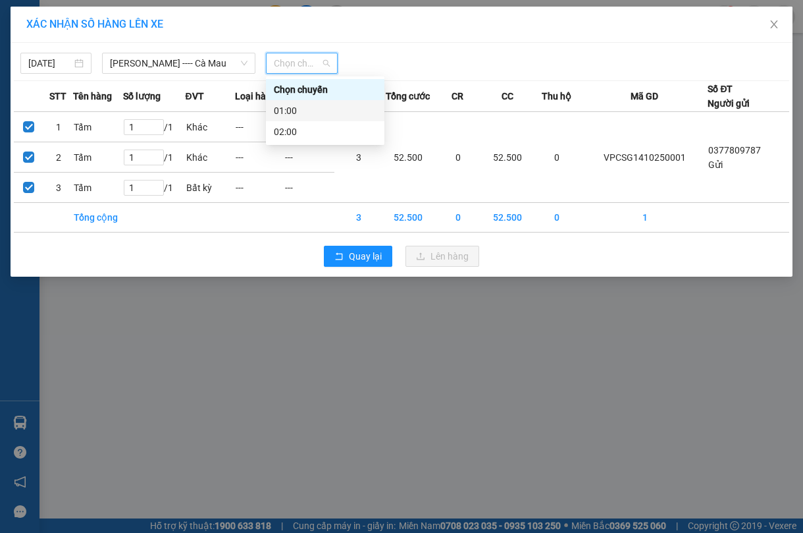
click at [319, 108] on div "01:00" at bounding box center [325, 110] width 103 height 14
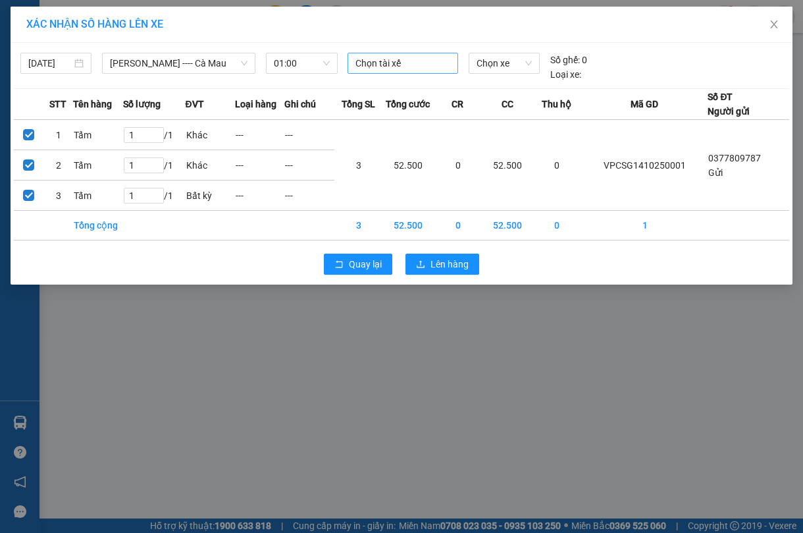
click at [412, 66] on div at bounding box center [403, 63] width 105 height 16
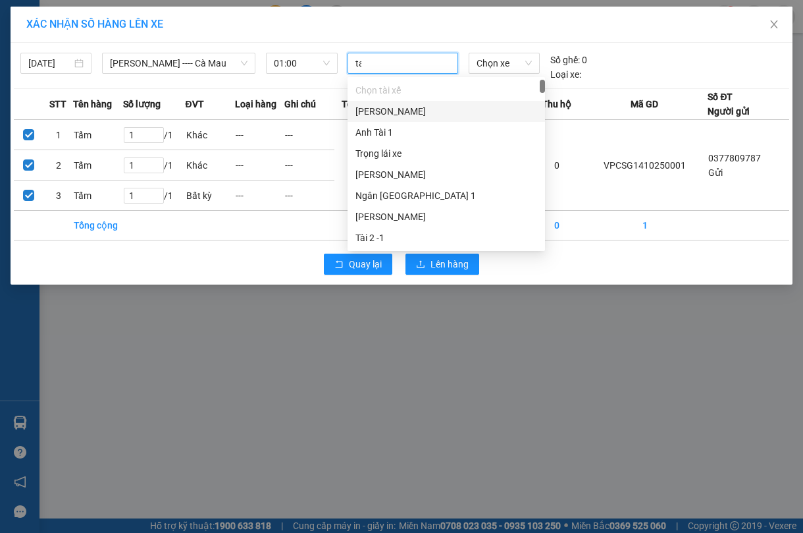
type input "tam"
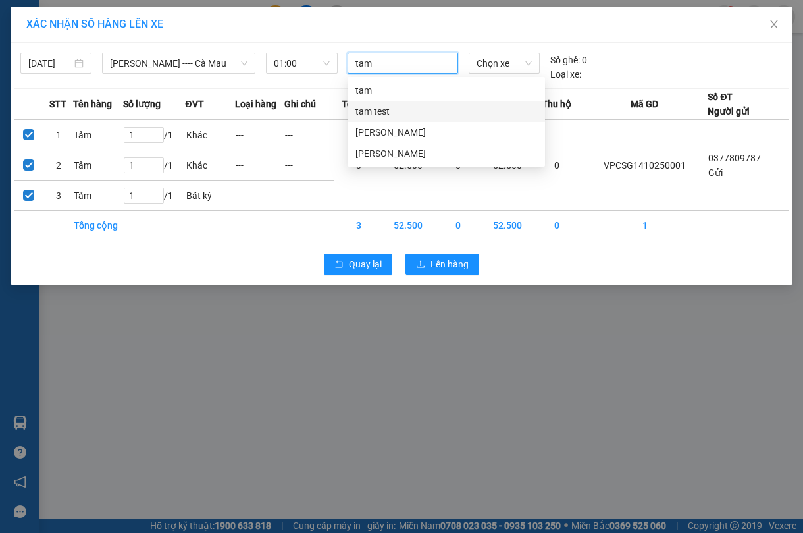
click at [383, 111] on div "tam test" at bounding box center [447, 111] width 182 height 14
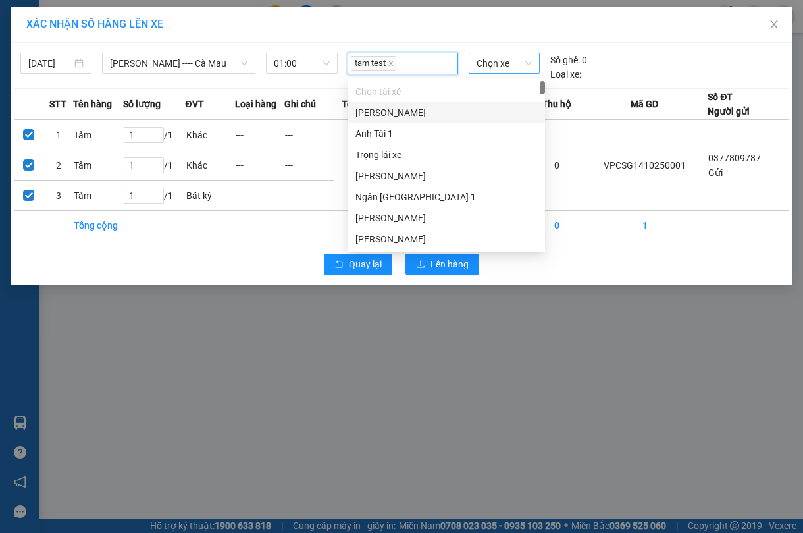
click at [495, 64] on span "Chọn xe" at bounding box center [504, 63] width 55 height 20
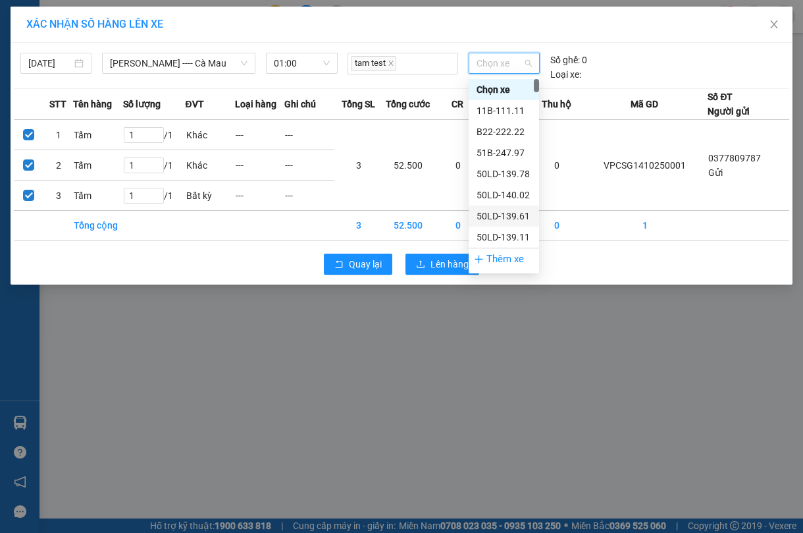
click at [502, 206] on div "50LD-139.61" at bounding box center [504, 215] width 70 height 21
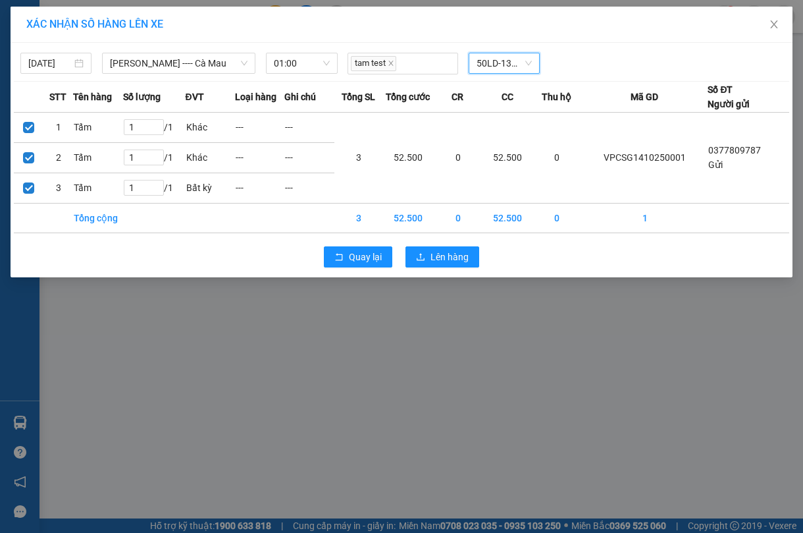
click at [654, 47] on div "25/10/2025 Cao Bằng ---- Cà Mau LỌC THEO Nhóm tuyến Tuyến Chọn tất cả Danh sách…" at bounding box center [402, 60] width 776 height 28
click at [308, 59] on span "01:00" at bounding box center [301, 63] width 55 height 20
click at [361, 26] on div "XÁC NHẬN SỐ HÀNG LÊN XE" at bounding box center [401, 24] width 751 height 14
click at [446, 261] on span "Lên hàng" at bounding box center [450, 257] width 38 height 14
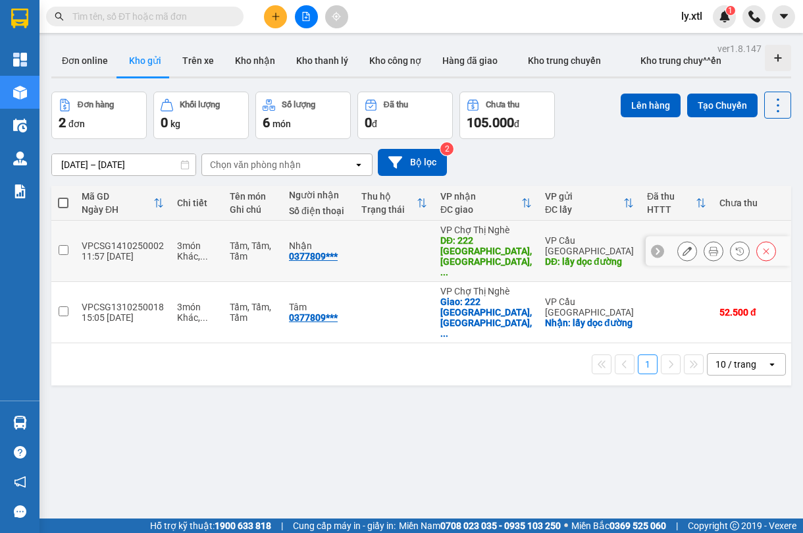
click at [117, 240] on div "VPCSG1410250002" at bounding box center [123, 245] width 82 height 11
checkbox input "true"
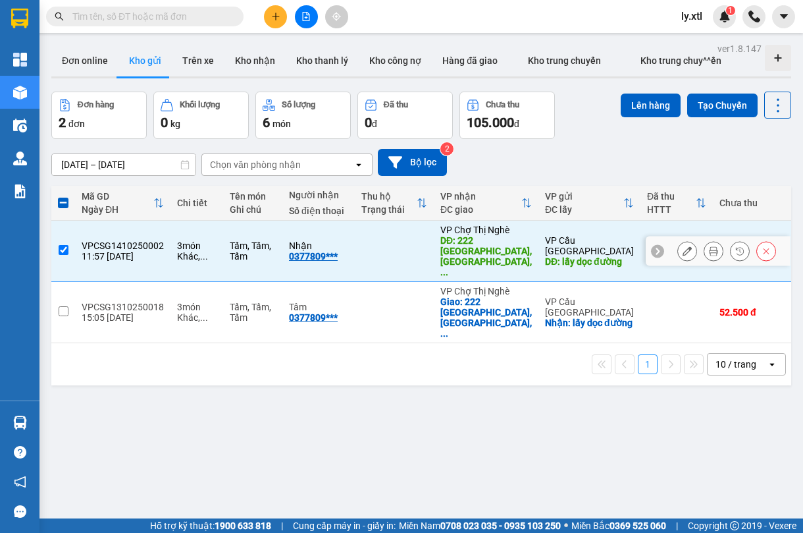
click at [678, 240] on button at bounding box center [687, 251] width 18 height 23
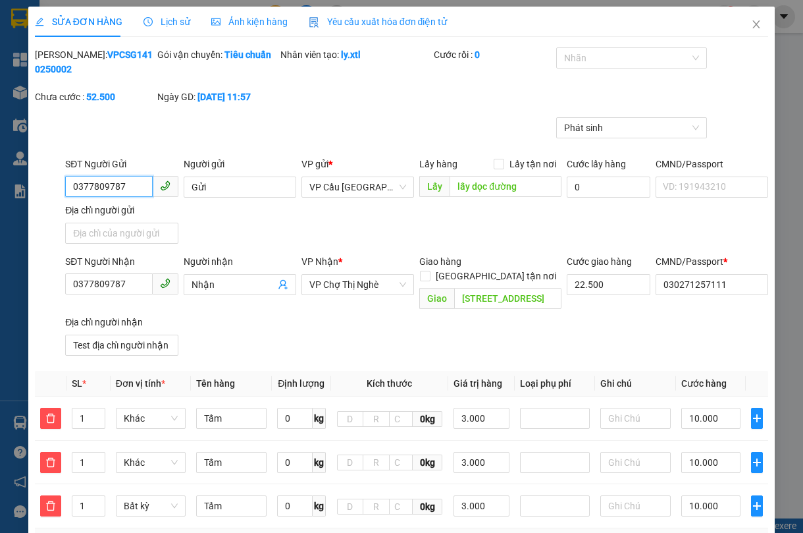
type input "0377809787"
type input "Gửi"
type input "lấy dọc đường"
type input "0377809787"
type input "Nhận"
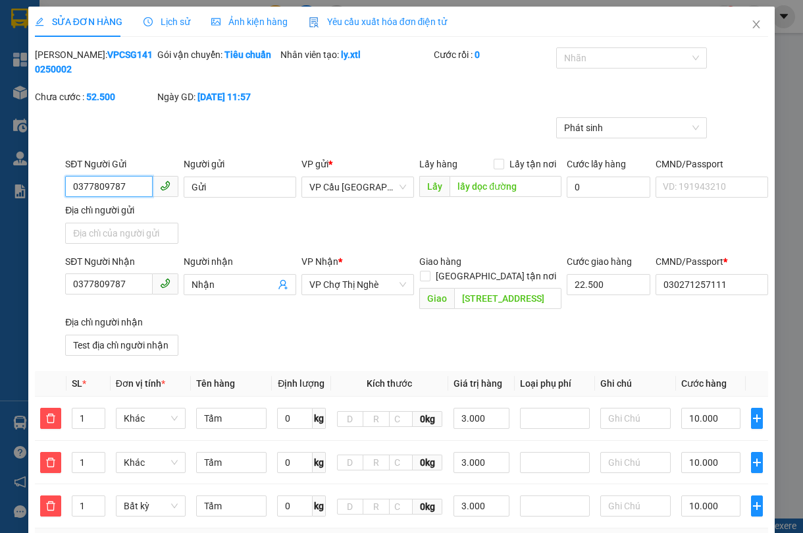
type input "222 Điện Biên Phủ, Võ Thị Sáu, Quận 3, Hồ Chí Minh"
type input "22.500"
type input "030271257111"
type input "Test địa chỉ người nhận"
type input "0"
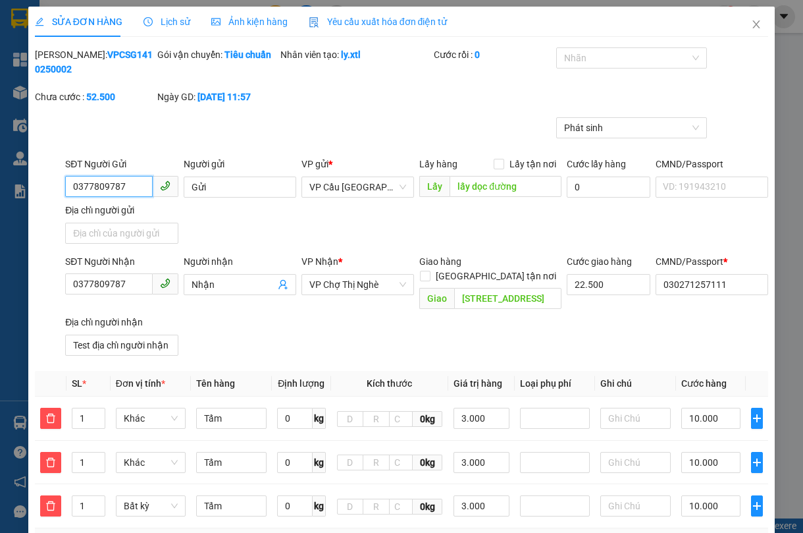
type input "52.500"
click at [117, 54] on b "VPCSG1410250002" at bounding box center [94, 61] width 118 height 25
click at [751, 24] on icon "close" at bounding box center [756, 24] width 11 height 11
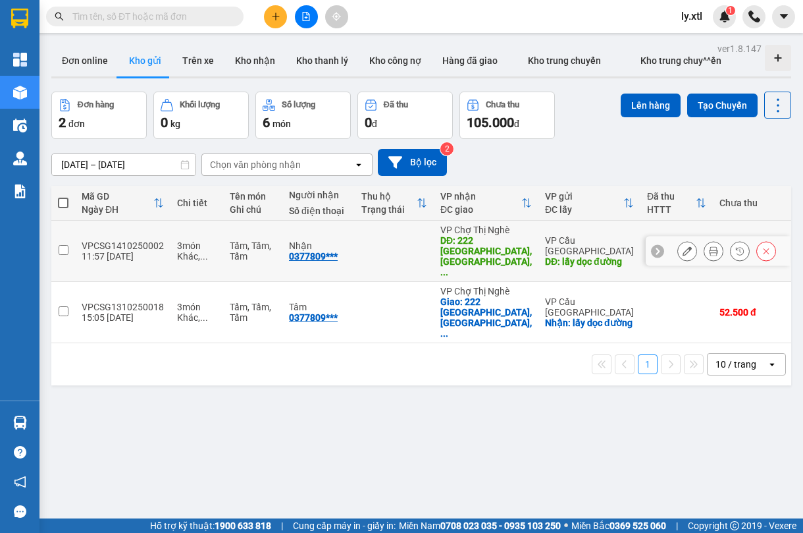
click at [93, 251] on div "11:57 14/10" at bounding box center [123, 256] width 82 height 11
checkbox input "true"
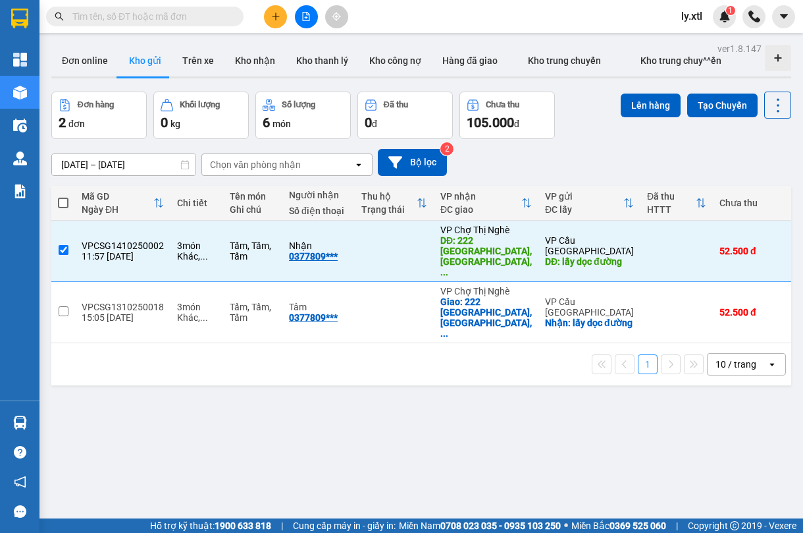
click at [638, 101] on button "Lên hàng" at bounding box center [651, 105] width 60 height 24
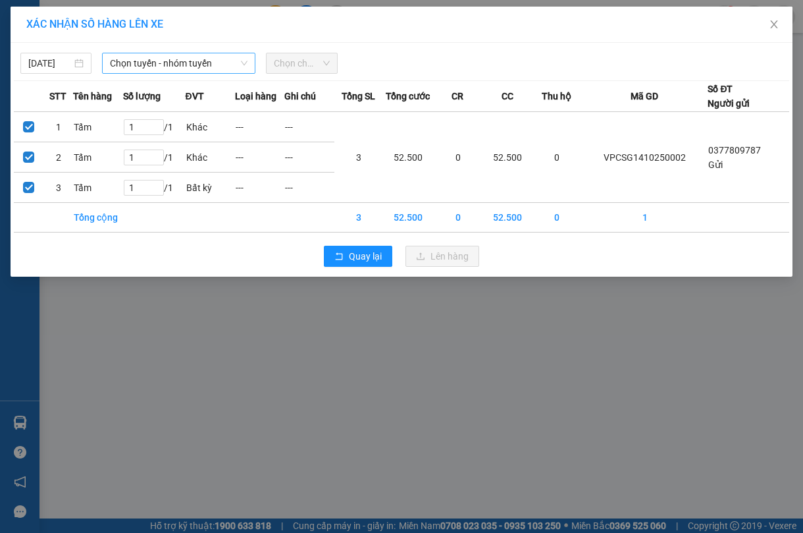
click at [166, 66] on span "Chọn tuyến - nhóm tuyến" at bounding box center [179, 63] width 138 height 20
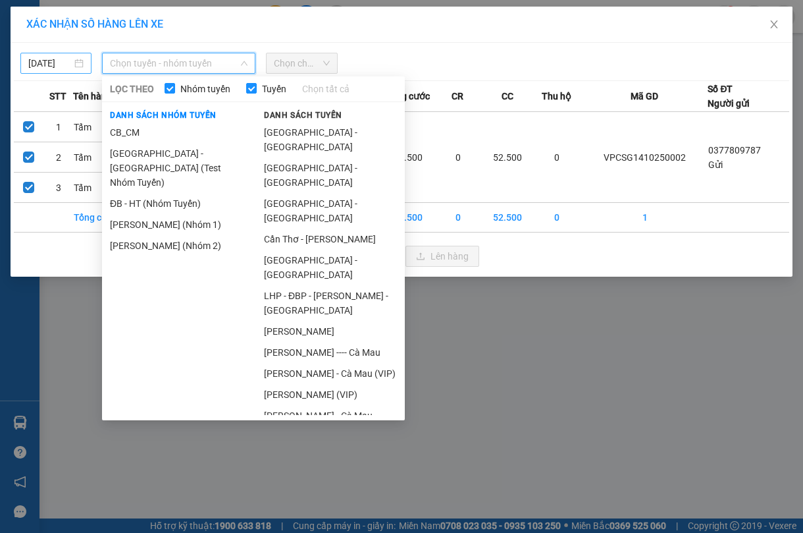
click at [66, 61] on body "Kết quả tìm kiếm ( 0 ) Bộ lọc No Data ly.xtl 1 Tổng Quan Kho hàng mới Điều hành…" at bounding box center [401, 266] width 803 height 533
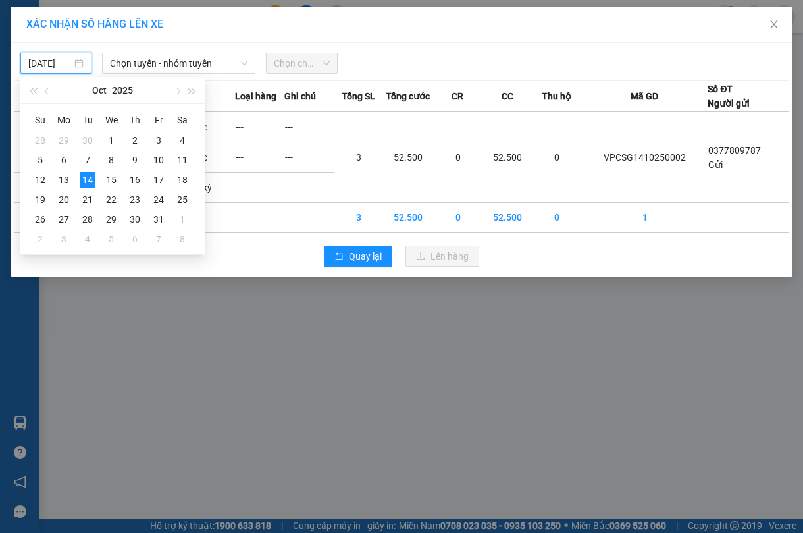
click at [58, 66] on input "14/10/2025" at bounding box center [49, 63] width 43 height 14
drag, startPoint x: 180, startPoint y: 198, endPoint x: 283, endPoint y: 153, distance: 112.6
click at [180, 199] on div "25" at bounding box center [182, 200] width 16 height 16
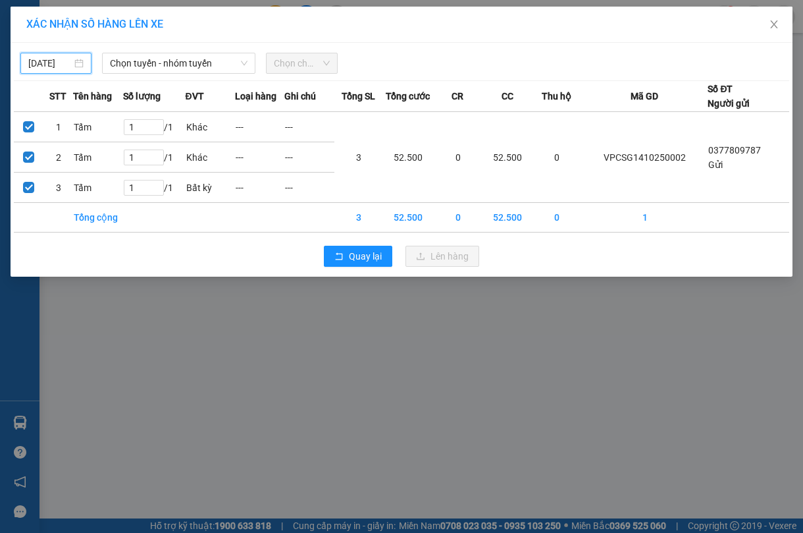
type input "25/10/2025"
click at [161, 74] on div "Chọn tuyến - nhóm tuyến" at bounding box center [178, 63] width 153 height 21
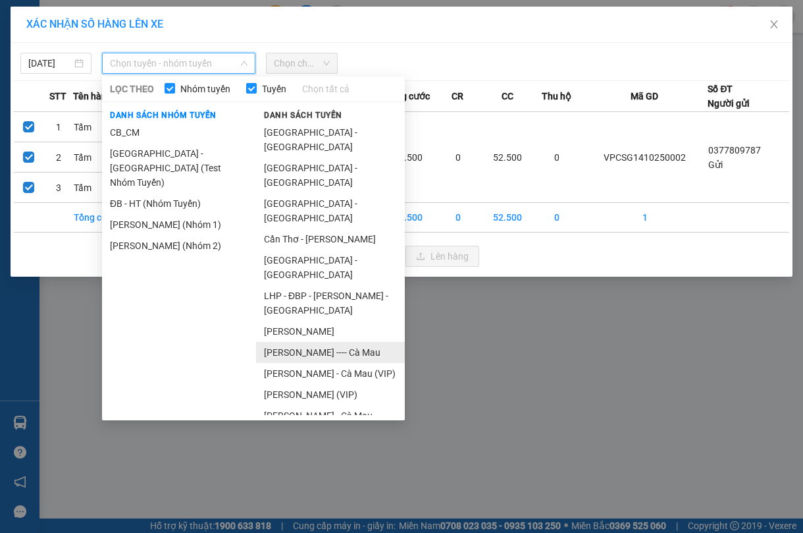
click at [327, 342] on li "Cao Bằng ---- Cà Mau" at bounding box center [330, 352] width 149 height 21
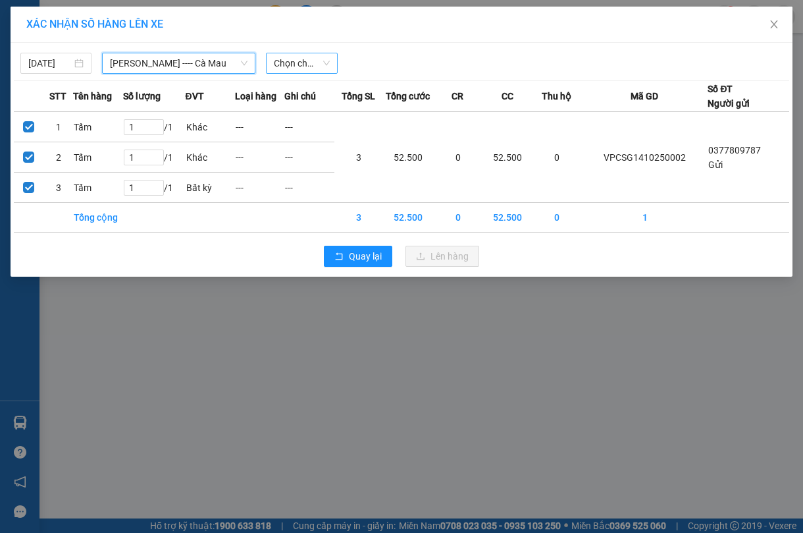
click at [303, 66] on span "Chọn chuyến" at bounding box center [301, 63] width 55 height 20
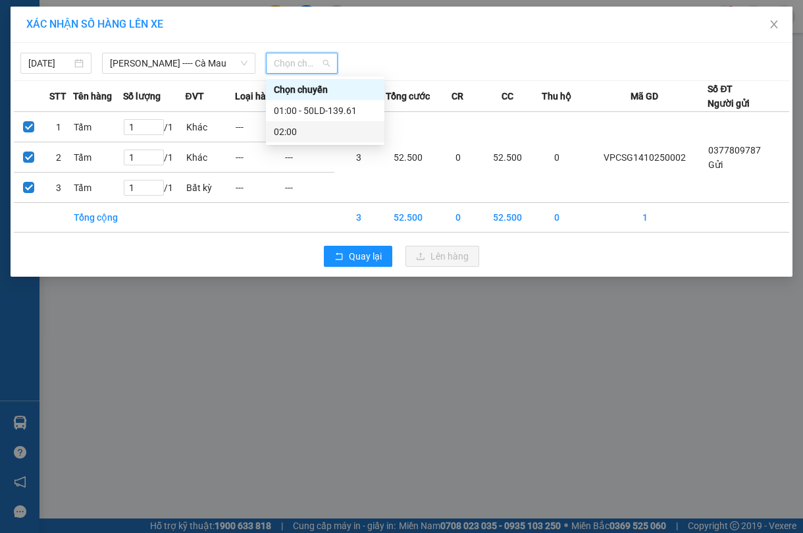
click at [313, 132] on div "02:00" at bounding box center [325, 131] width 103 height 14
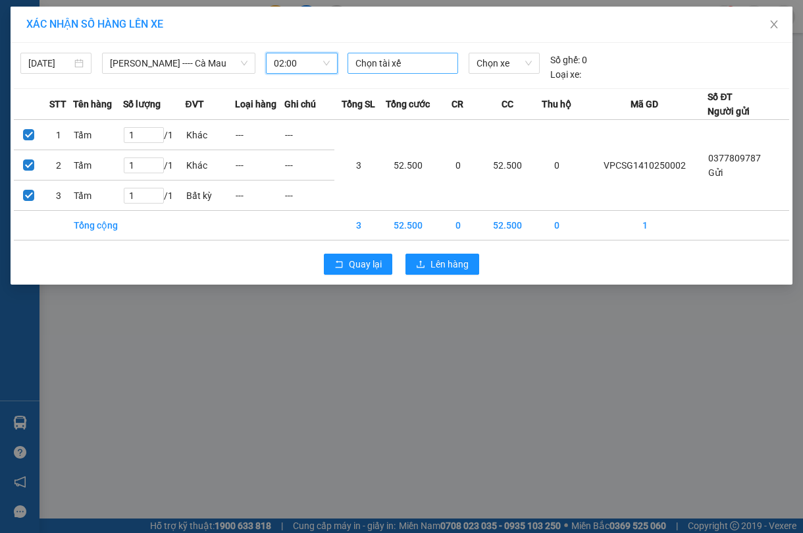
click at [409, 61] on div at bounding box center [403, 63] width 105 height 16
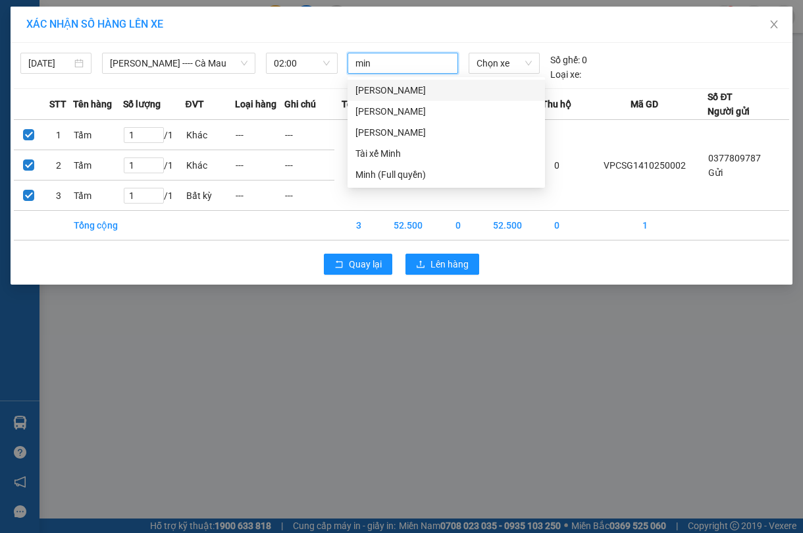
type input "minh"
click at [424, 98] on div "Minh Tâm" at bounding box center [447, 90] width 198 height 21
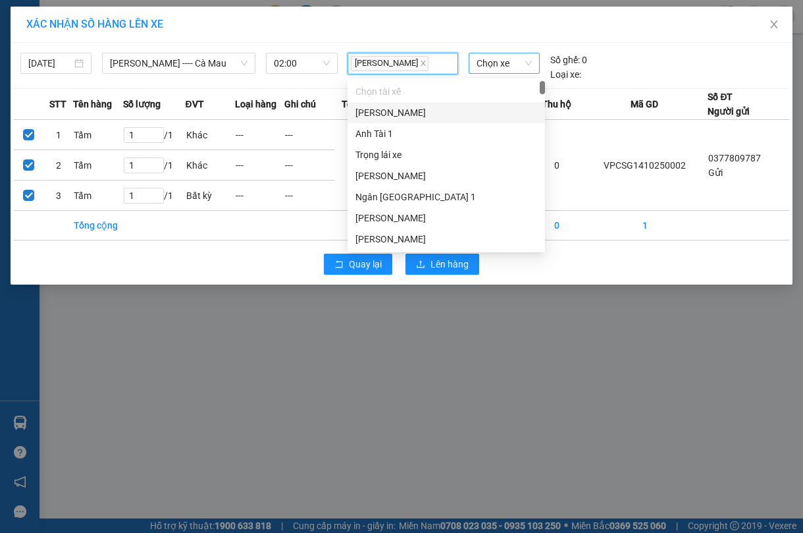
click at [525, 65] on span "Chọn xe" at bounding box center [504, 63] width 55 height 20
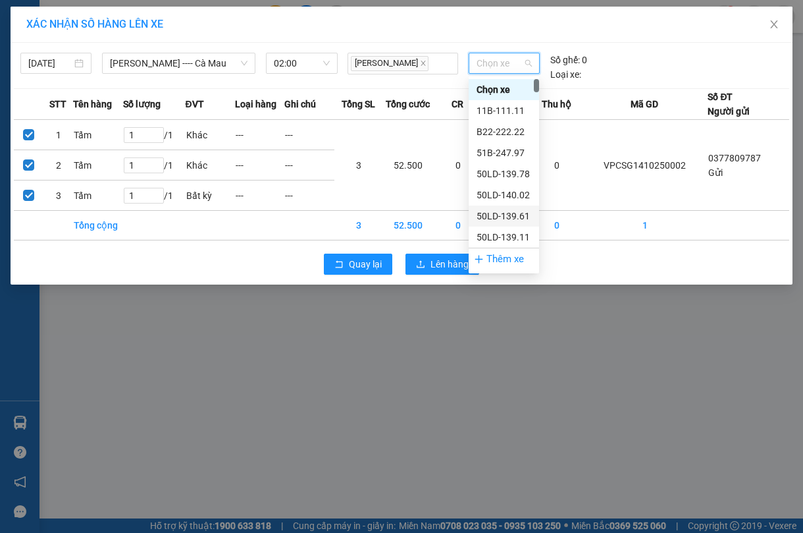
click at [500, 221] on div "50LD-139.61" at bounding box center [504, 216] width 55 height 14
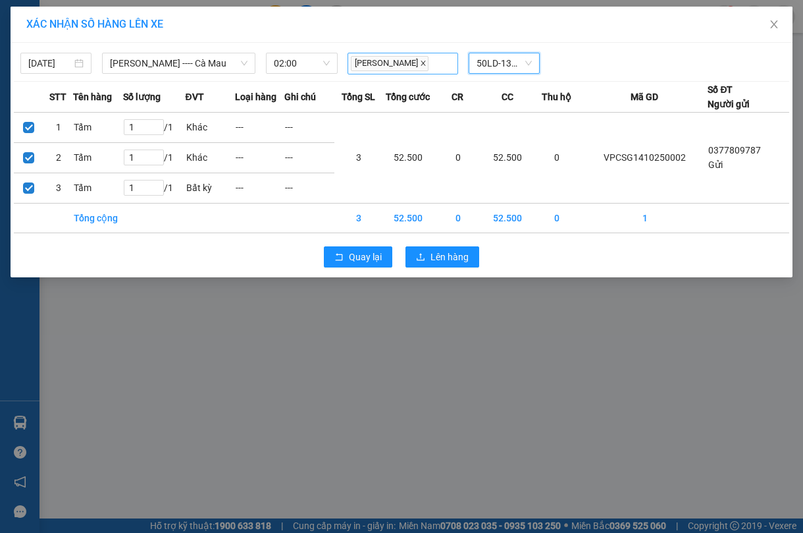
click at [420, 61] on icon "close" at bounding box center [423, 63] width 7 height 7
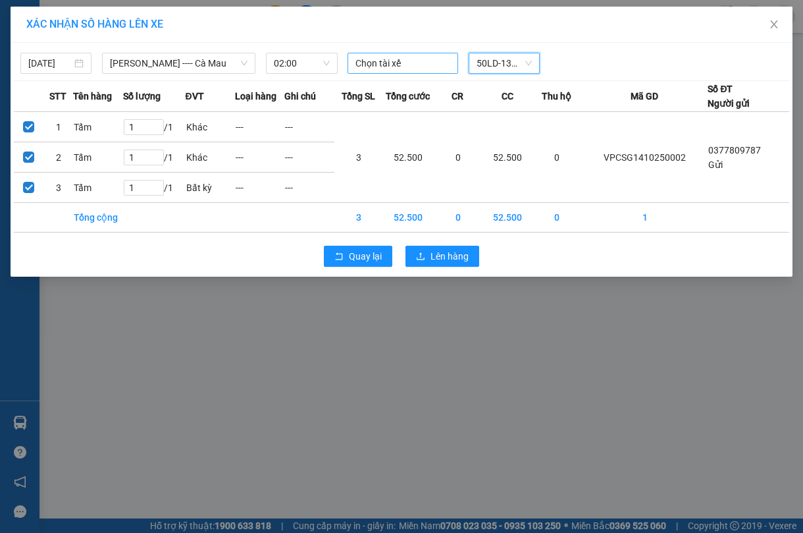
click at [399, 62] on div at bounding box center [403, 63] width 105 height 16
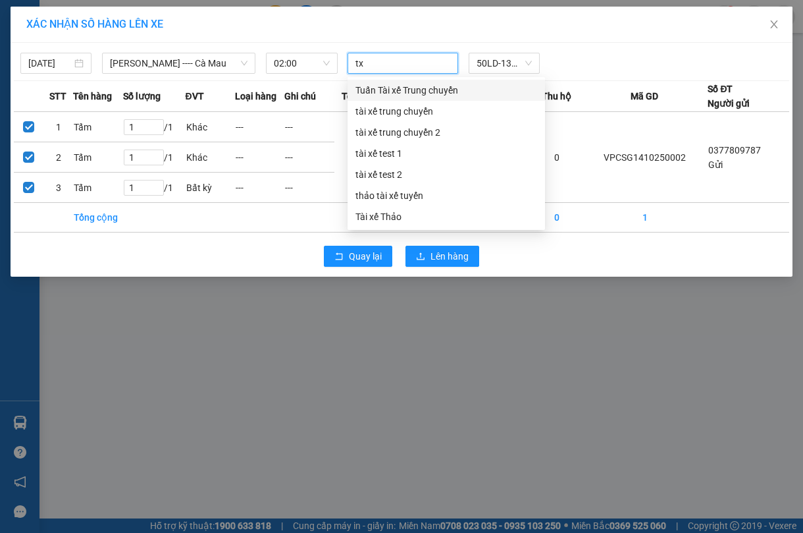
type input "t"
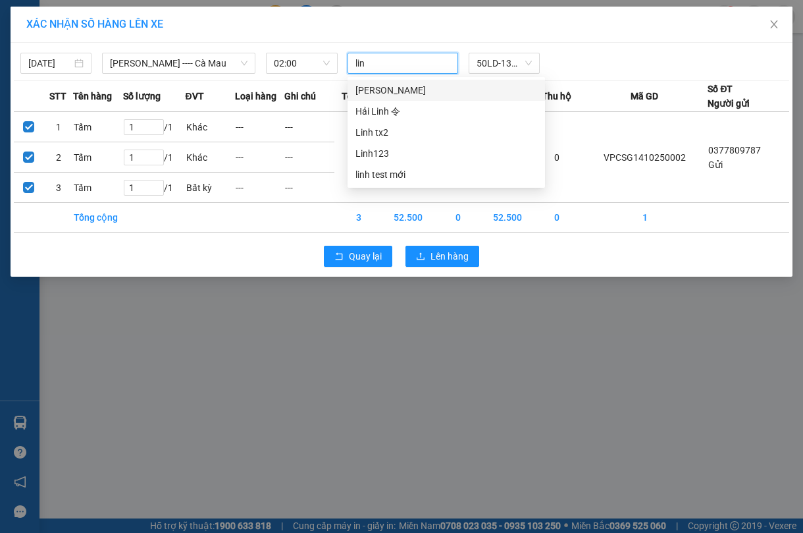
type input "linh"
click at [400, 115] on div "Hải Linh 令" at bounding box center [447, 111] width 182 height 14
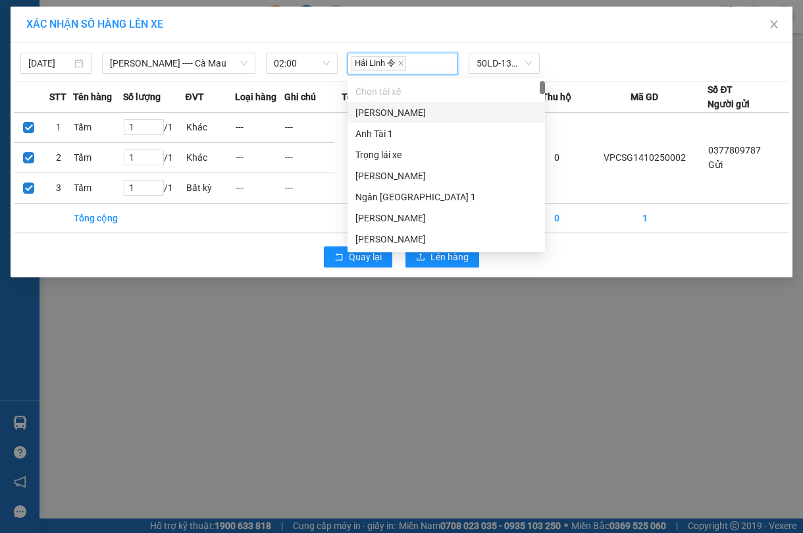
click at [625, 55] on div "Hải Linh 令 50LD-139.61" at bounding box center [504, 64] width 325 height 22
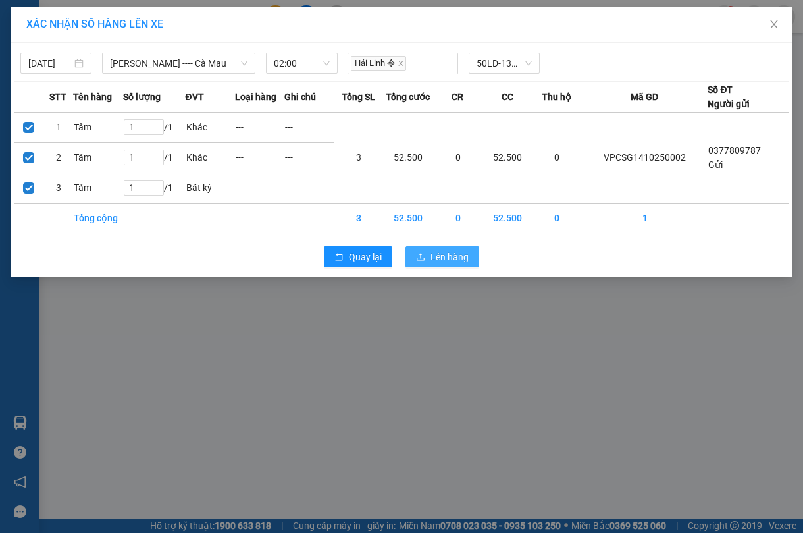
click at [417, 260] on icon "upload" at bounding box center [421, 256] width 8 height 7
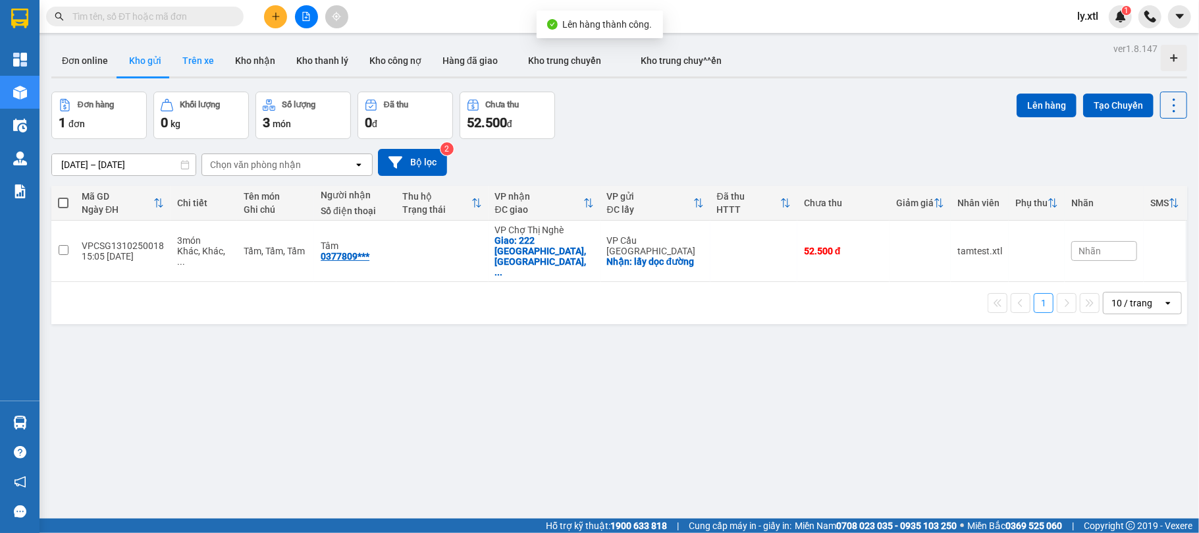
click at [193, 49] on button "Trên xe" at bounding box center [198, 61] width 53 height 32
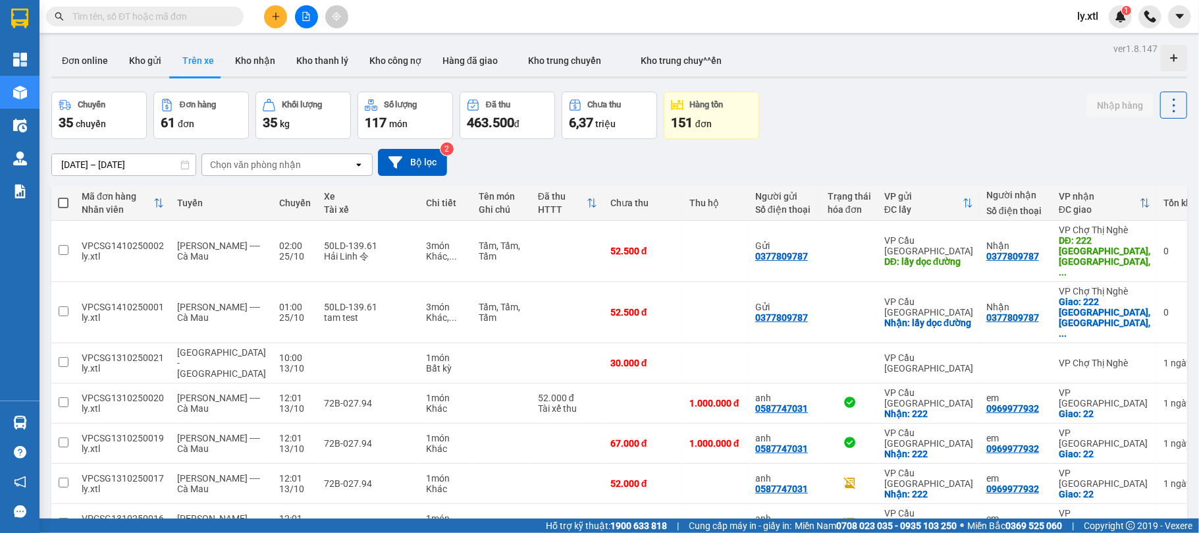
click at [941, 114] on div "Chuyến 35 chuyến Đơn hàng 61 đơn Khối lượng 35 kg Số lượng 117 món Đã thu 463.5…" at bounding box center [619, 115] width 1136 height 47
click at [1091, 16] on span "ly.xtl" at bounding box center [1088, 16] width 42 height 16
click at [1085, 45] on li "Đăng xuất" at bounding box center [1108, 40] width 84 height 21
